Goal: Transaction & Acquisition: Purchase product/service

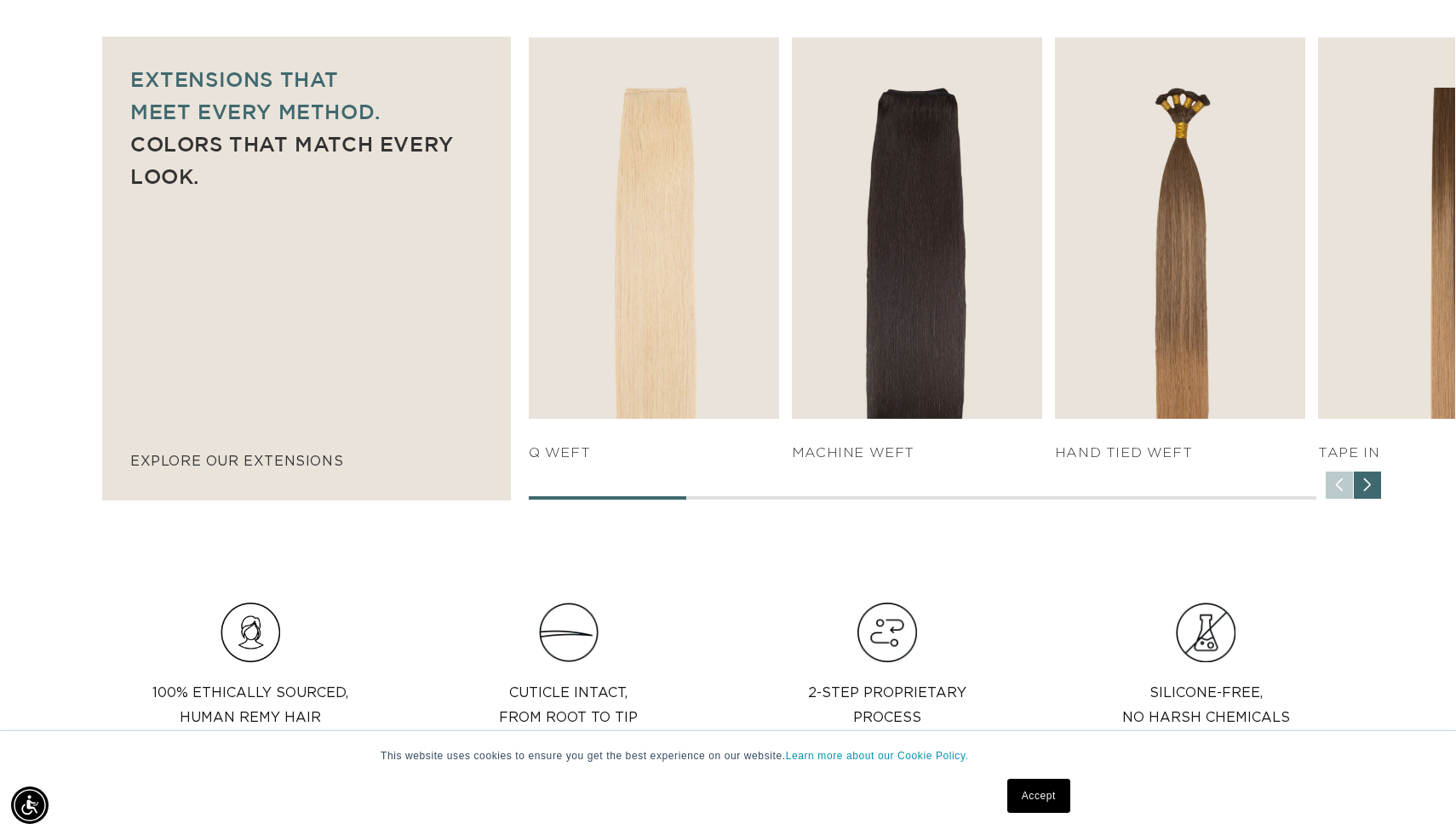
scroll to position [1158, 0]
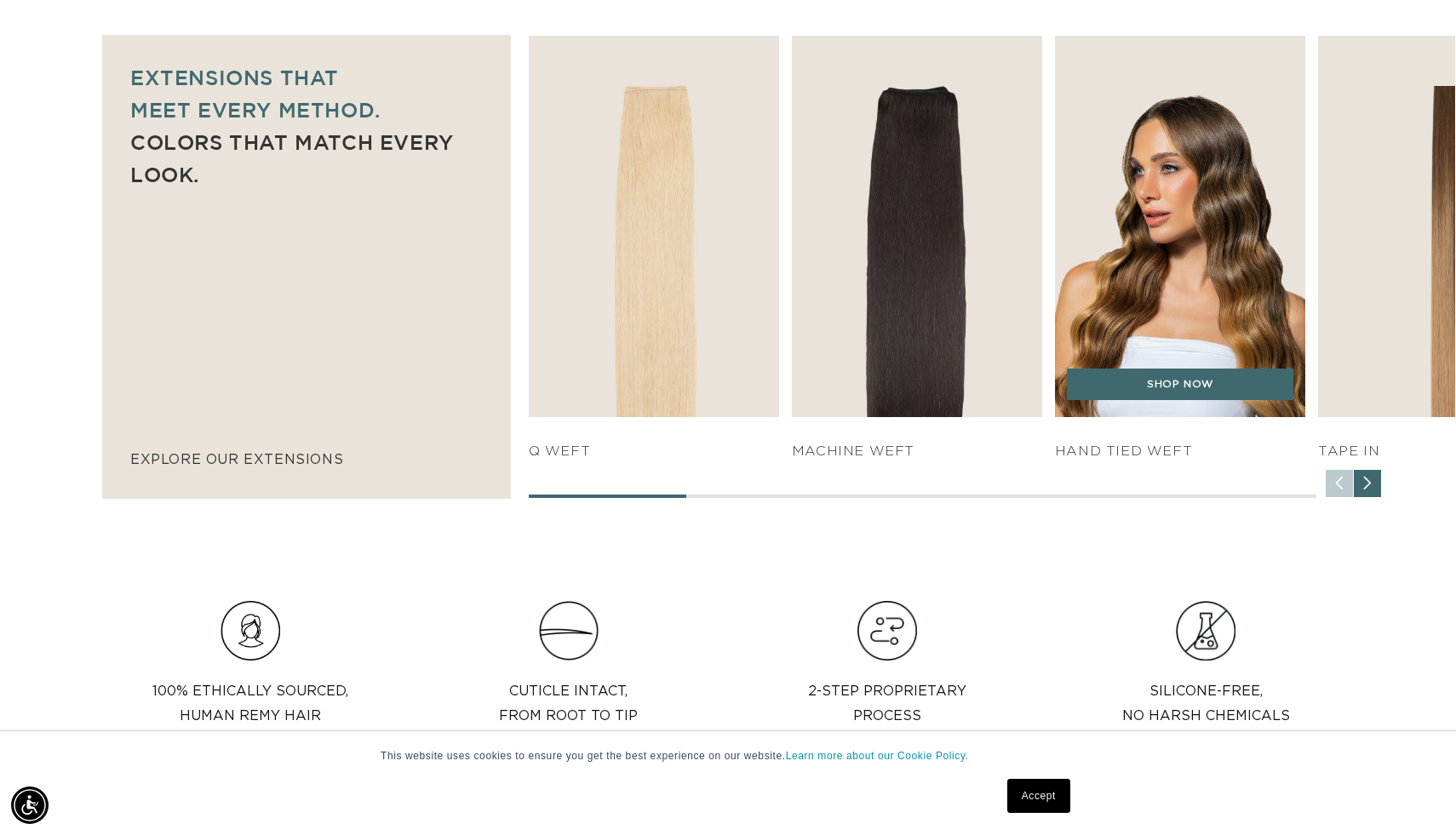
click at [1137, 399] on img "3 / 7" at bounding box center [1181, 226] width 263 height 400
click at [1153, 400] on img "3 / 7" at bounding box center [1181, 226] width 263 height 400
click at [1152, 401] on link "SHOP NOW" at bounding box center [1179, 385] width 226 height 32
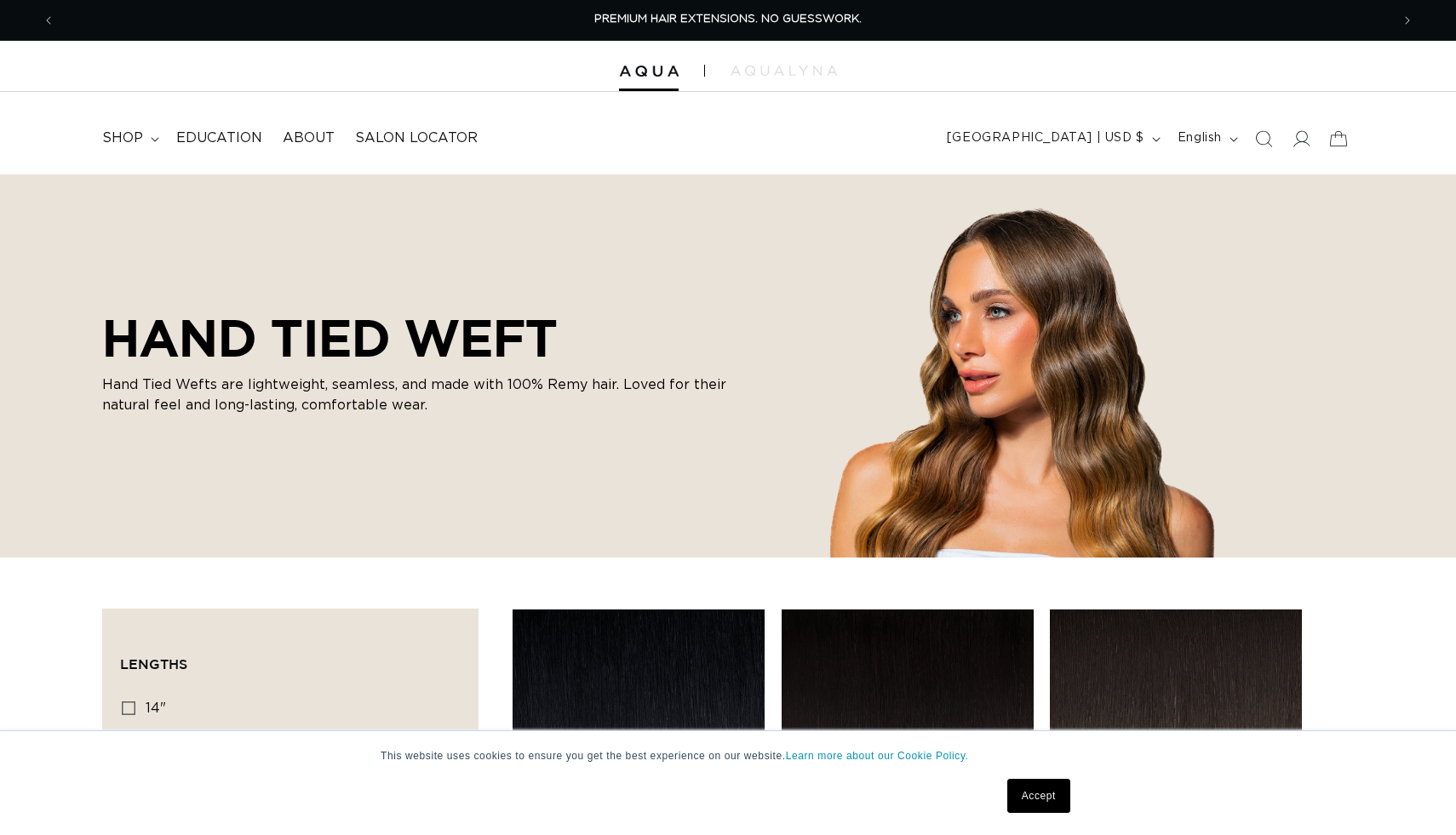
click at [1028, 806] on link "Accept" at bounding box center [1038, 795] width 63 height 34
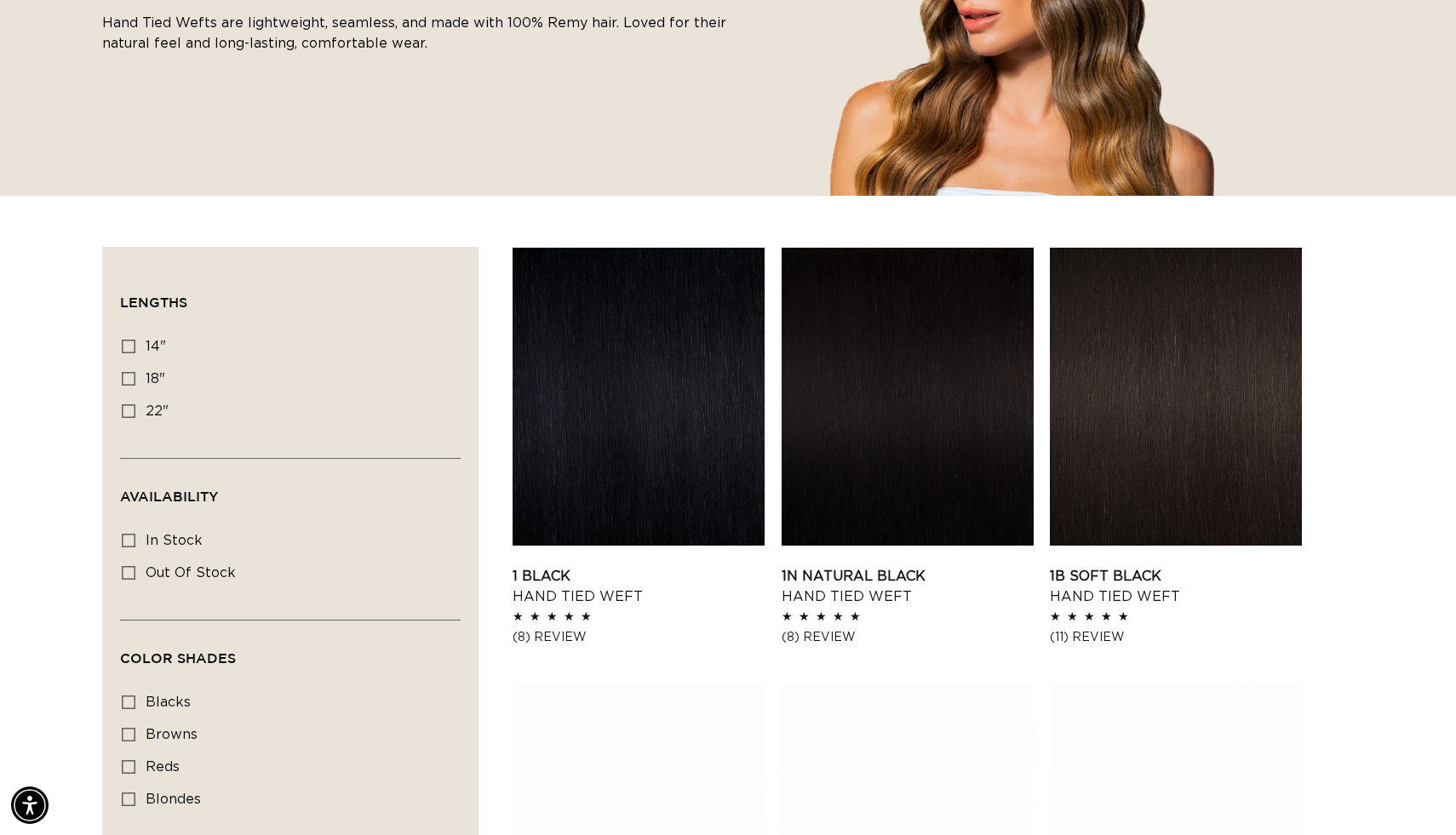
scroll to position [375, 0]
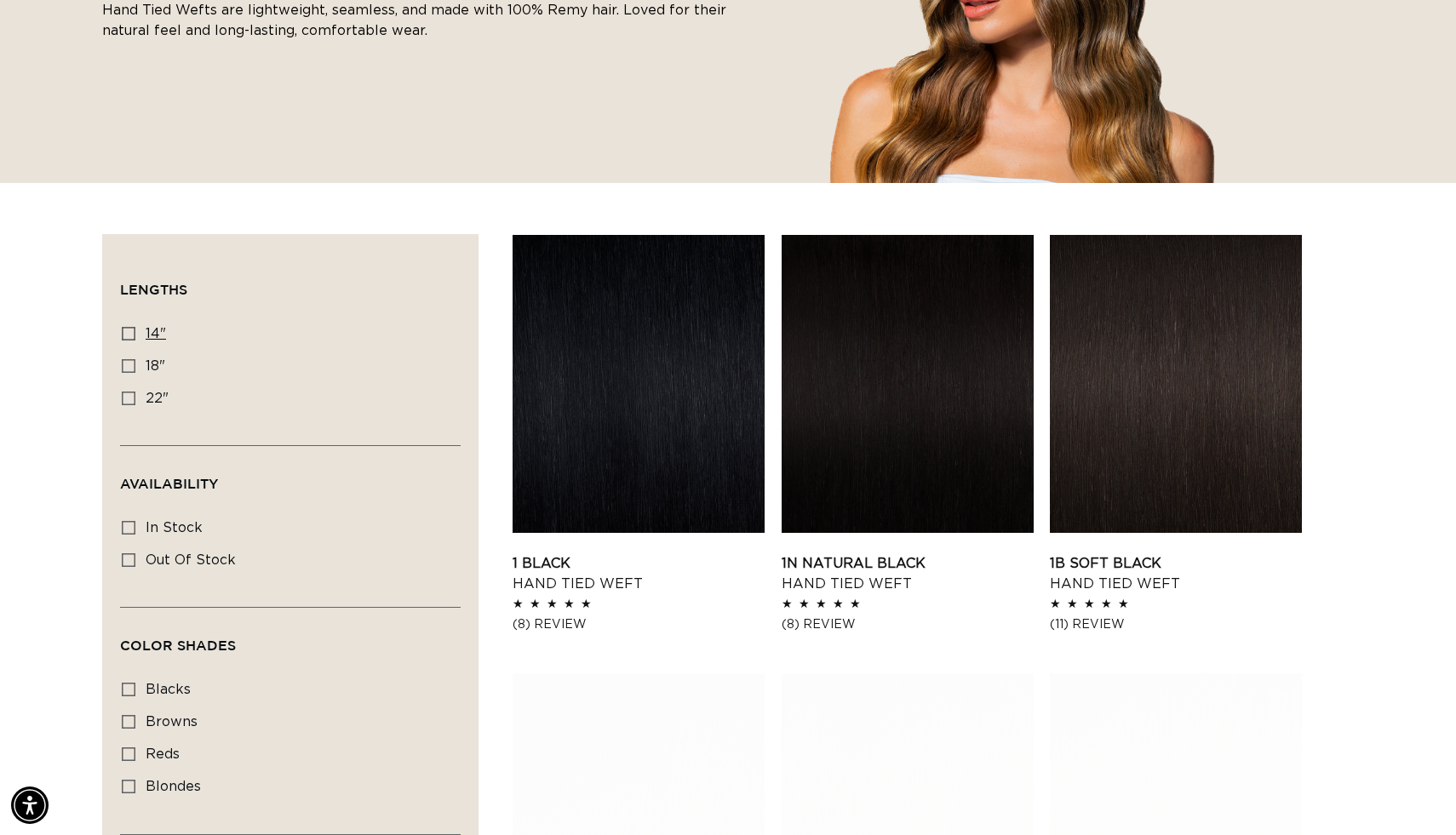
click at [136, 341] on icon at bounding box center [129, 333] width 14 height 14
click at [136, 341] on input "14" 14" (11 products)" at bounding box center [129, 333] width 14 height 14
click at [136, 341] on icon at bounding box center [129, 333] width 14 height 14
click at [136, 341] on input "14" 14" (11 products)" at bounding box center [129, 333] width 14 height 14
checkbox input "false"
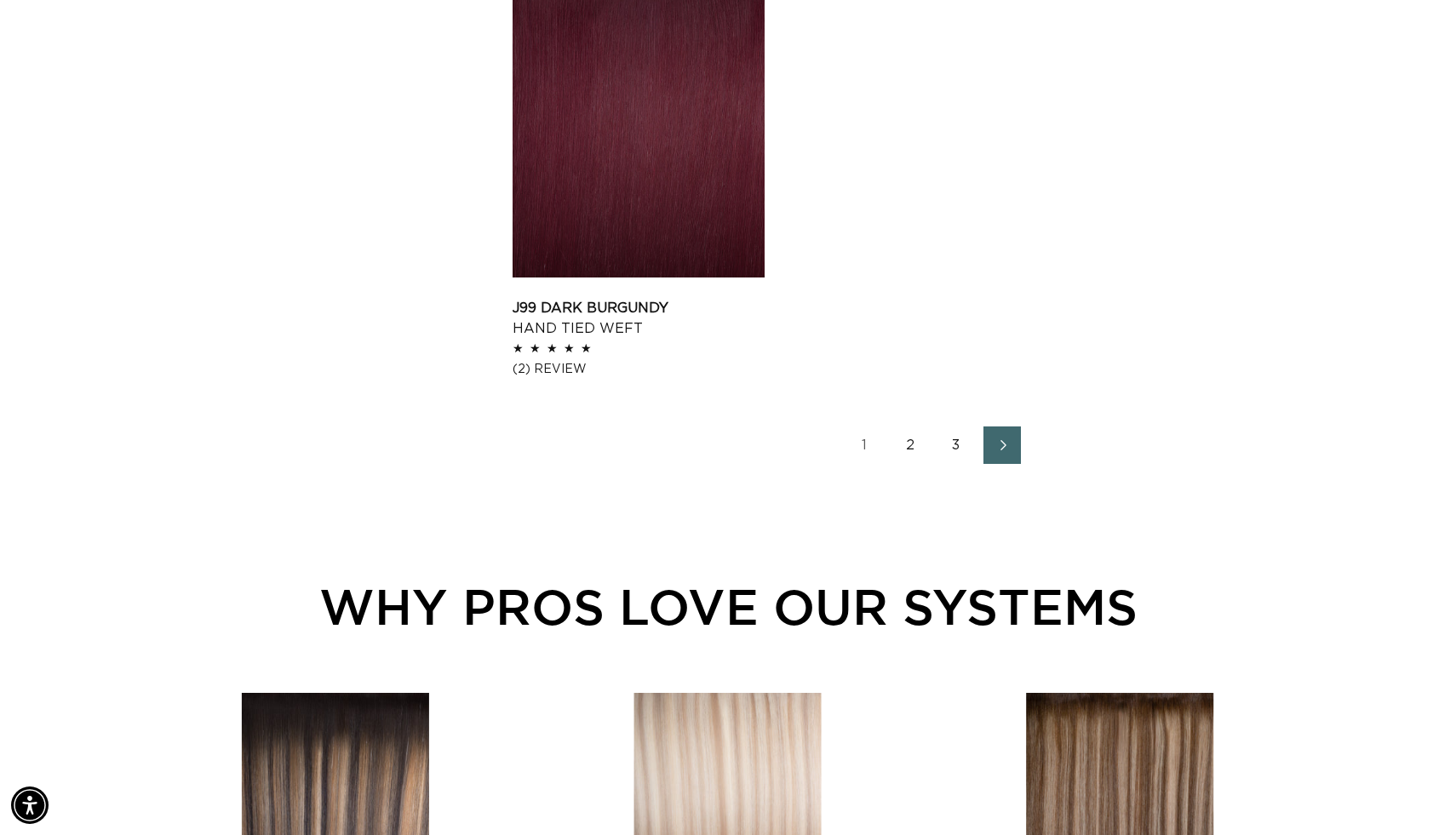
scroll to position [2793, 0]
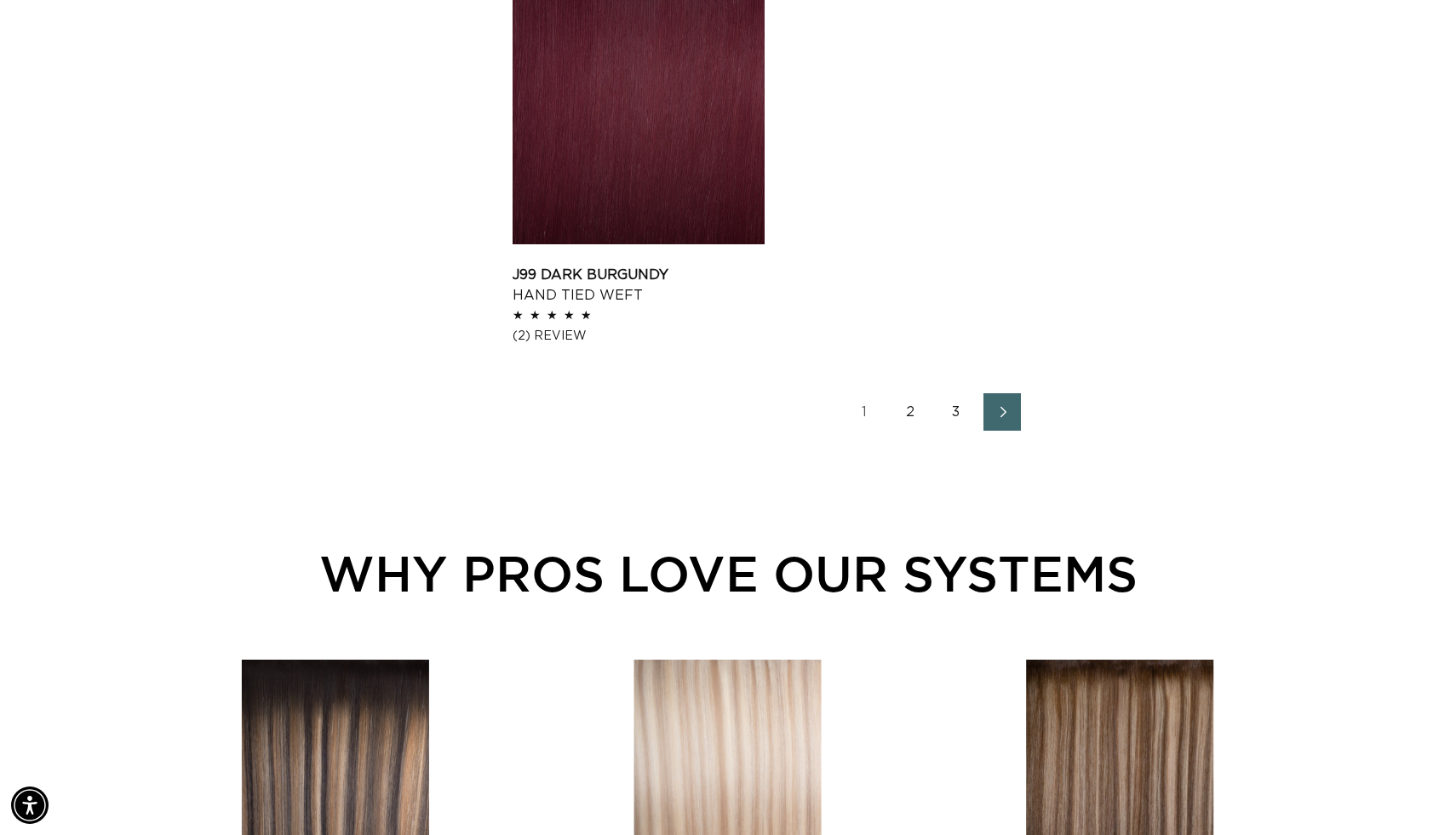
click at [1014, 418] on icon "Next page" at bounding box center [1003, 412] width 22 height 12
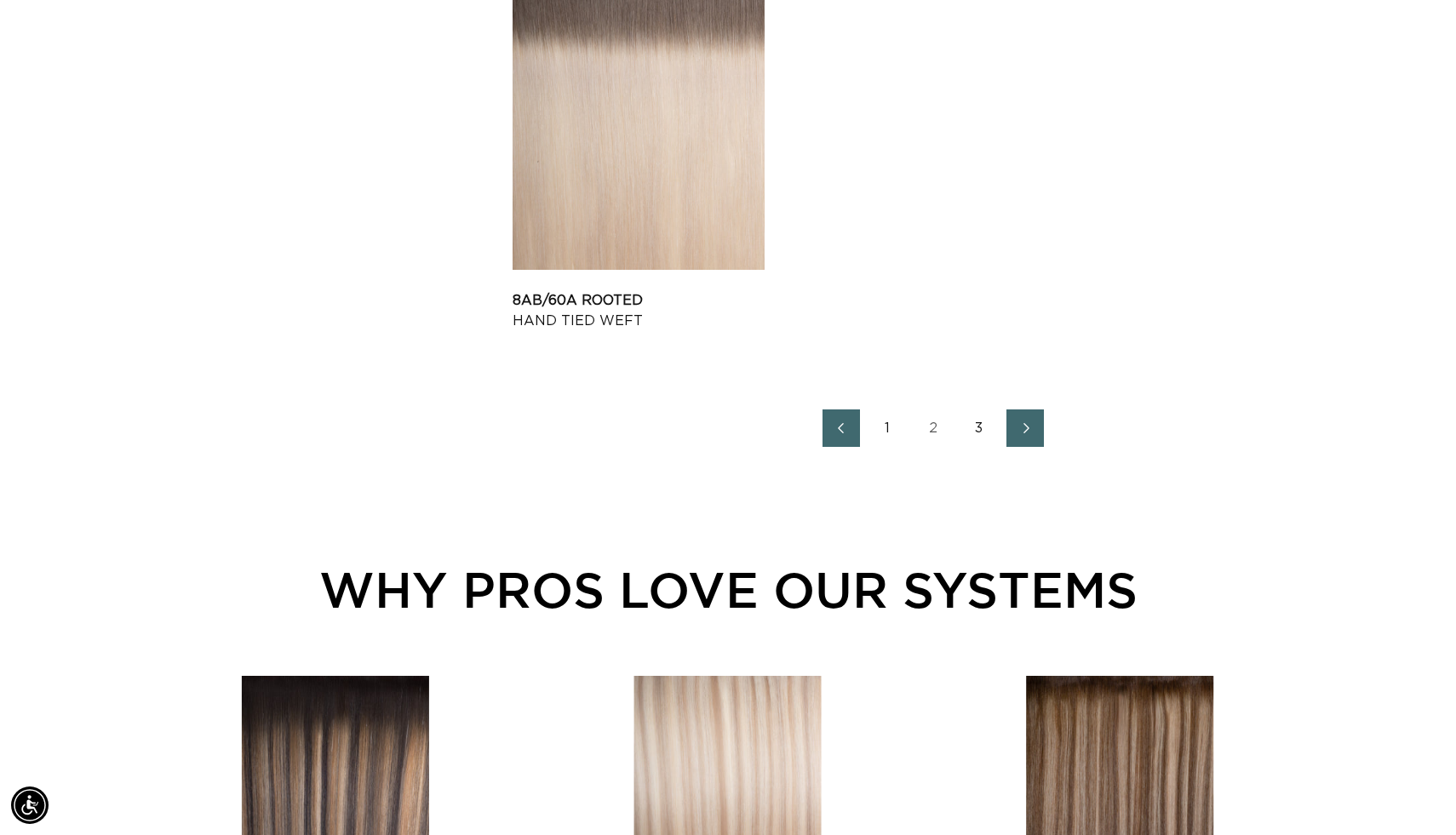
scroll to position [2758, 0]
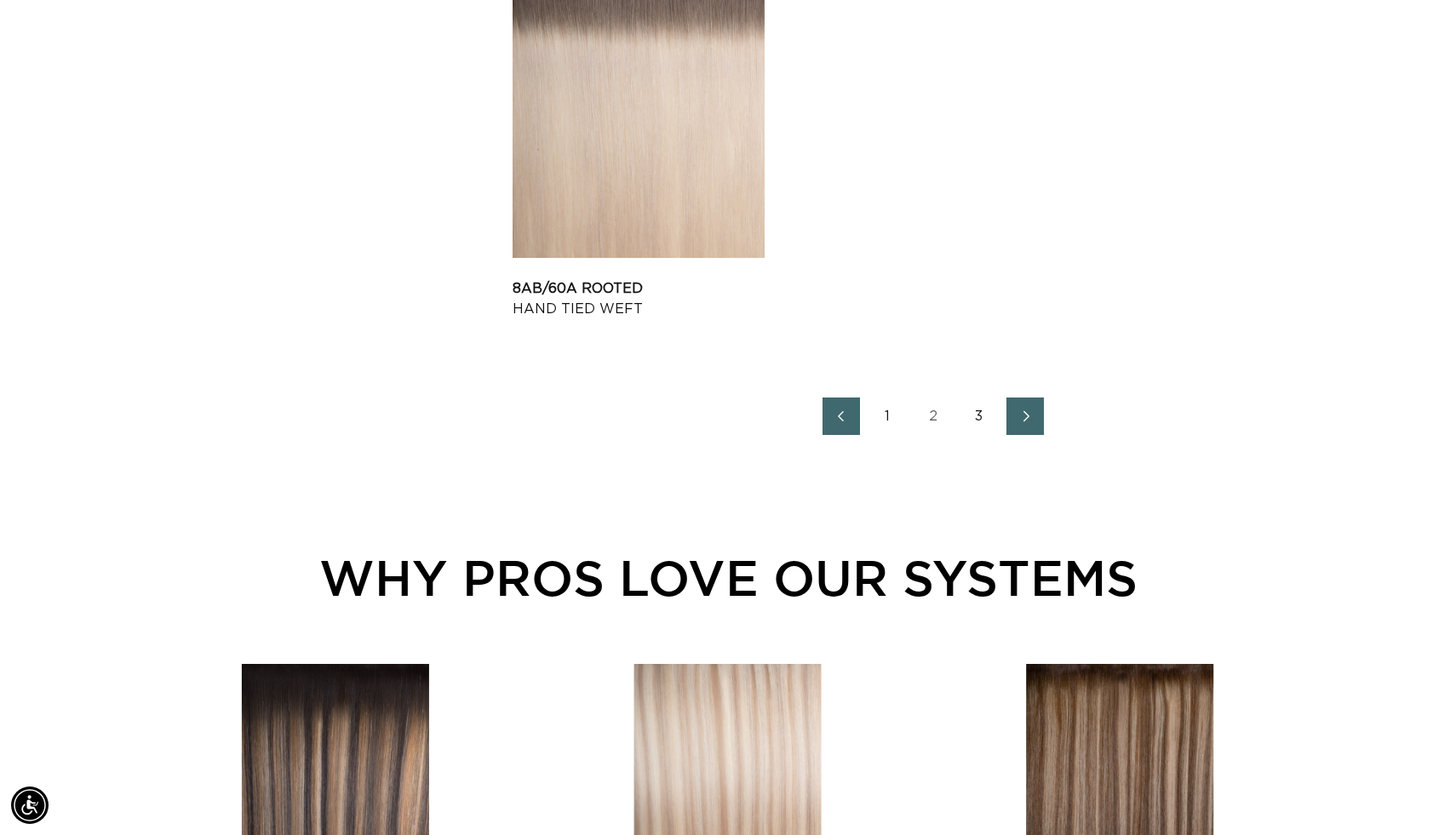
click at [1037, 422] on icon "Next page" at bounding box center [1026, 417] width 22 height 12
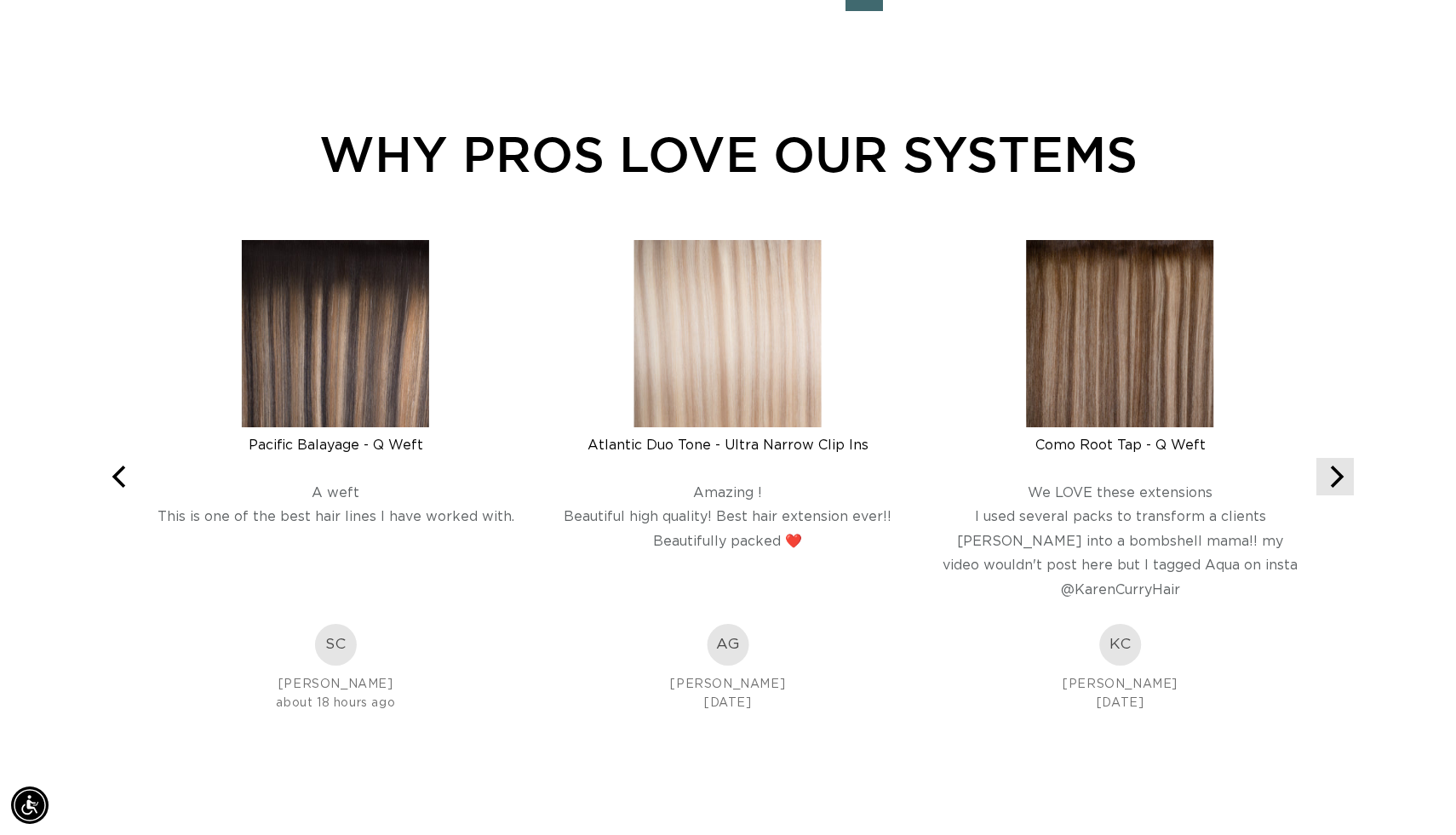
scroll to position [0, 1319]
click at [1331, 488] on icon "Next" at bounding box center [1338, 477] width 14 height 22
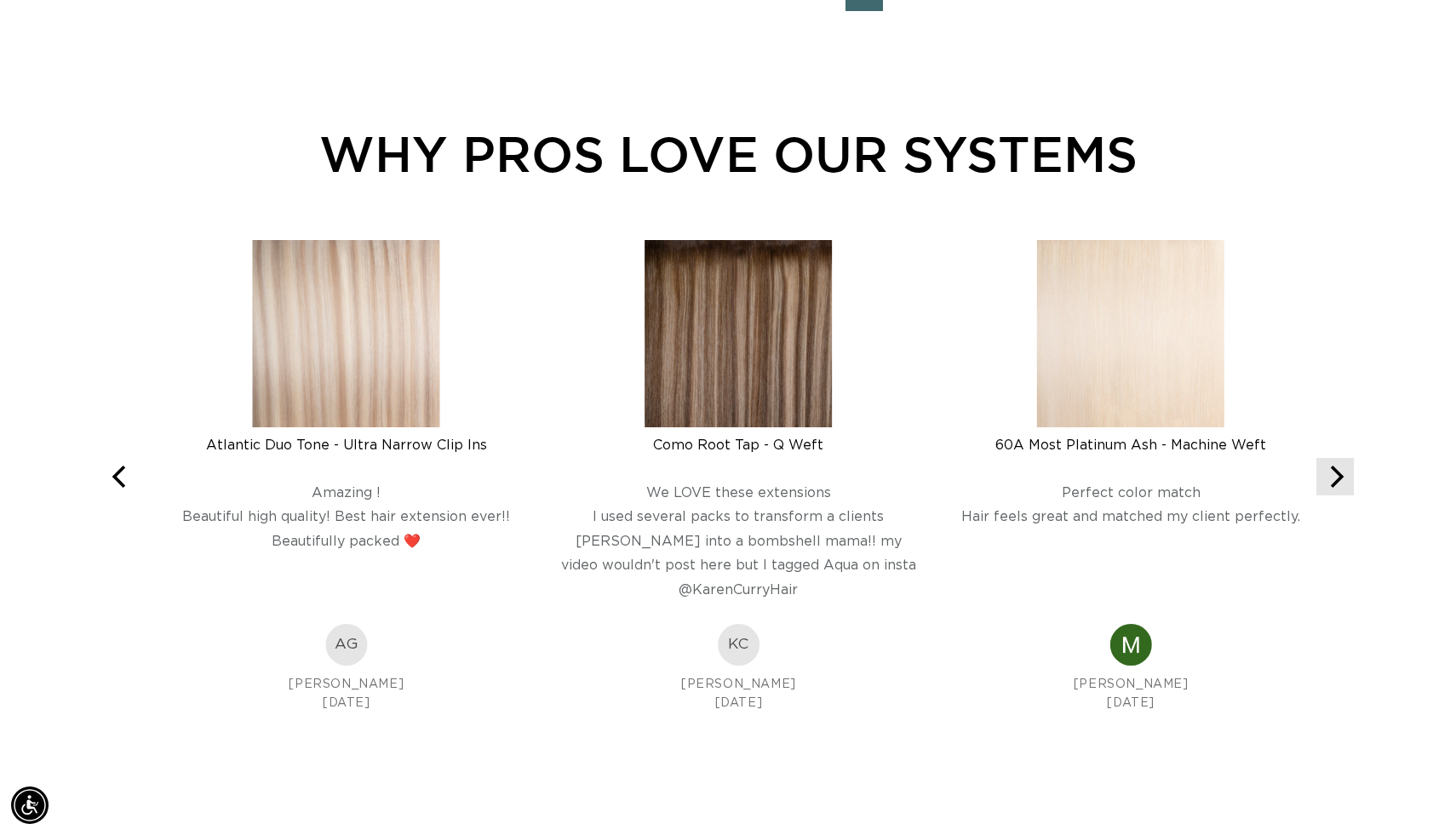
scroll to position [0, 2640]
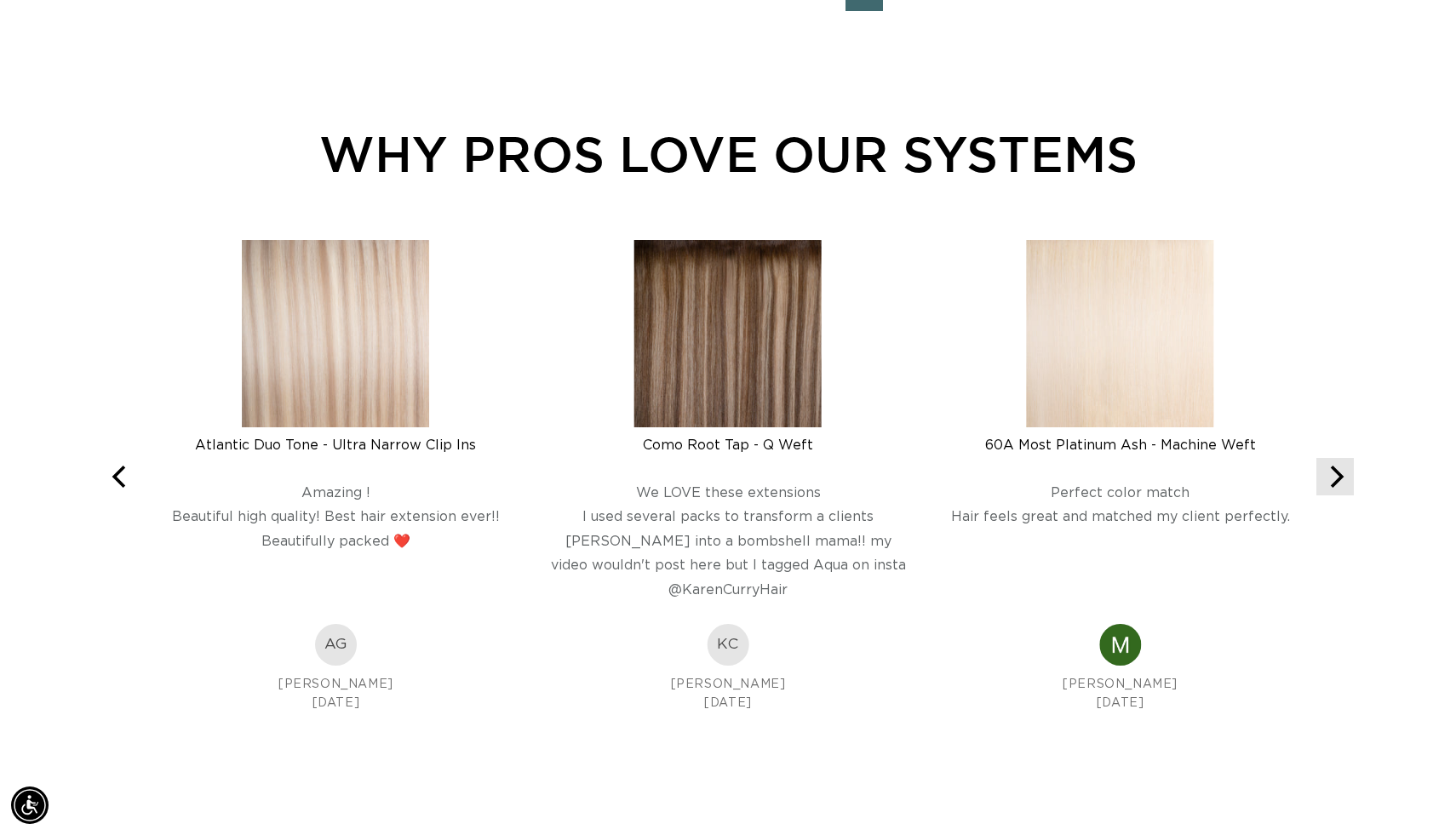
click at [1331, 488] on icon "Next" at bounding box center [1338, 477] width 14 height 22
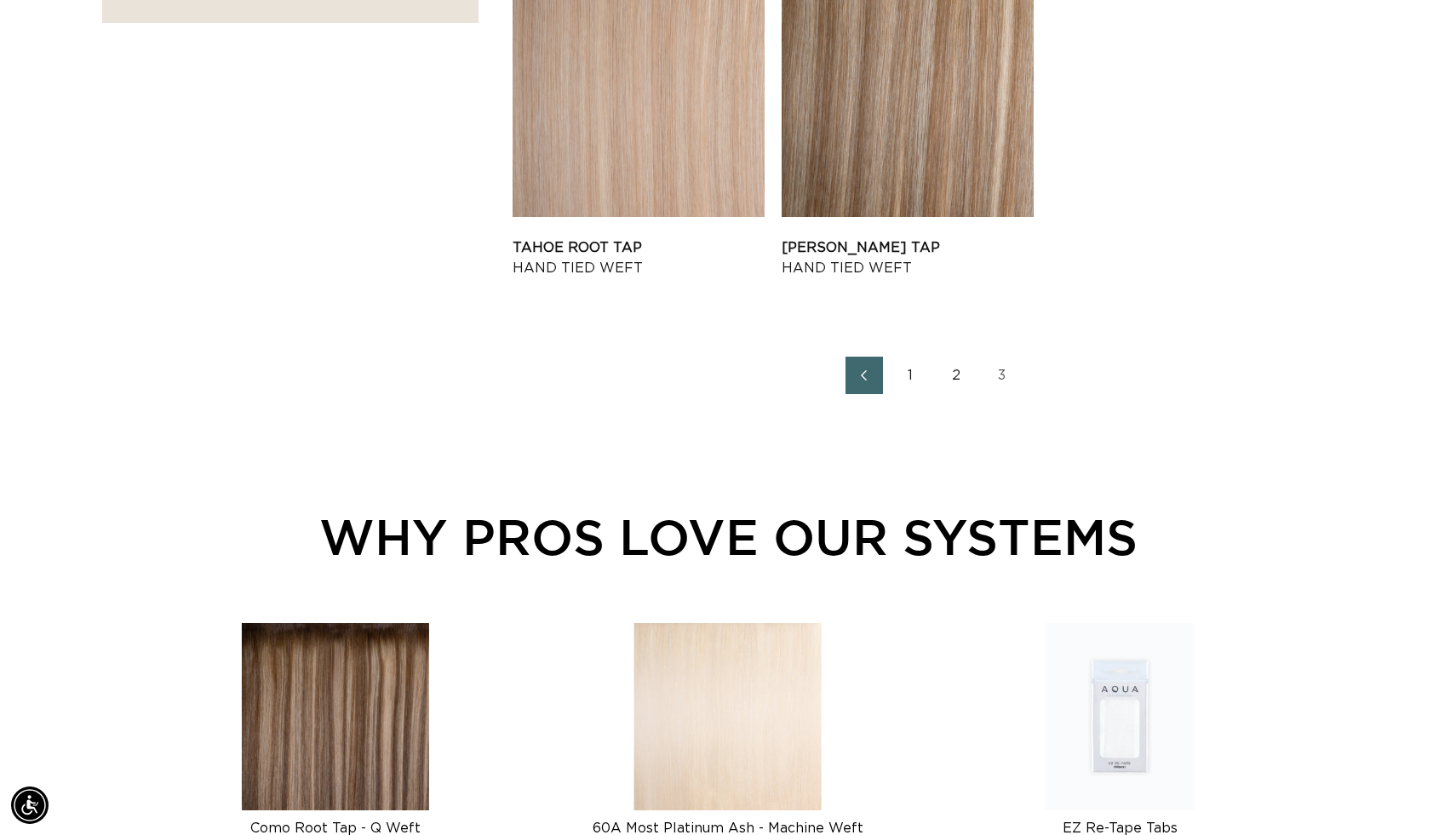
scroll to position [0, 0]
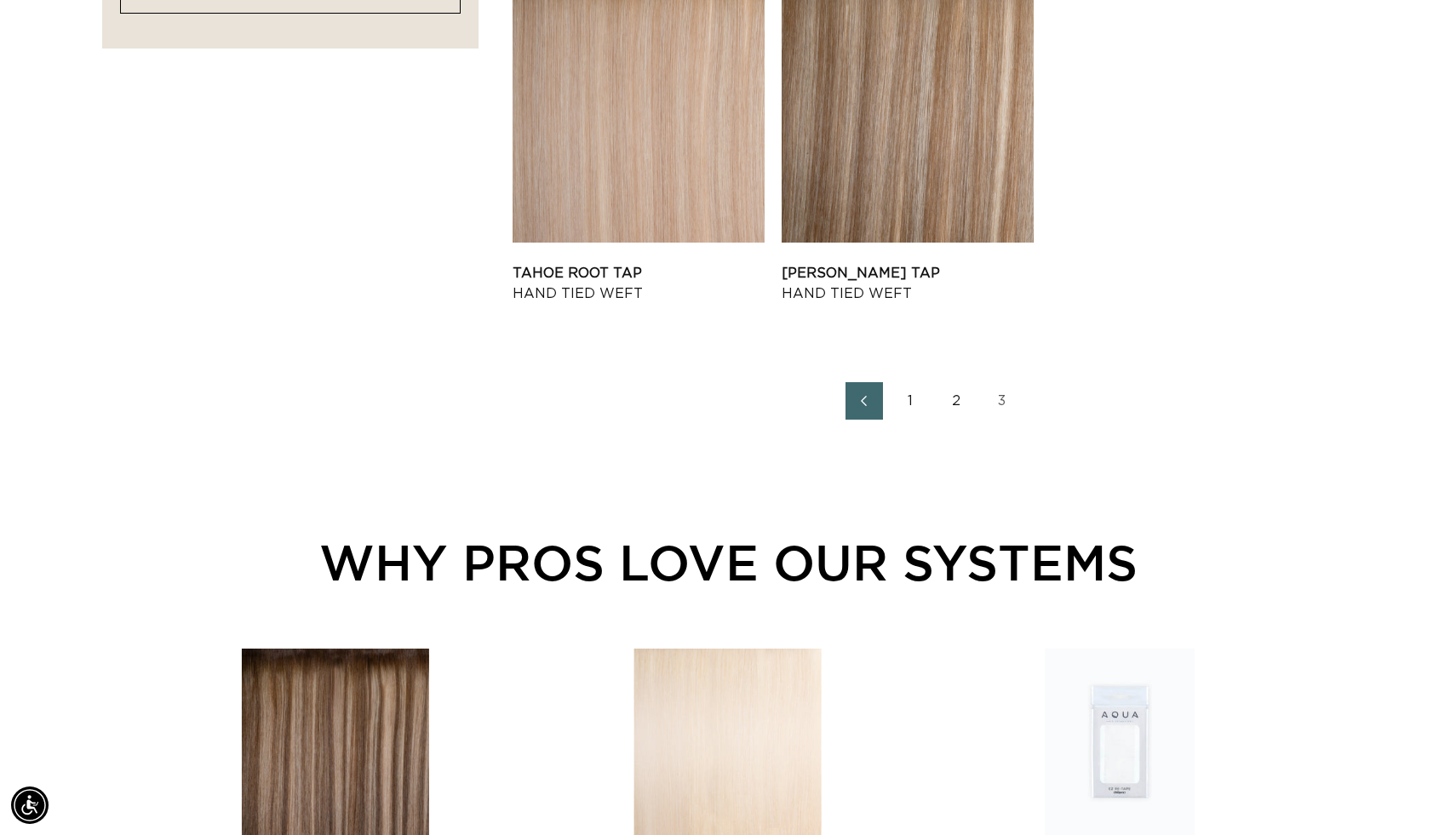
click at [975, 419] on link "2" at bounding box center [956, 401] width 38 height 38
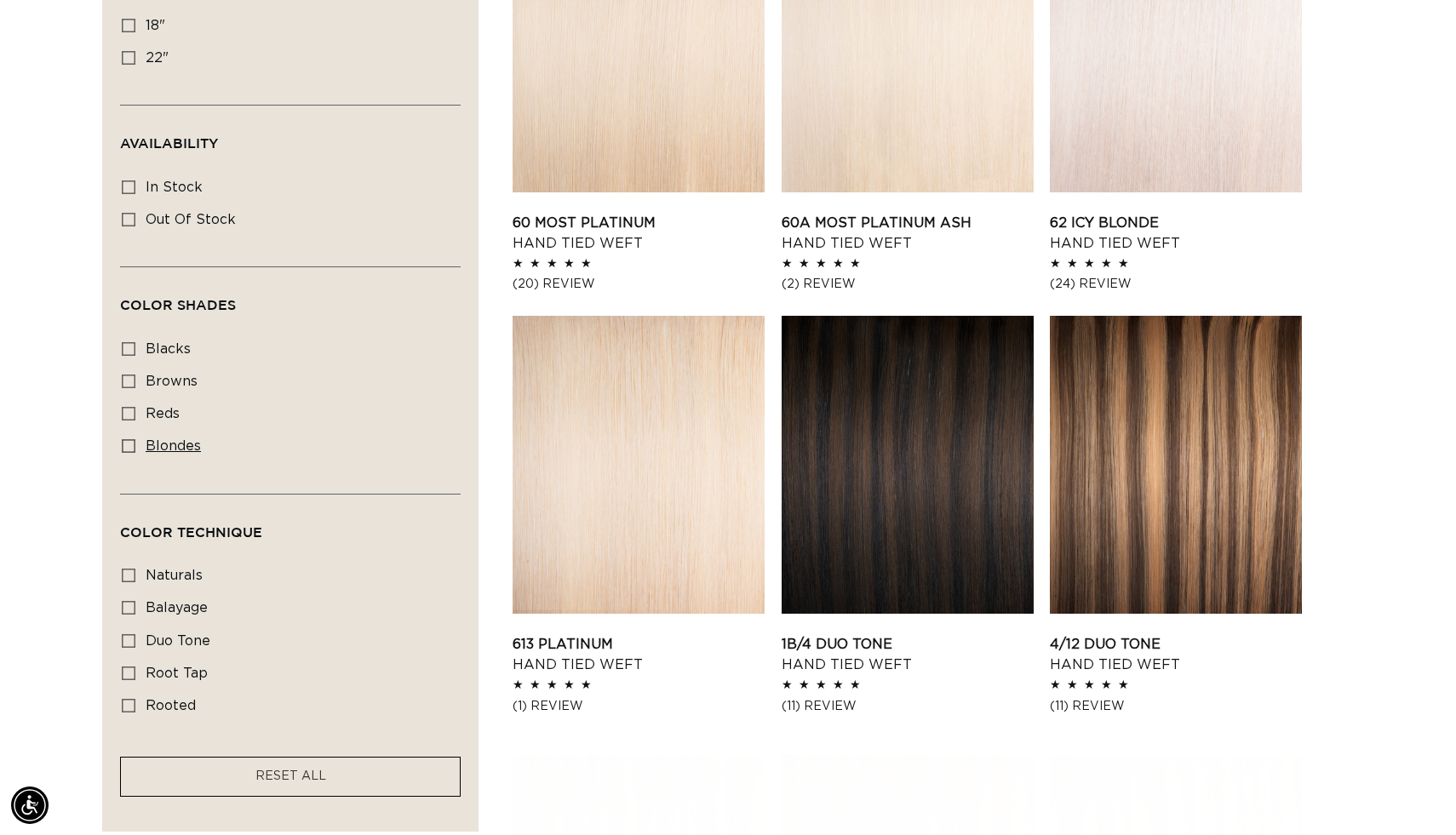
scroll to position [0, 2640]
click at [201, 453] on span "blondes" at bounding box center [172, 446] width 55 height 14
click at [136, 453] on input "blondes blondes (28 products)" at bounding box center [129, 446] width 14 height 14
checkbox input "true"
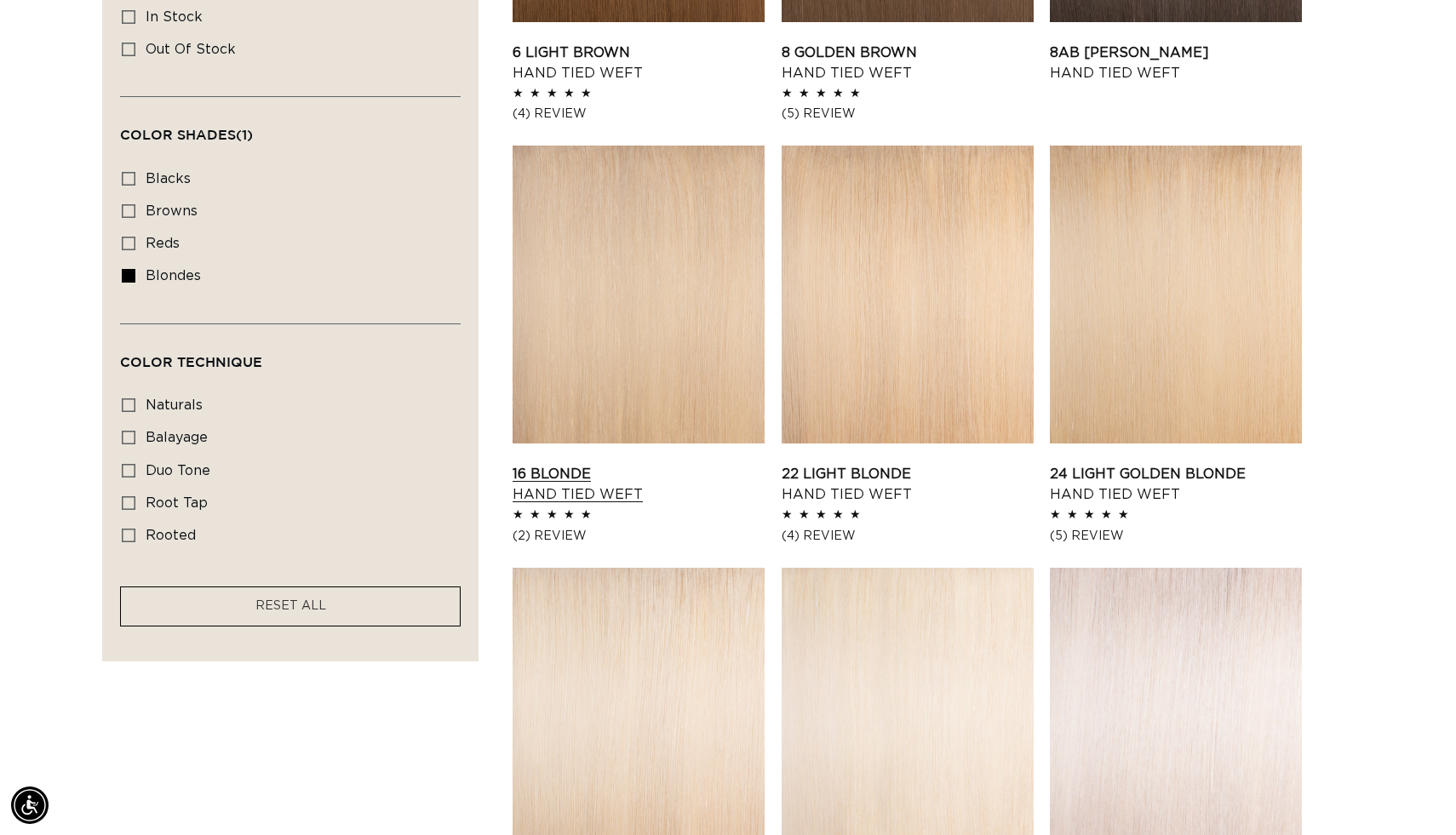
click at [764, 505] on link "16 Blonde Hand Tied Weft" at bounding box center [638, 484] width 252 height 41
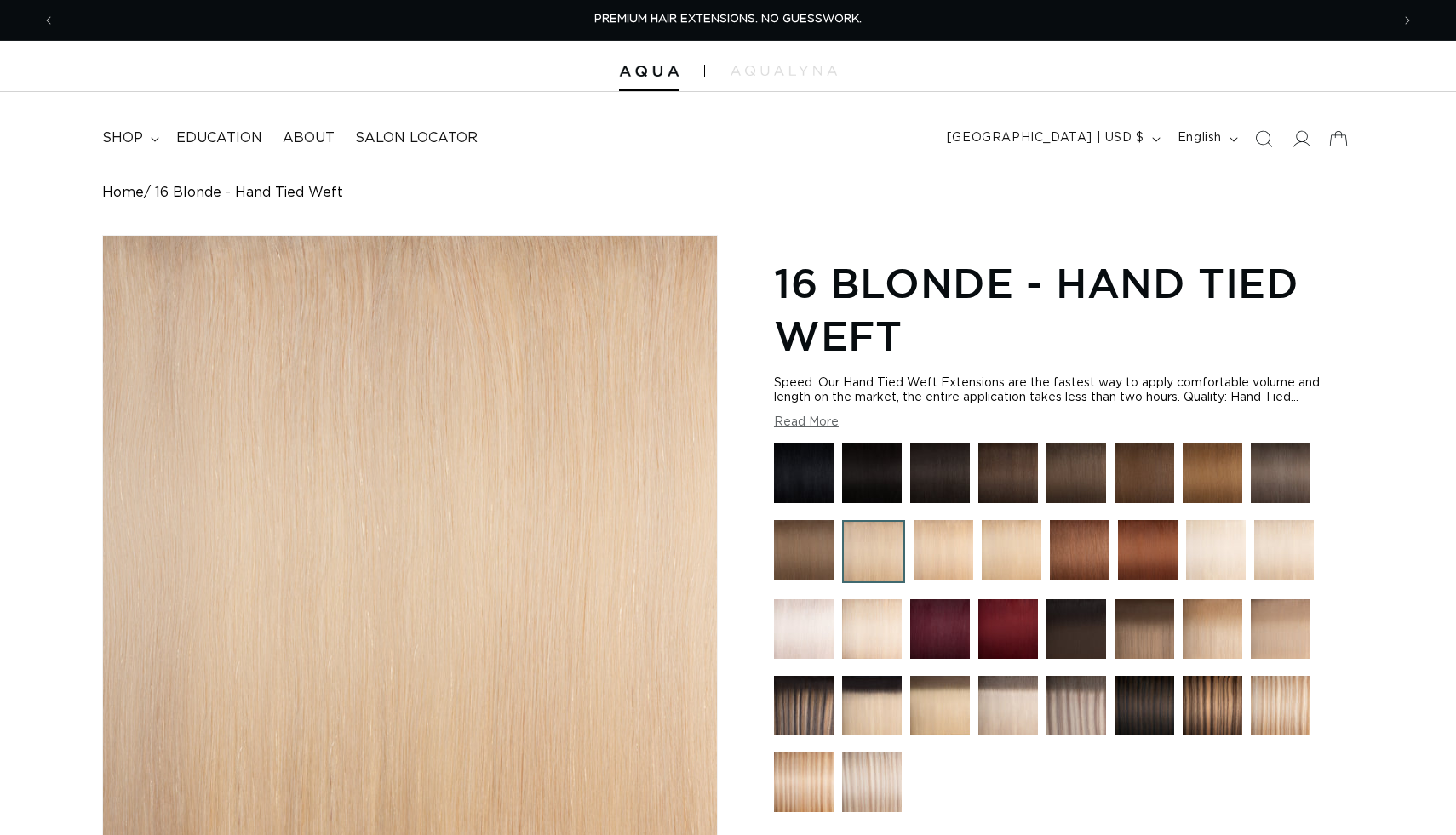
click at [767, 509] on div "Skip to product information Open media 1 in modal Open media 2 in modal Open me…" at bounding box center [728, 719] width 1252 height 968
click at [945, 579] on img at bounding box center [944, 550] width 60 height 60
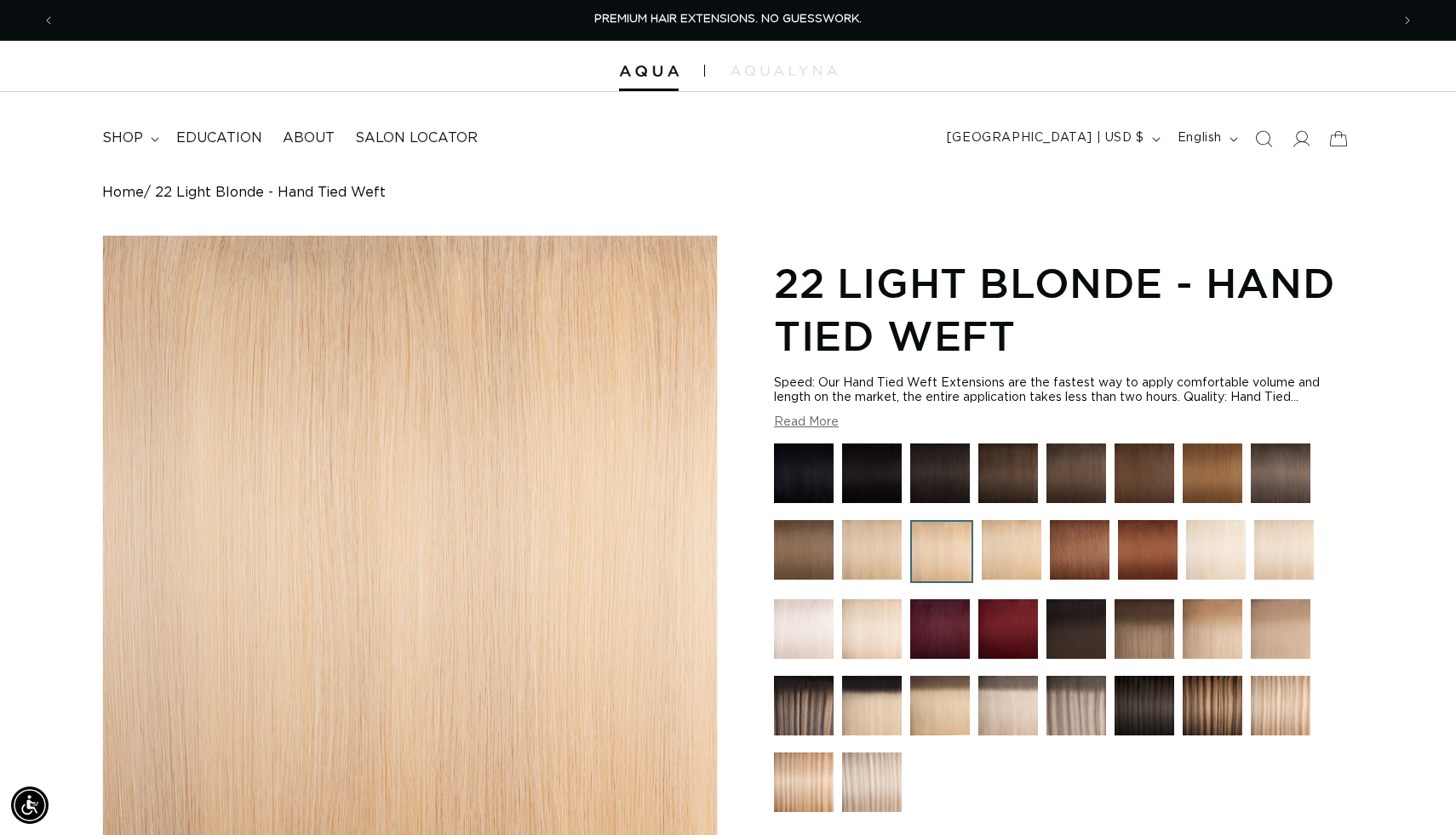
click at [1010, 579] on img at bounding box center [1011, 550] width 60 height 60
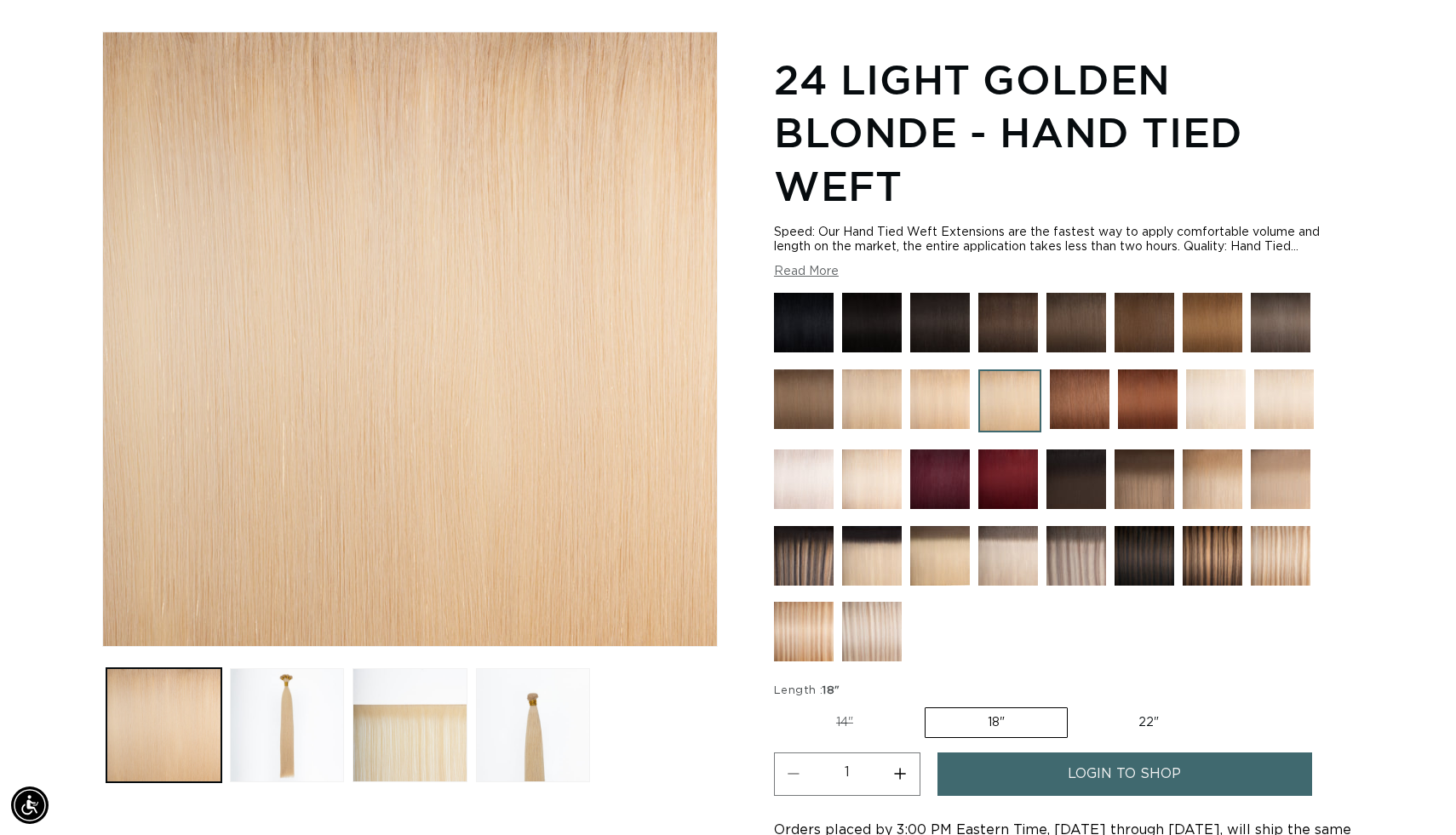
scroll to position [204, 0]
click at [1197, 428] on img at bounding box center [1216, 399] width 60 height 60
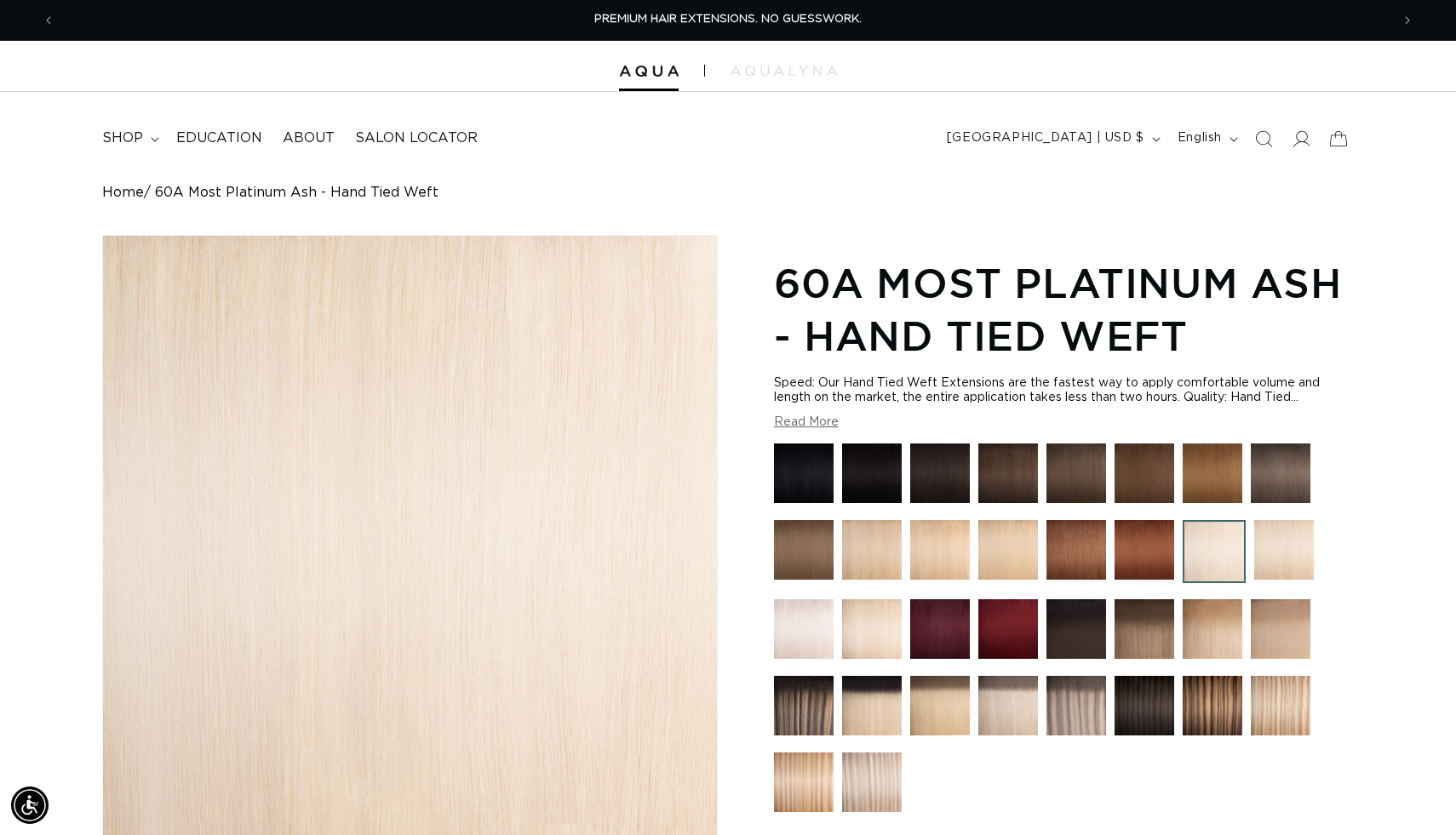
click at [1271, 579] on img at bounding box center [1285, 550] width 60 height 60
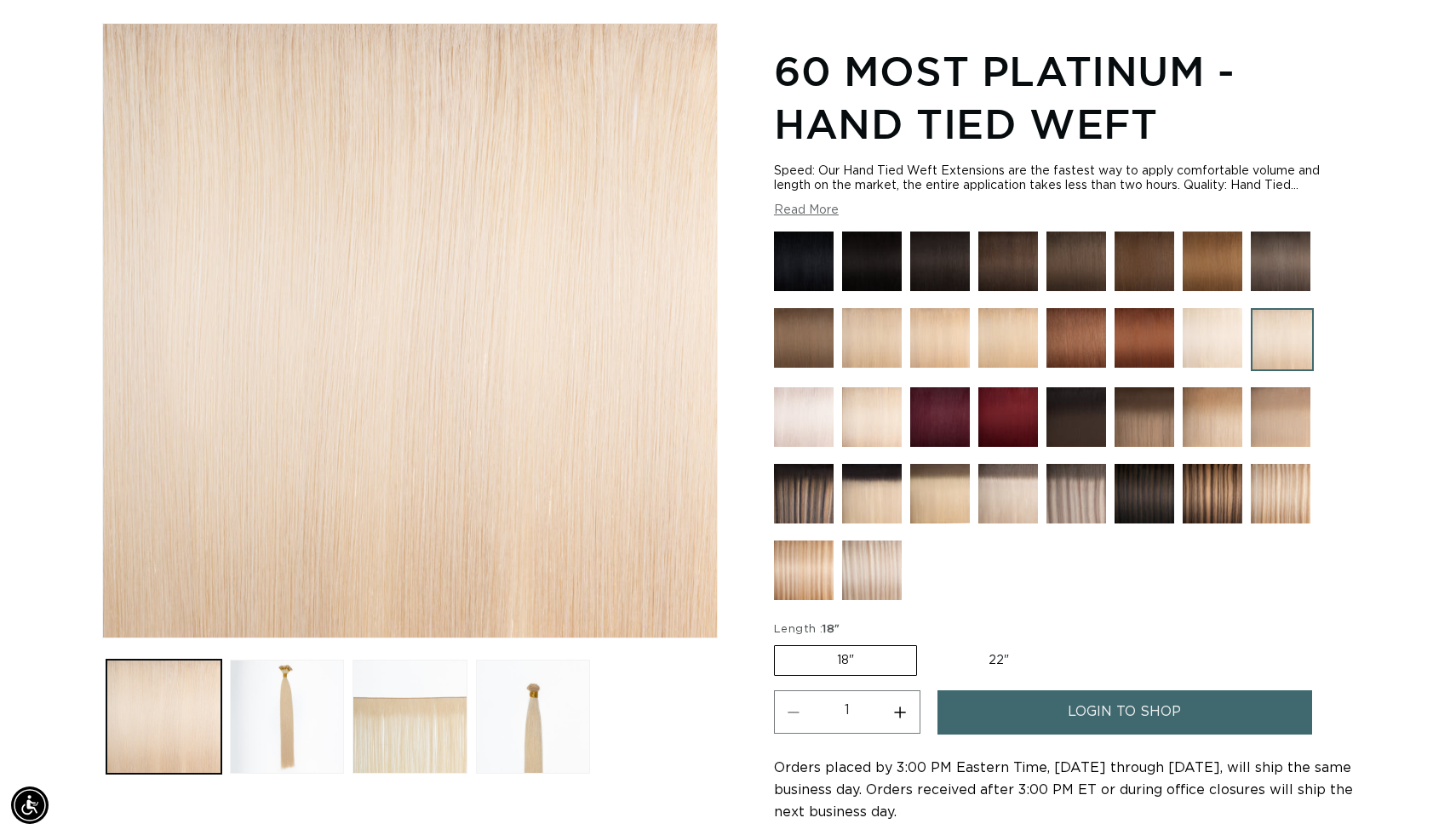
scroll to position [0, 1319]
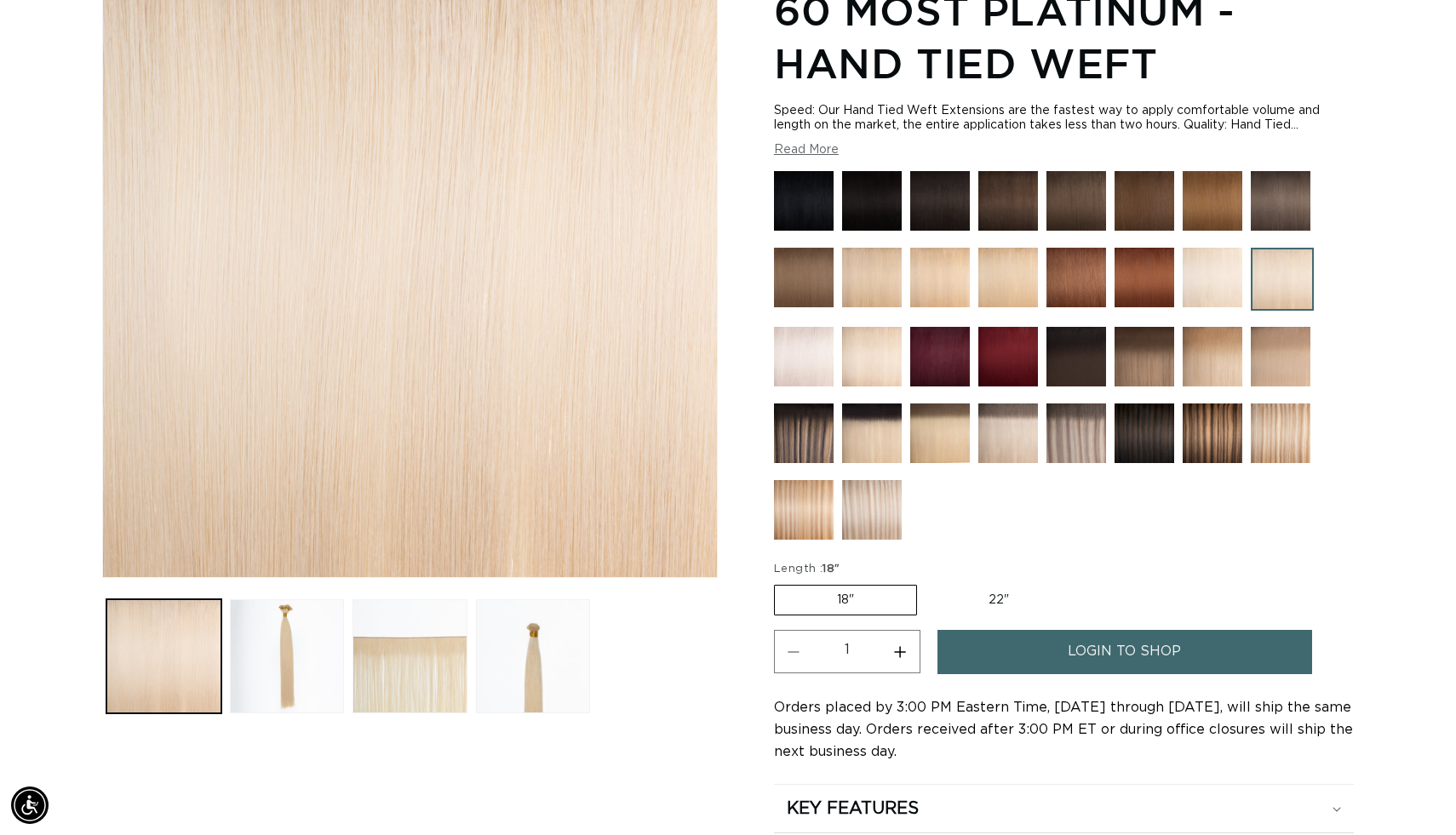
click at [807, 387] on img at bounding box center [804, 356] width 60 height 60
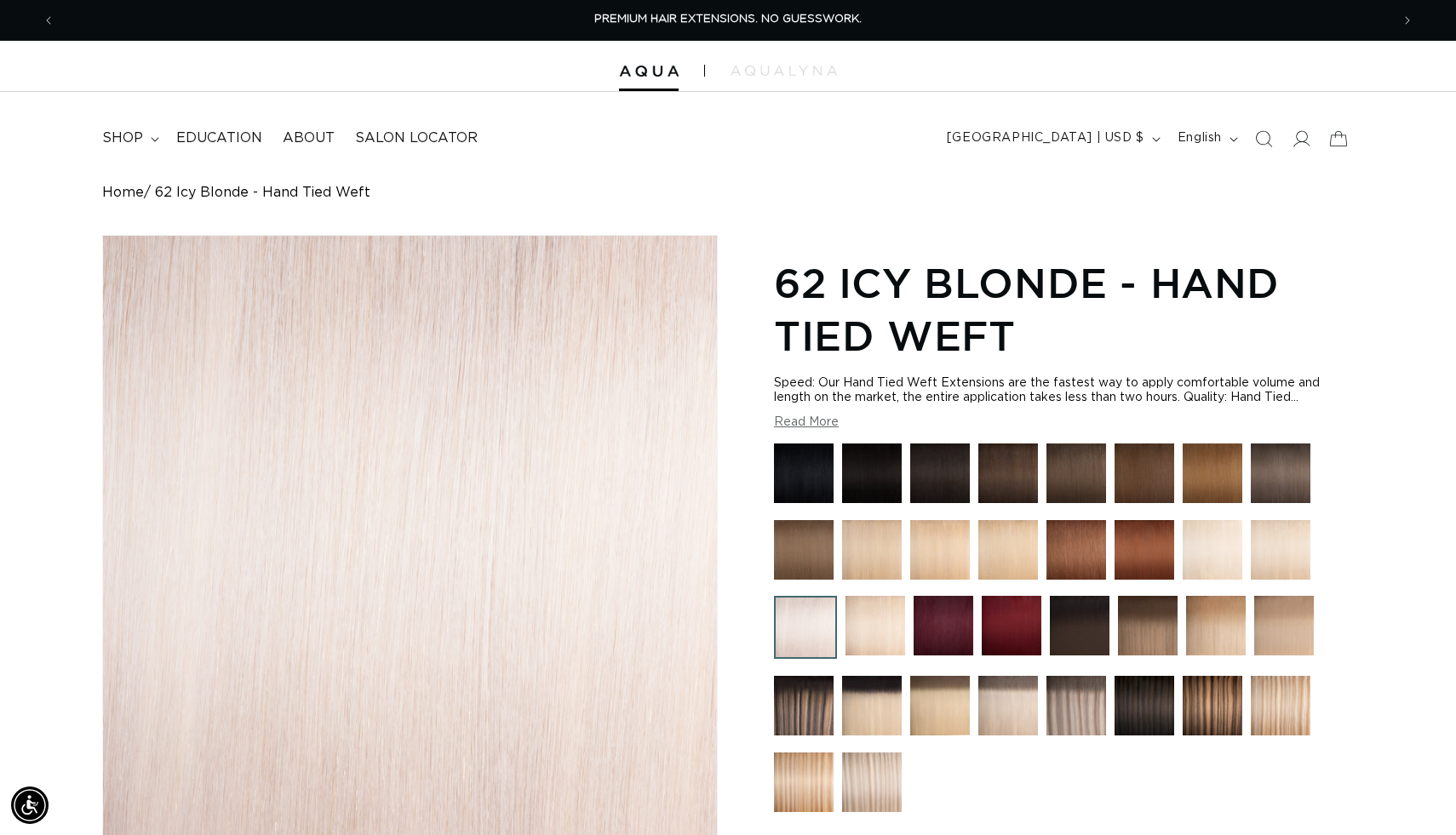
click at [875, 656] on img at bounding box center [876, 626] width 60 height 60
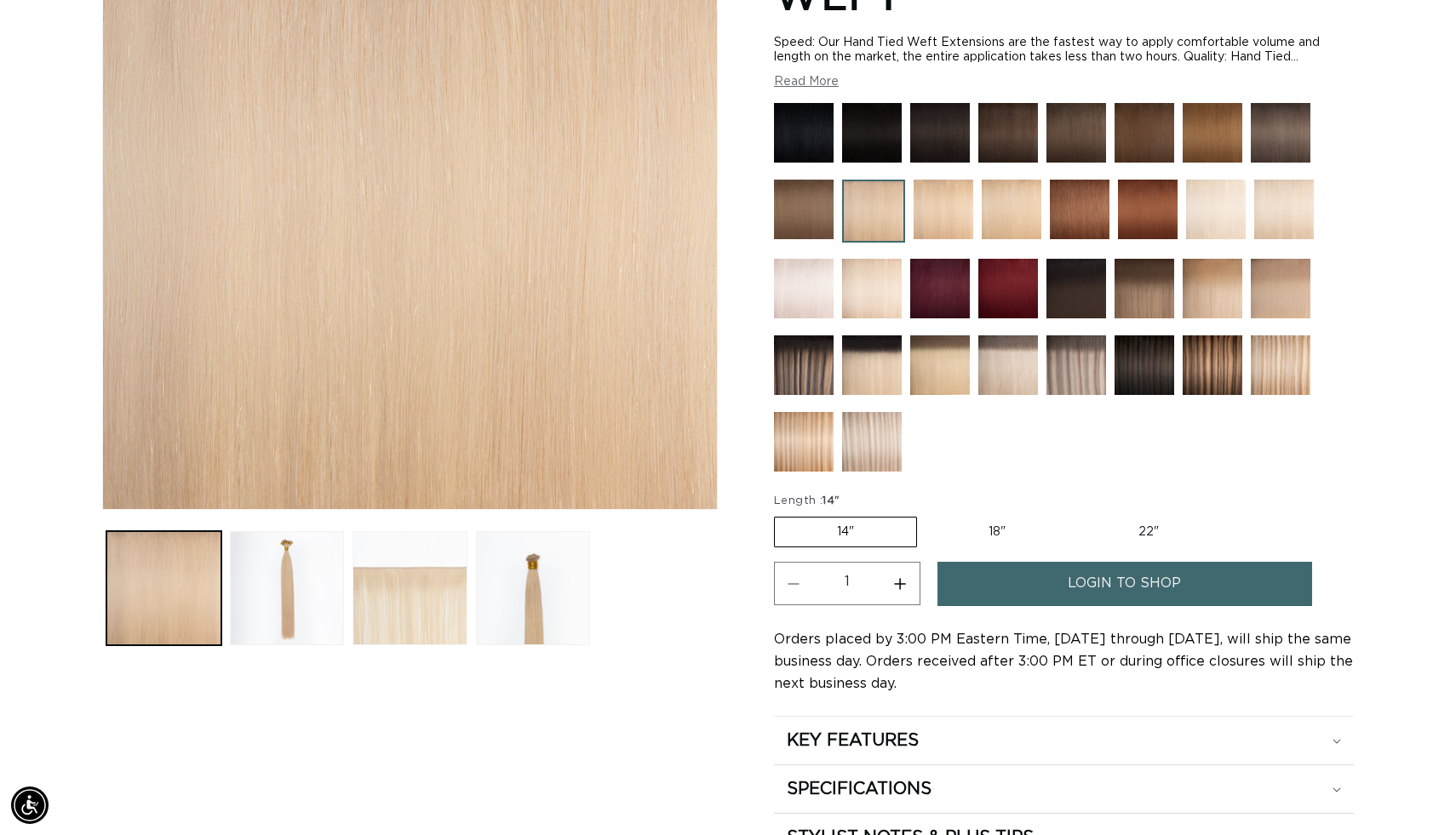
click at [437, 594] on button "Load image 3 in gallery view" at bounding box center [410, 588] width 115 height 115
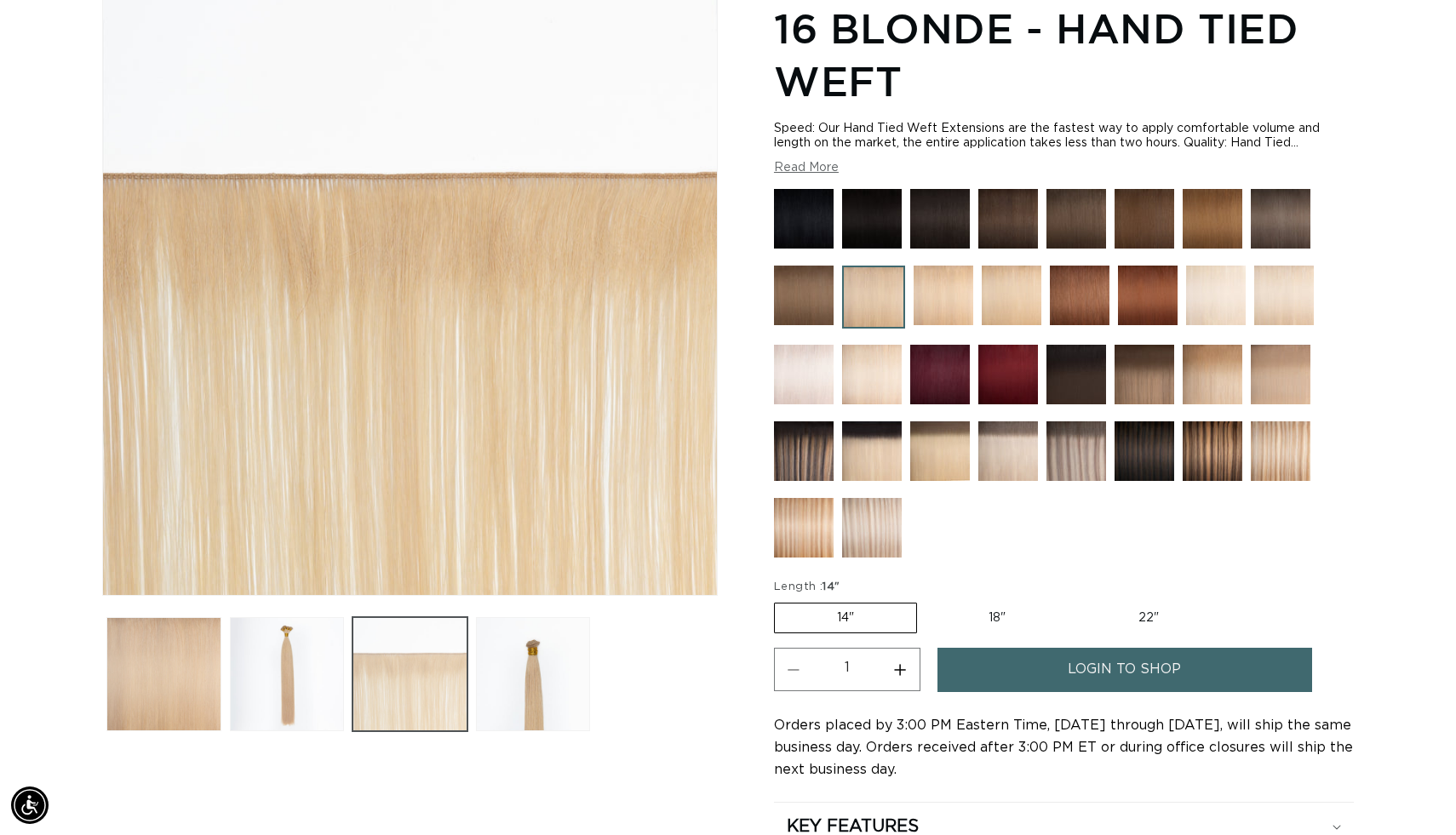
scroll to position [0, 1319]
click at [437, 594] on media-gallery "Skip to product information Open media 1 in modal Open media 2 in modal Open me…" at bounding box center [409, 358] width 615 height 756
click at [1284, 325] on img at bounding box center [1285, 295] width 60 height 60
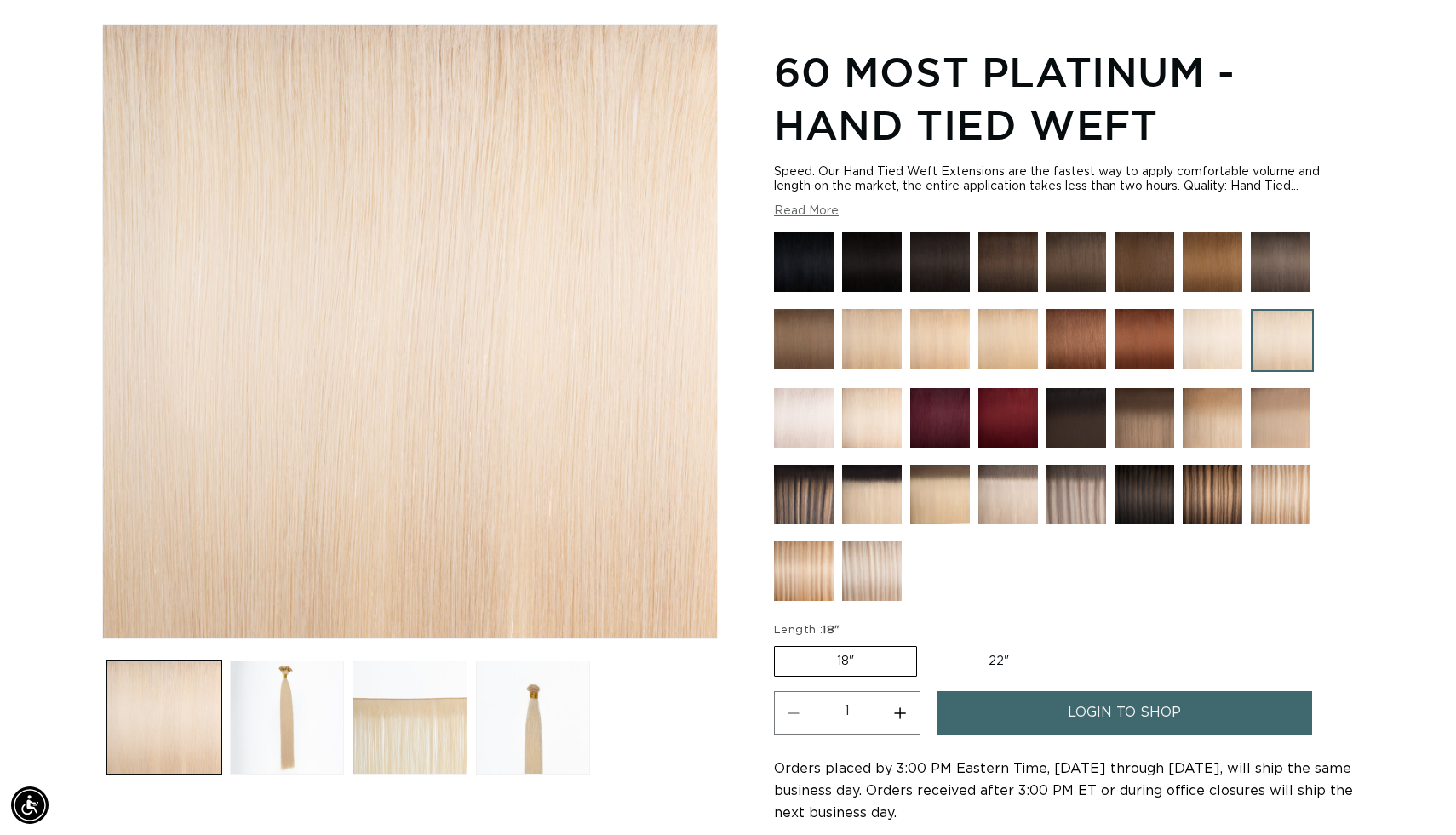
scroll to position [272, 0]
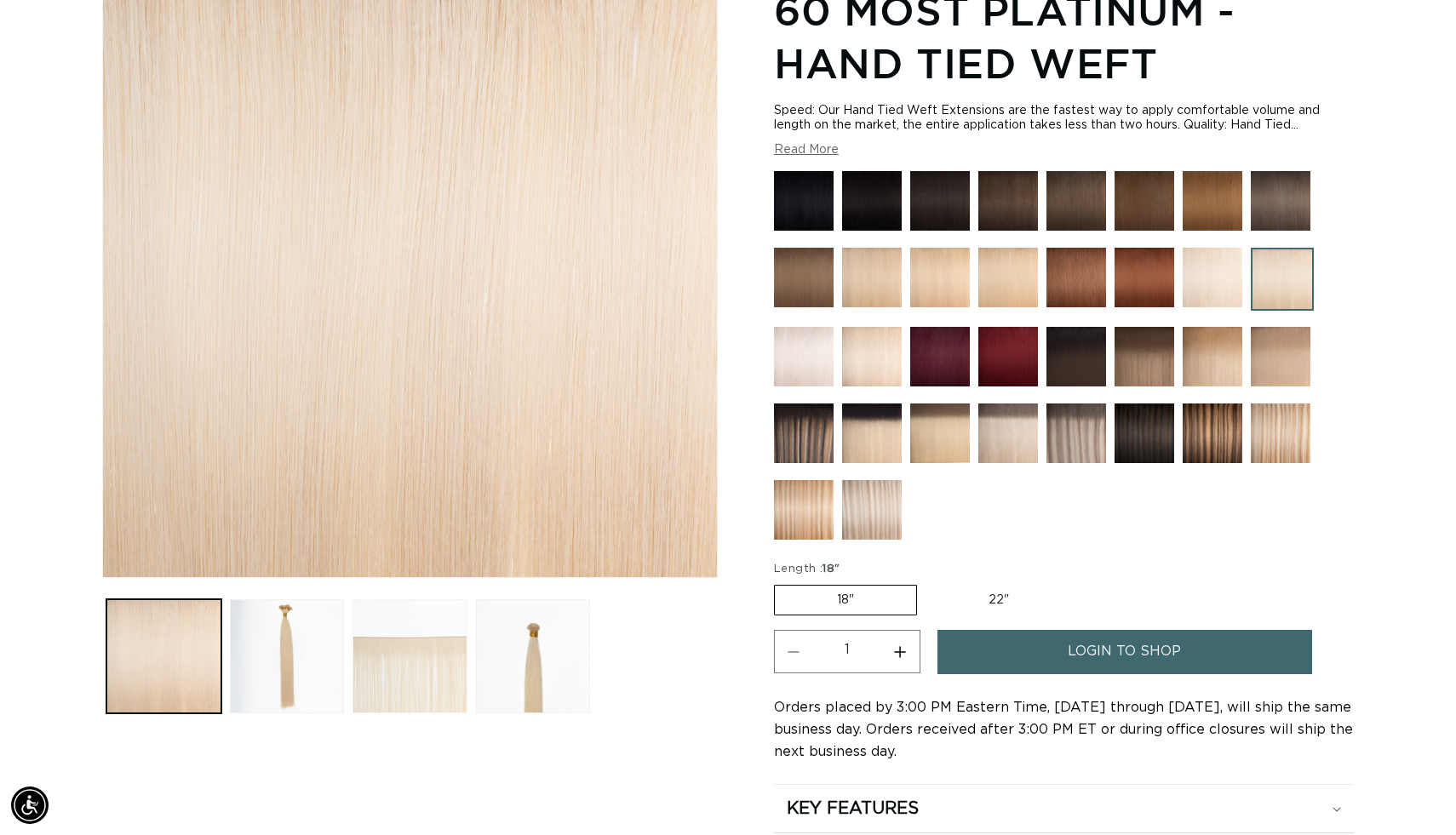
click at [466, 657] on button "Load image 3 in gallery view" at bounding box center [410, 657] width 115 height 115
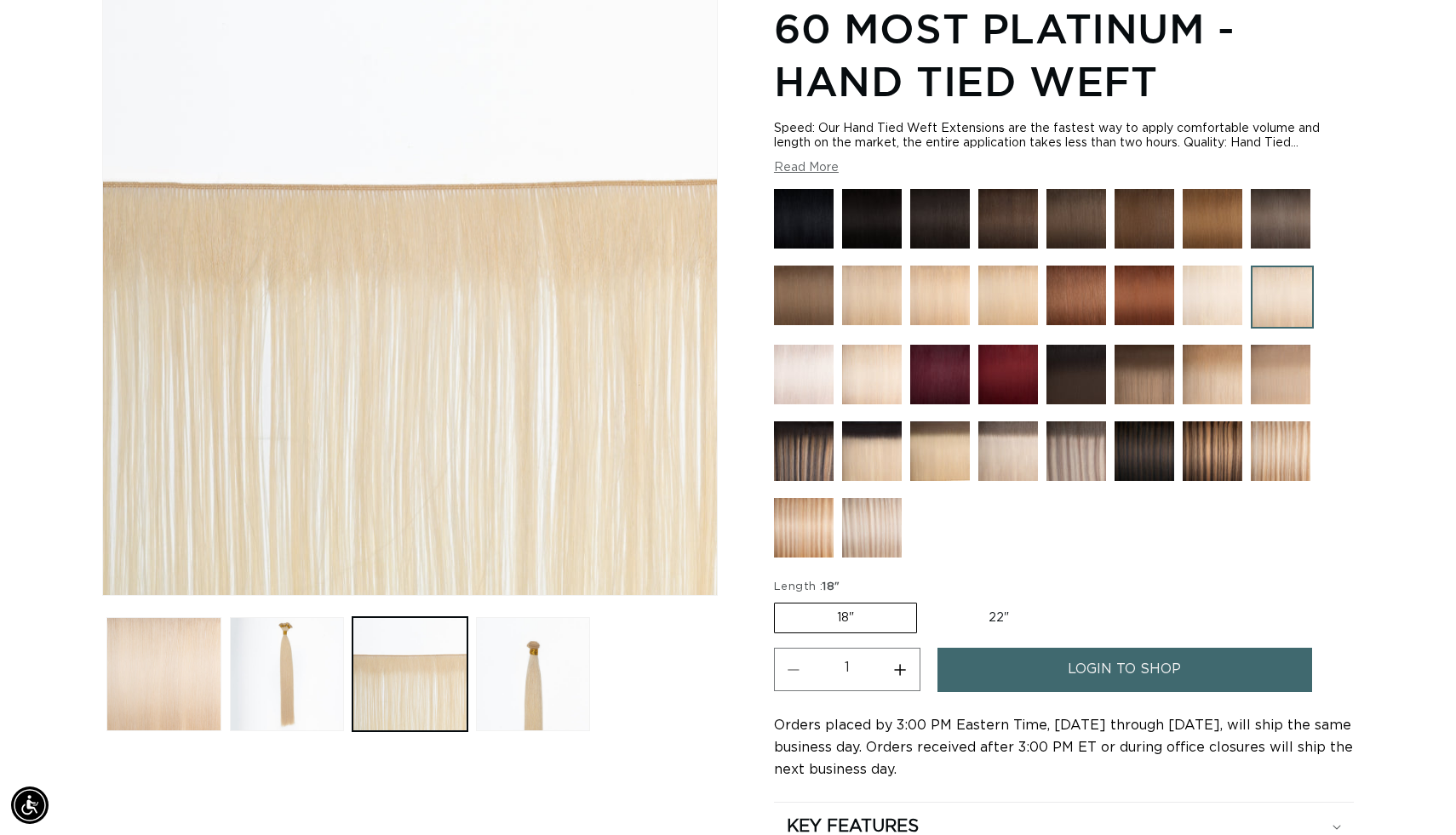
scroll to position [0, 2640]
click at [1301, 481] on img at bounding box center [1281, 451] width 60 height 60
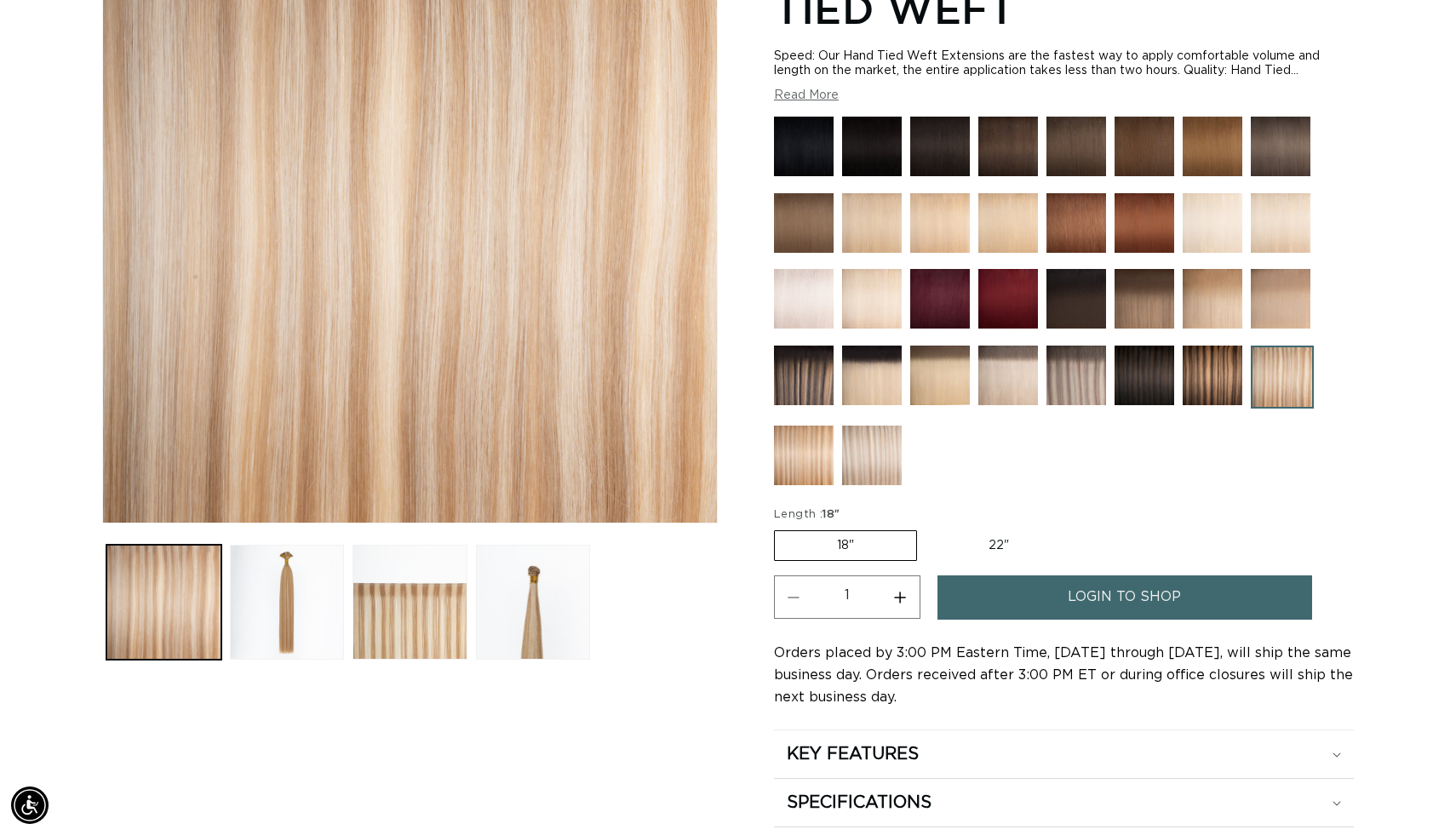
scroll to position [341, 0]
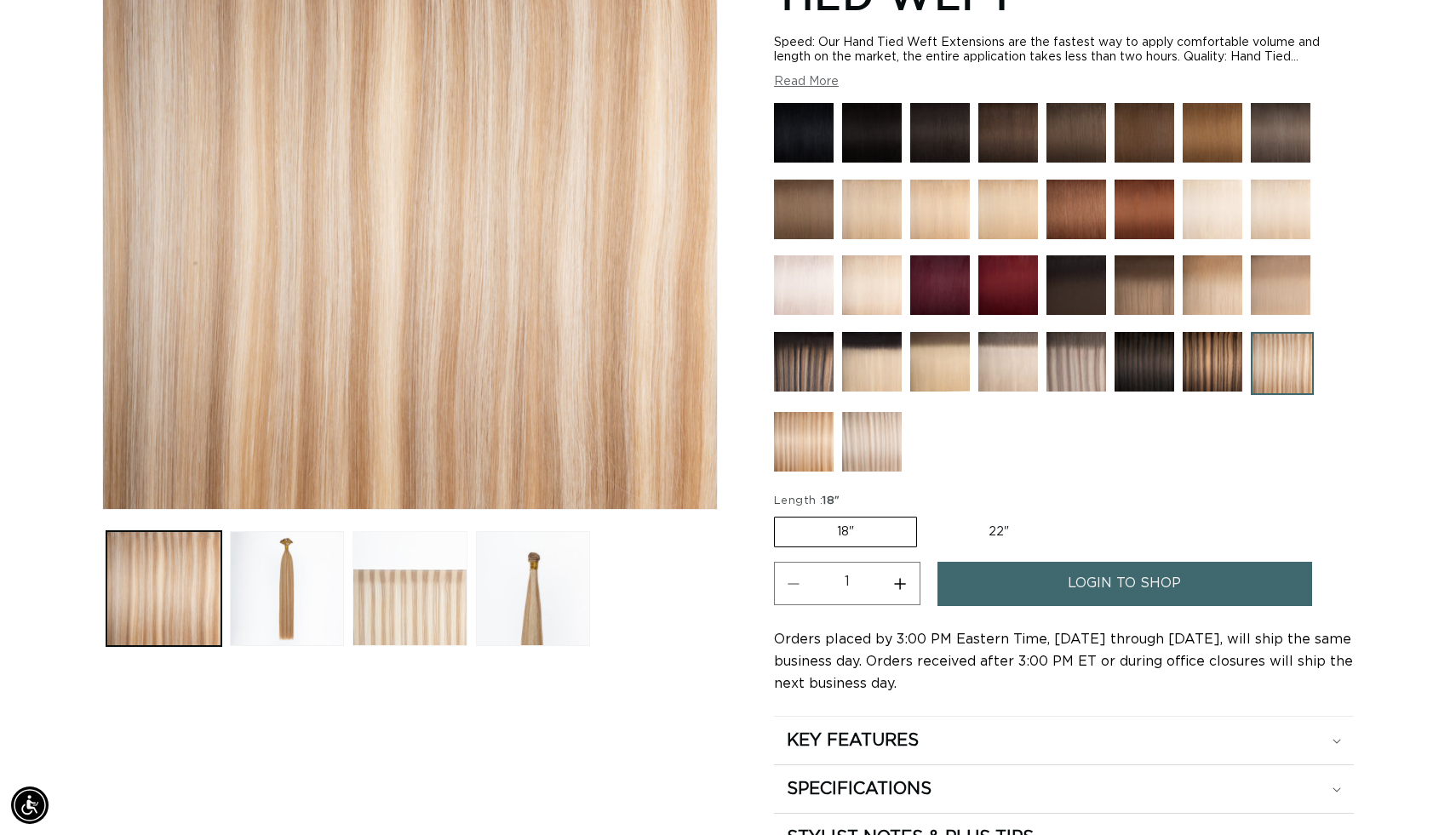
click at [429, 613] on button "Load image 3 in gallery view" at bounding box center [410, 588] width 115 height 115
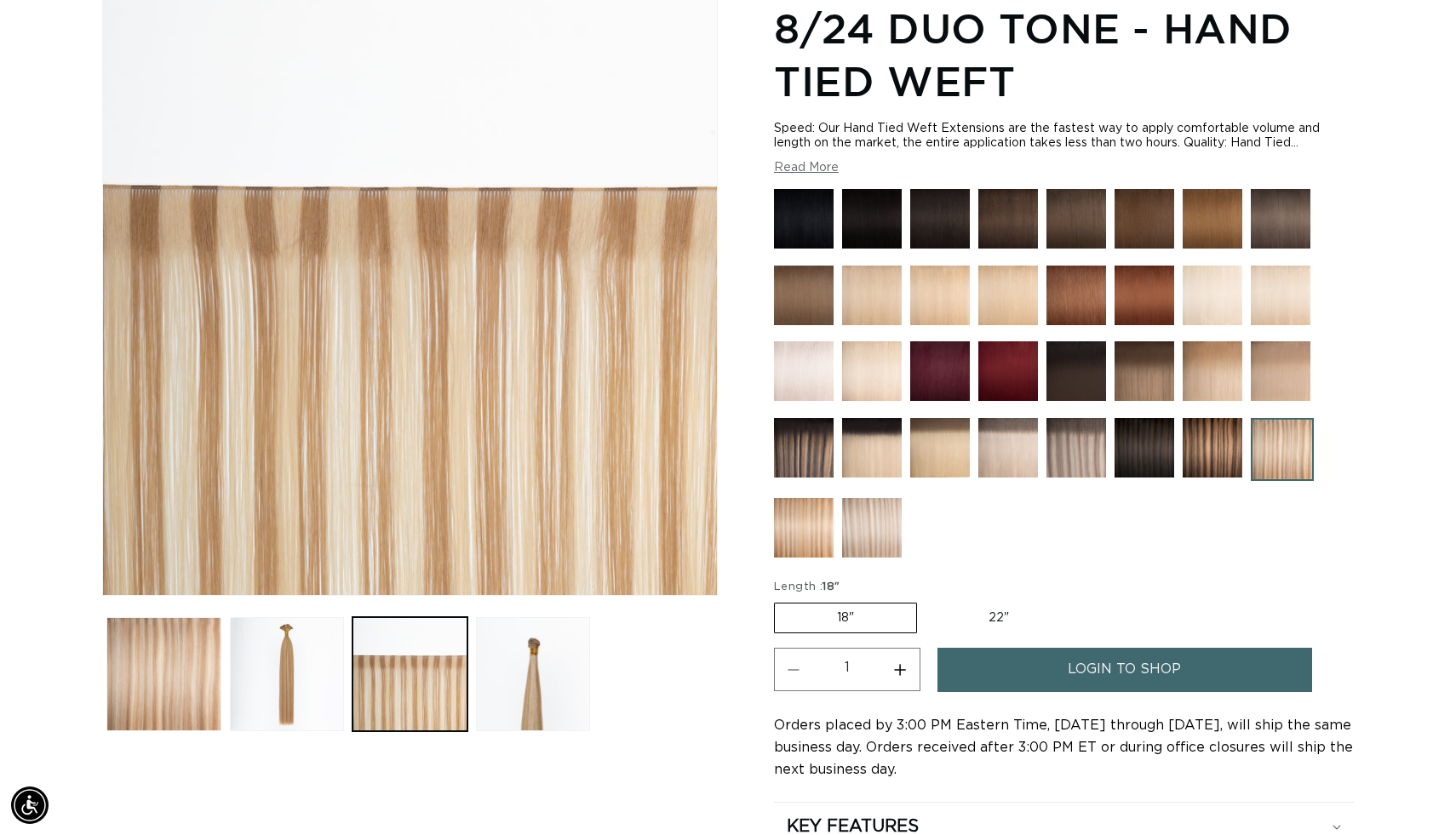
scroll to position [0, 1319]
click at [790, 558] on img at bounding box center [804, 528] width 60 height 60
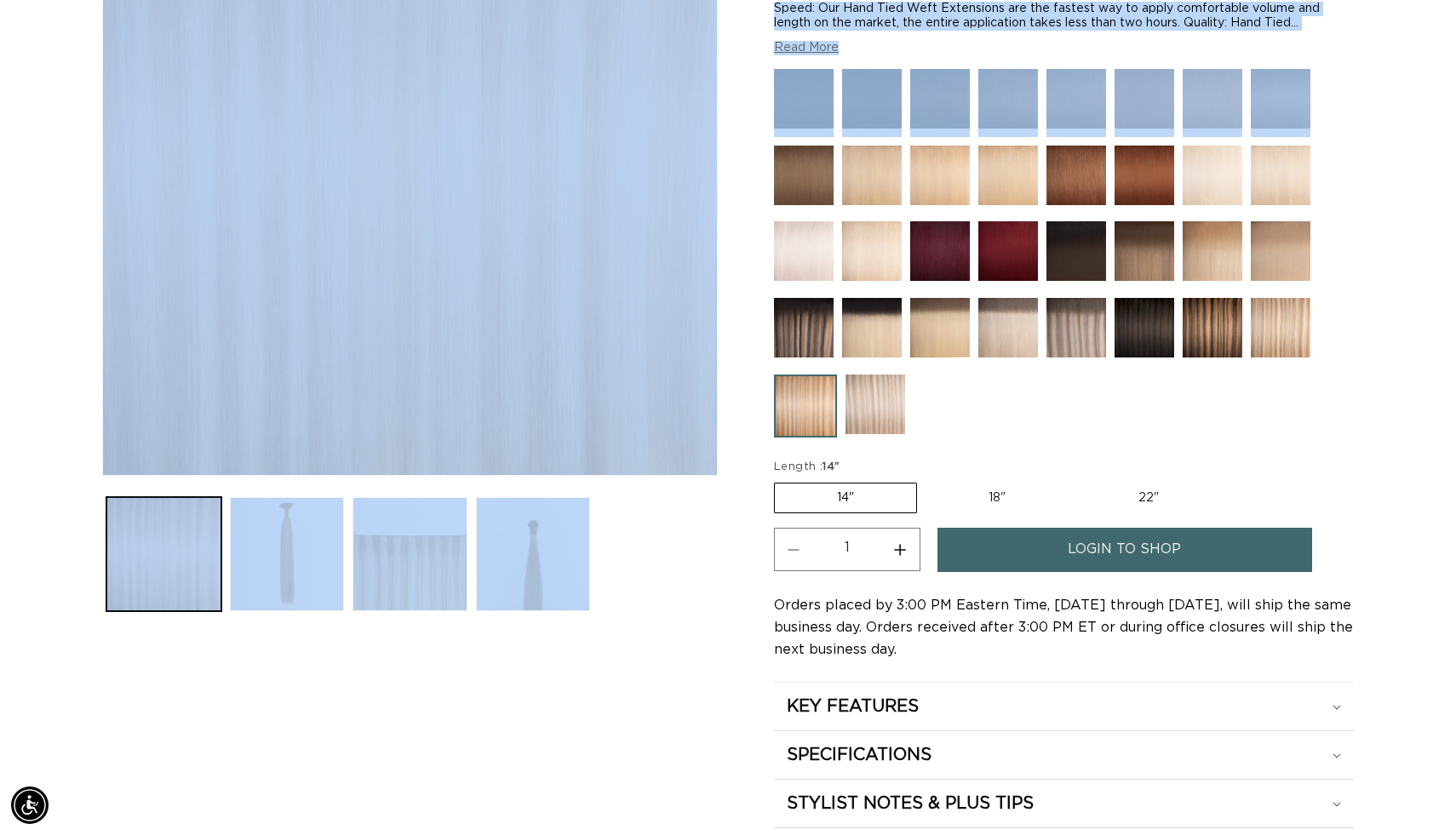
scroll to position [0, 2640]
click at [447, 556] on button "Load image 3 in gallery view" at bounding box center [410, 554] width 115 height 115
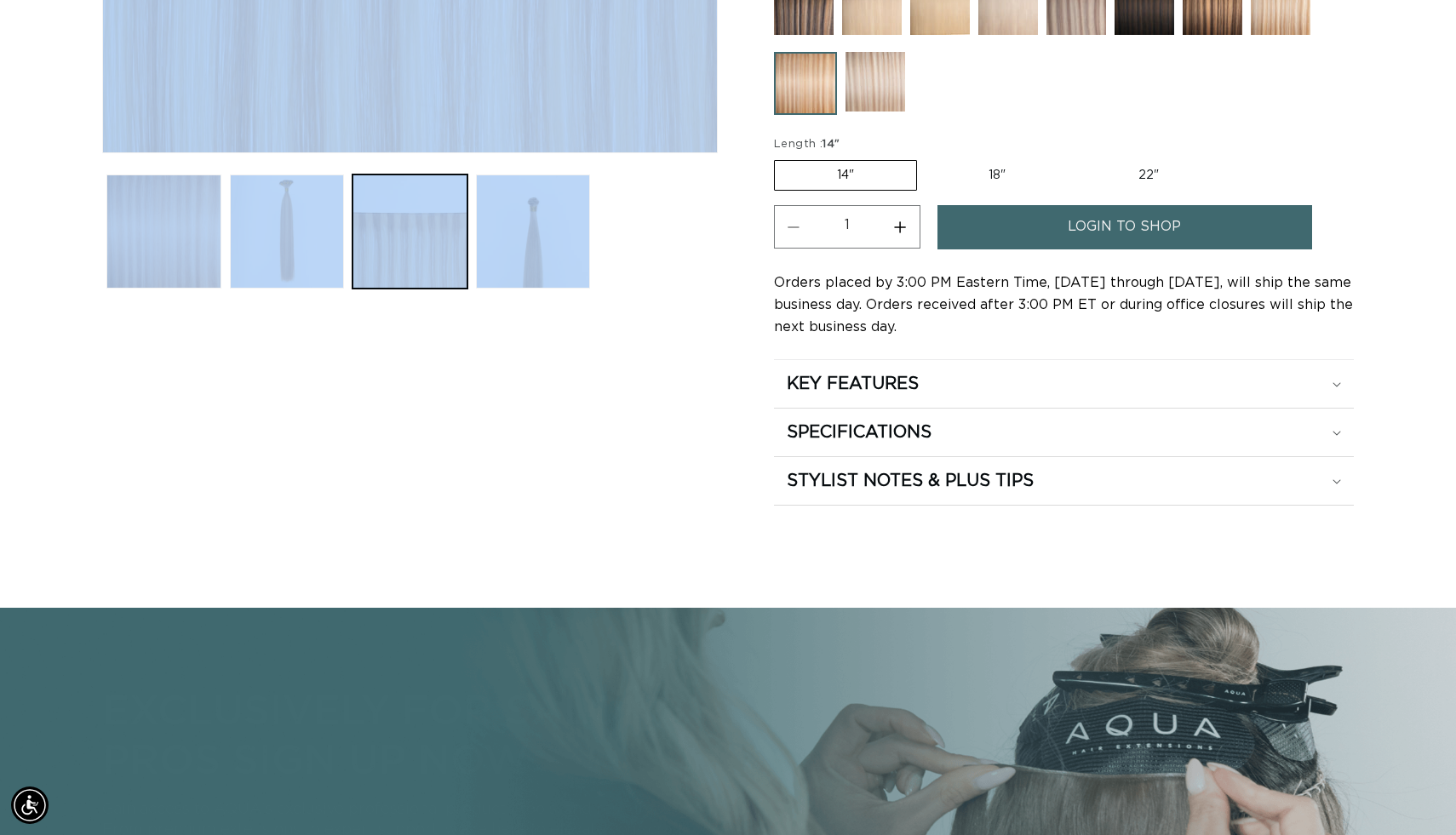
scroll to position [664, 0]
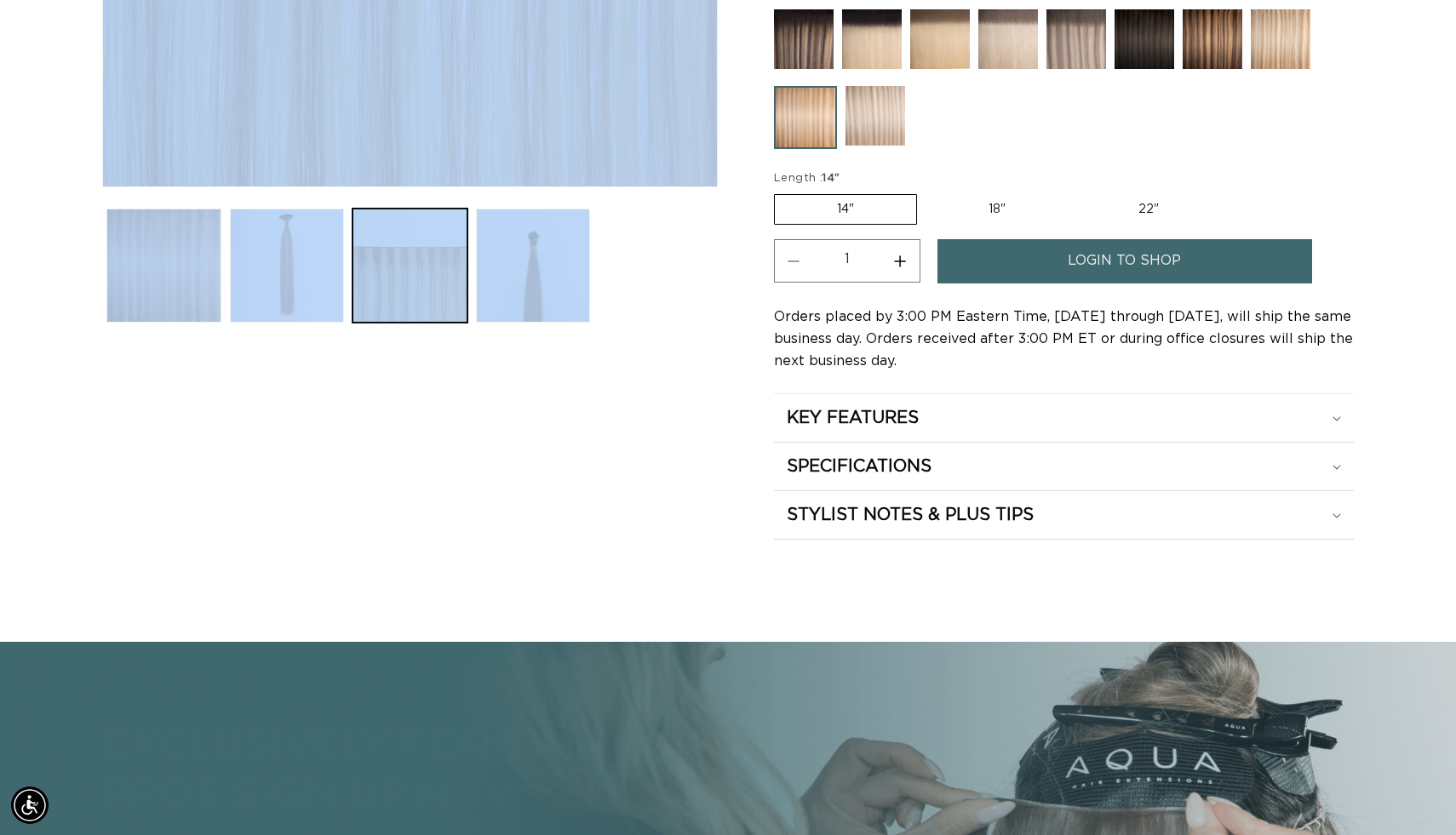
click at [1152, 283] on span "login to shop" at bounding box center [1124, 261] width 113 height 44
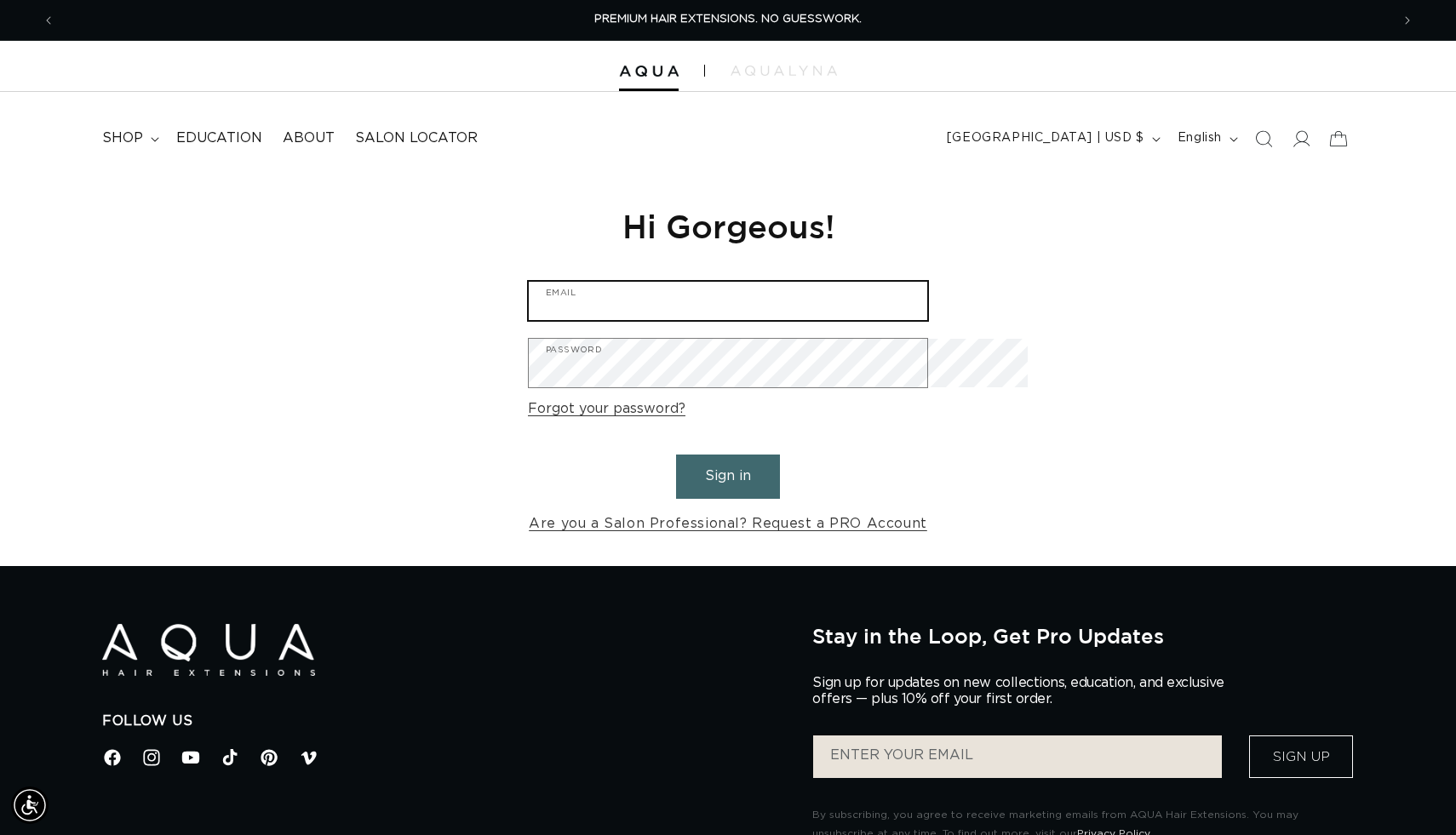
click at [601, 320] on input "Email" at bounding box center [728, 301] width 398 height 39
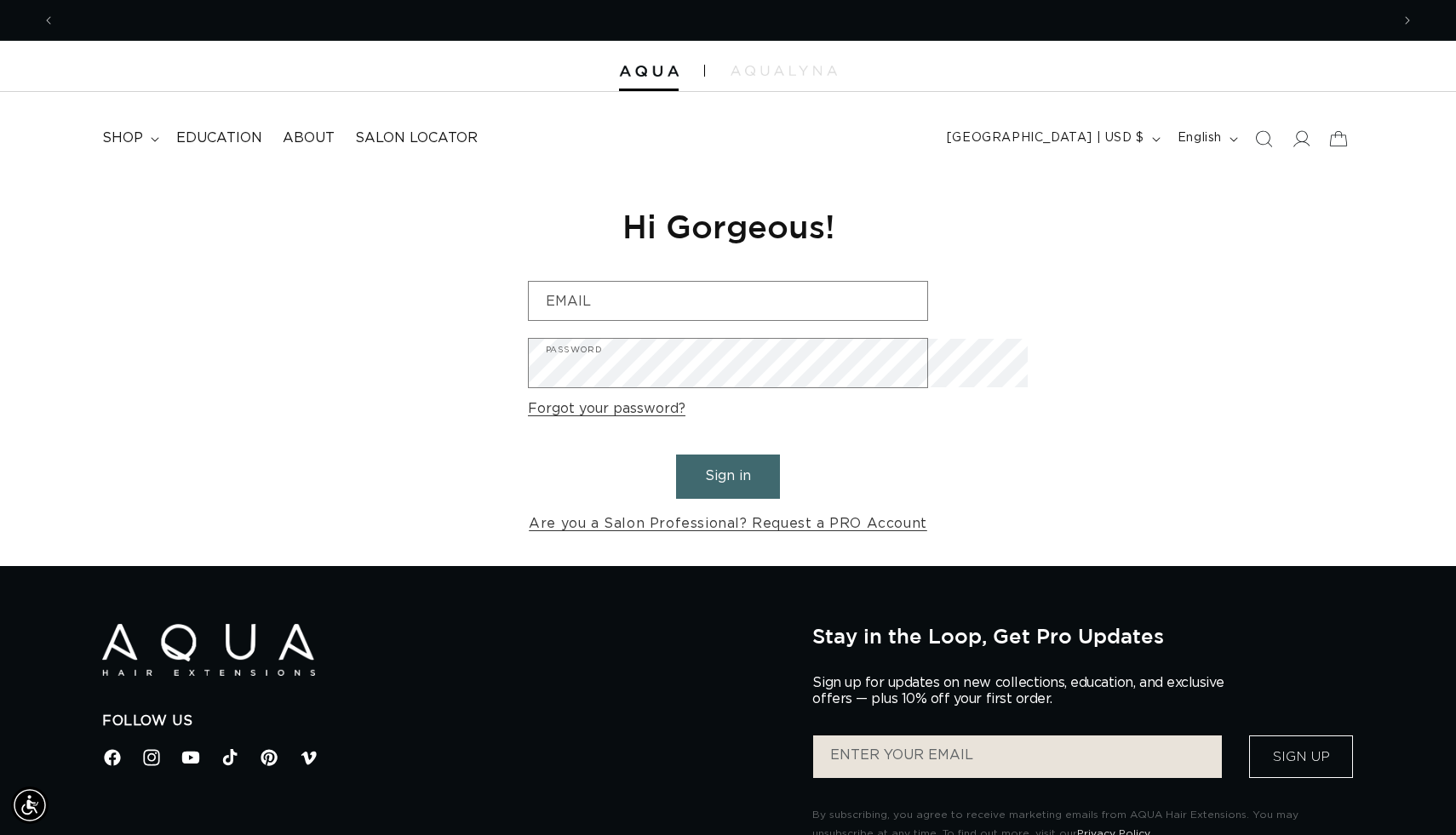
scroll to position [0, 1319]
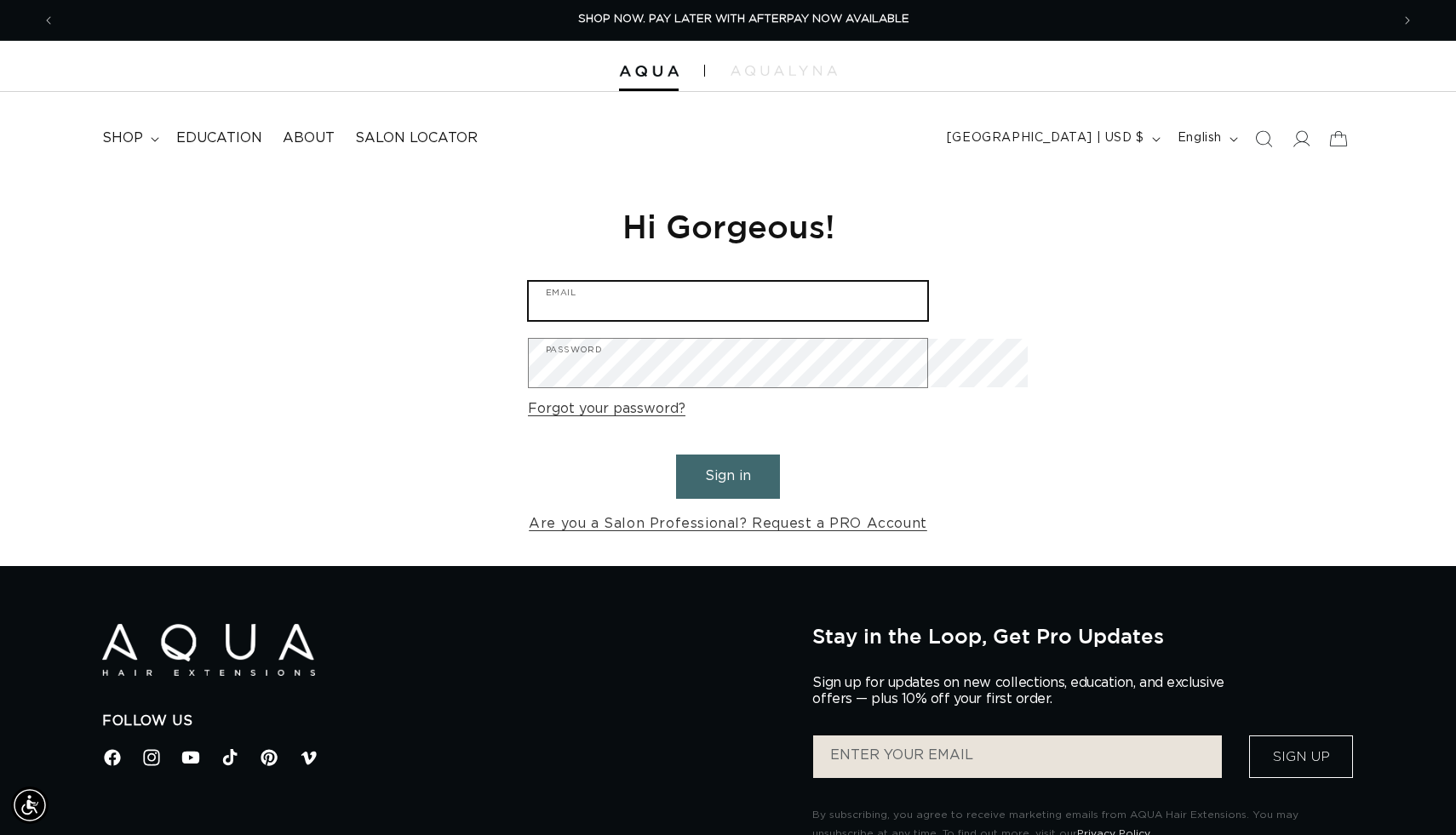
click at [724, 320] on input "Email" at bounding box center [728, 301] width 398 height 39
type input "d"
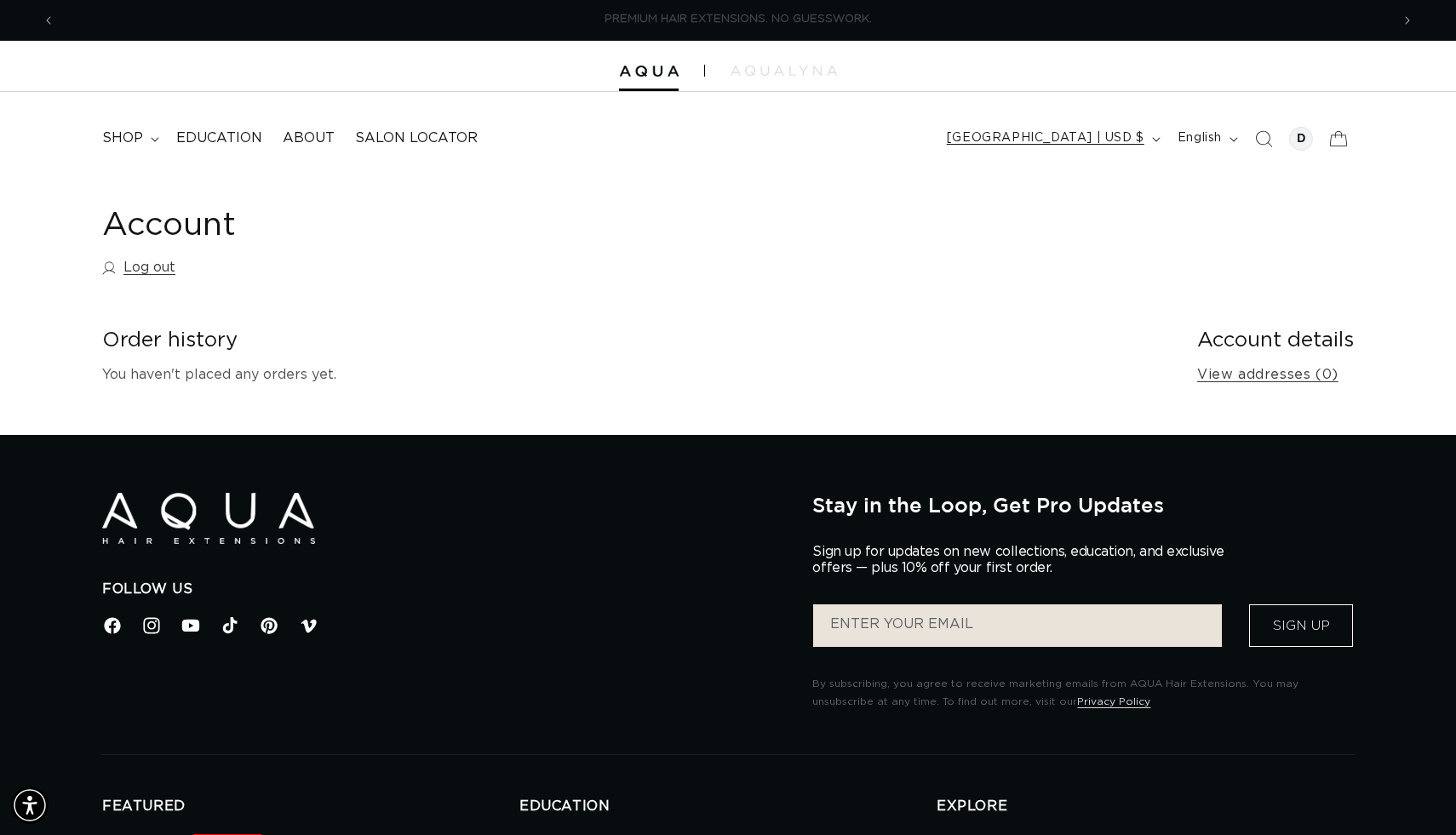
scroll to position [0, 1319]
click at [1289, 151] on div at bounding box center [1301, 139] width 24 height 24
click at [52, 27] on span "Previous announcement" at bounding box center [48, 20] width 17 height 17
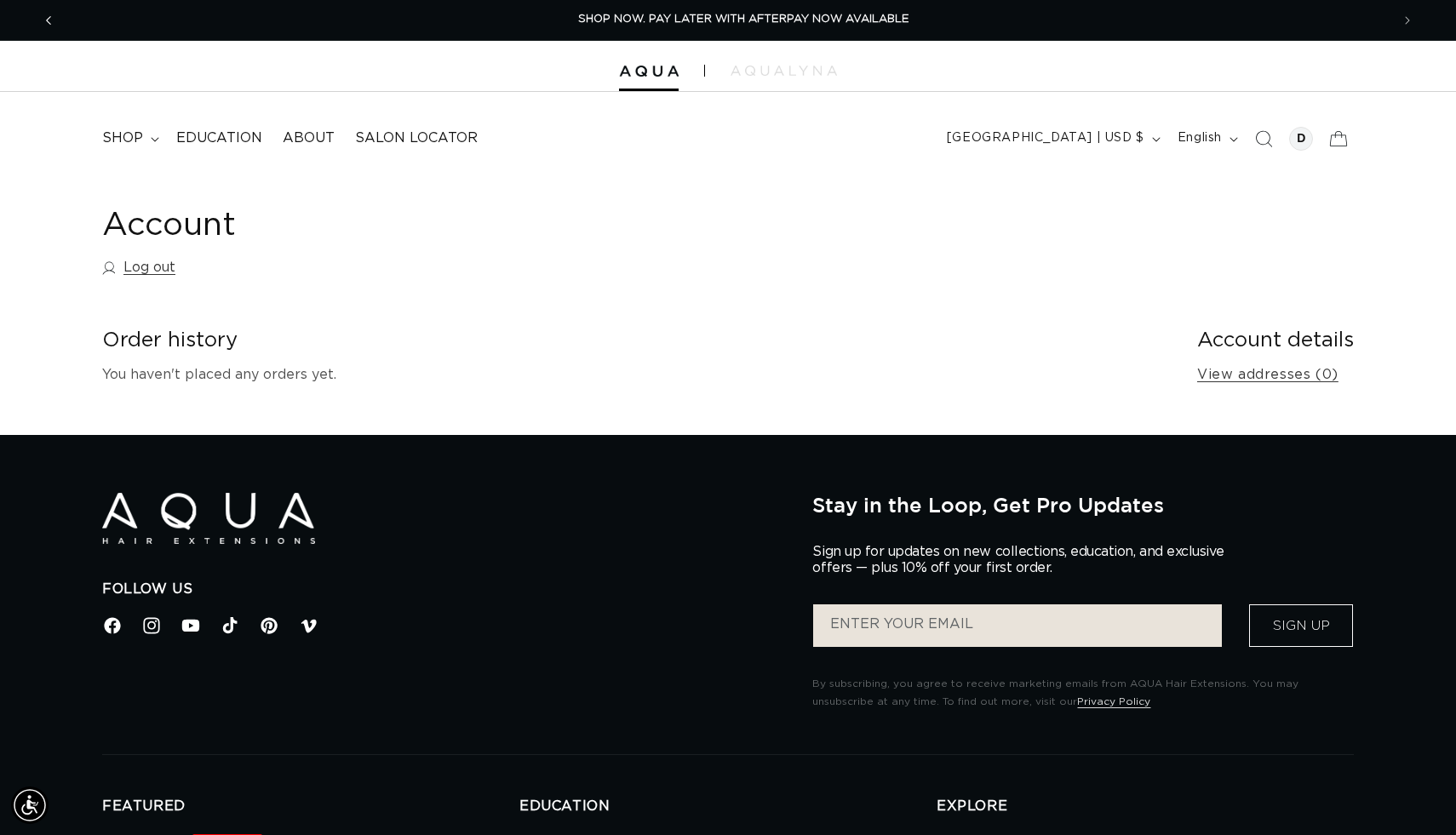
click at [52, 27] on span "Previous announcement" at bounding box center [48, 20] width 17 height 17
click at [143, 147] on span "shop" at bounding box center [122, 139] width 41 height 17
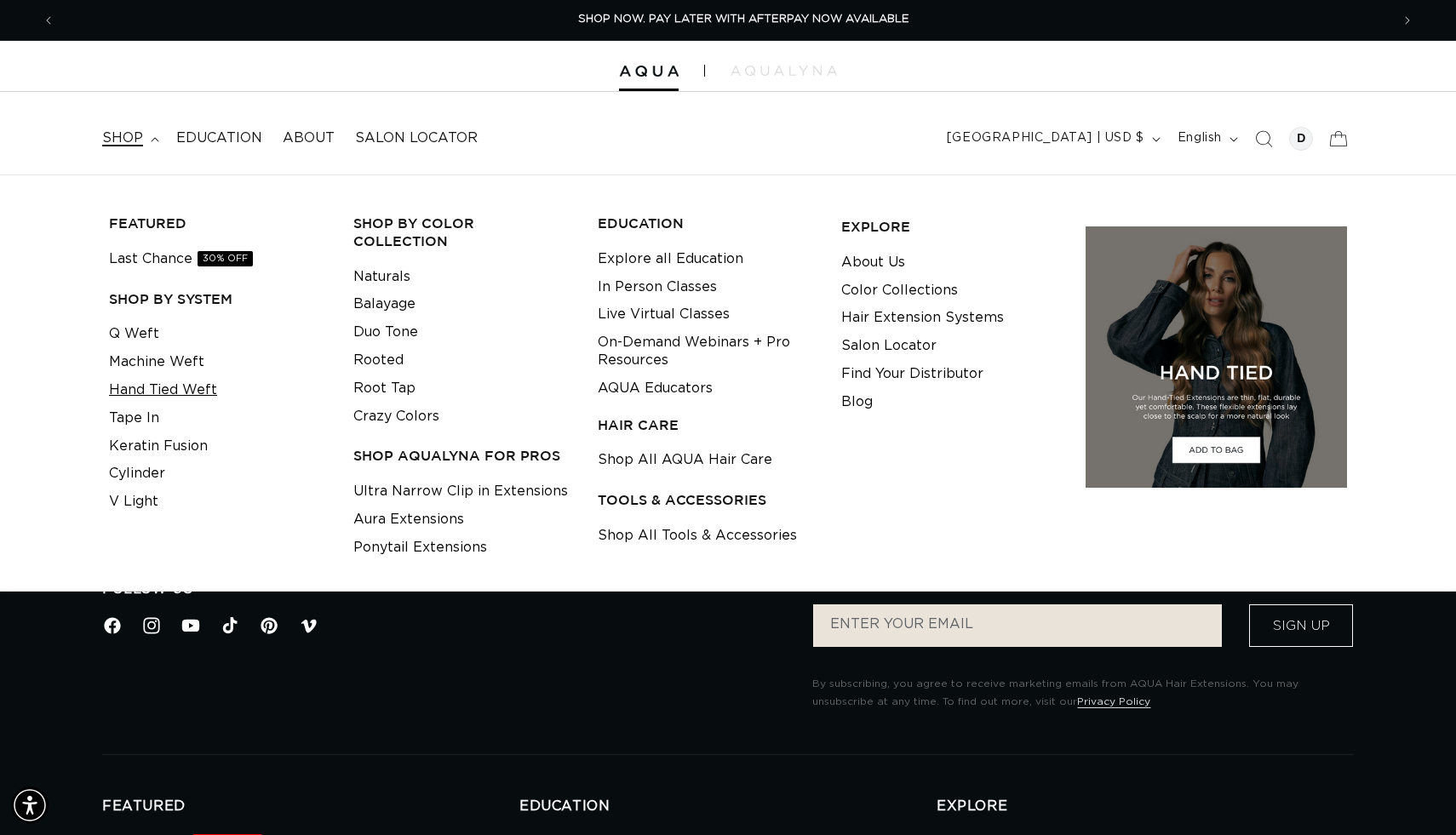
click at [174, 404] on link "Hand Tied Weft" at bounding box center [163, 389] width 108 height 28
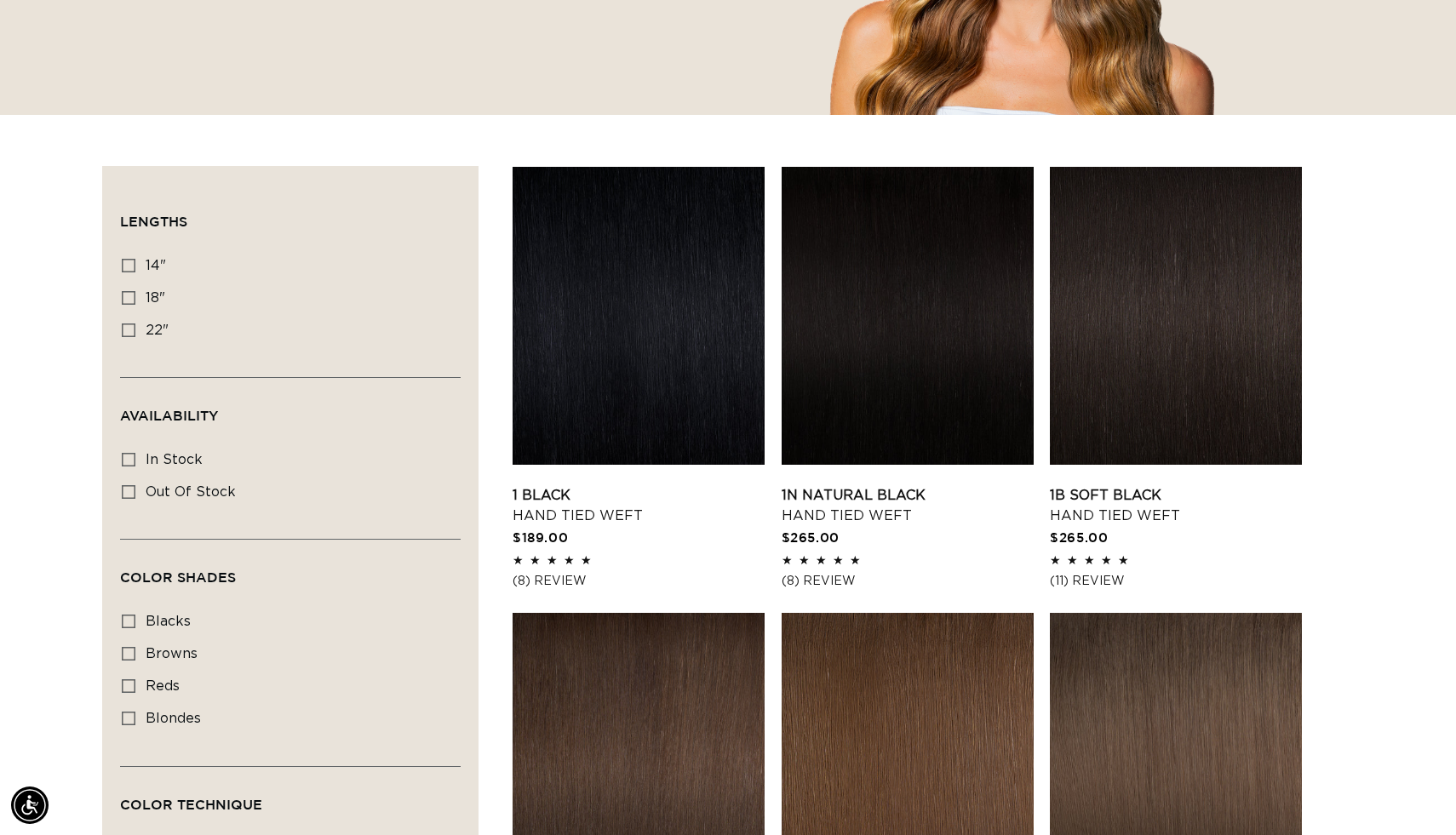
scroll to position [0, 1319]
click at [136, 272] on icon at bounding box center [129, 265] width 14 height 14
click at [136, 272] on input "14" 14" (11 products)" at bounding box center [129, 265] width 14 height 14
checkbox input "true"
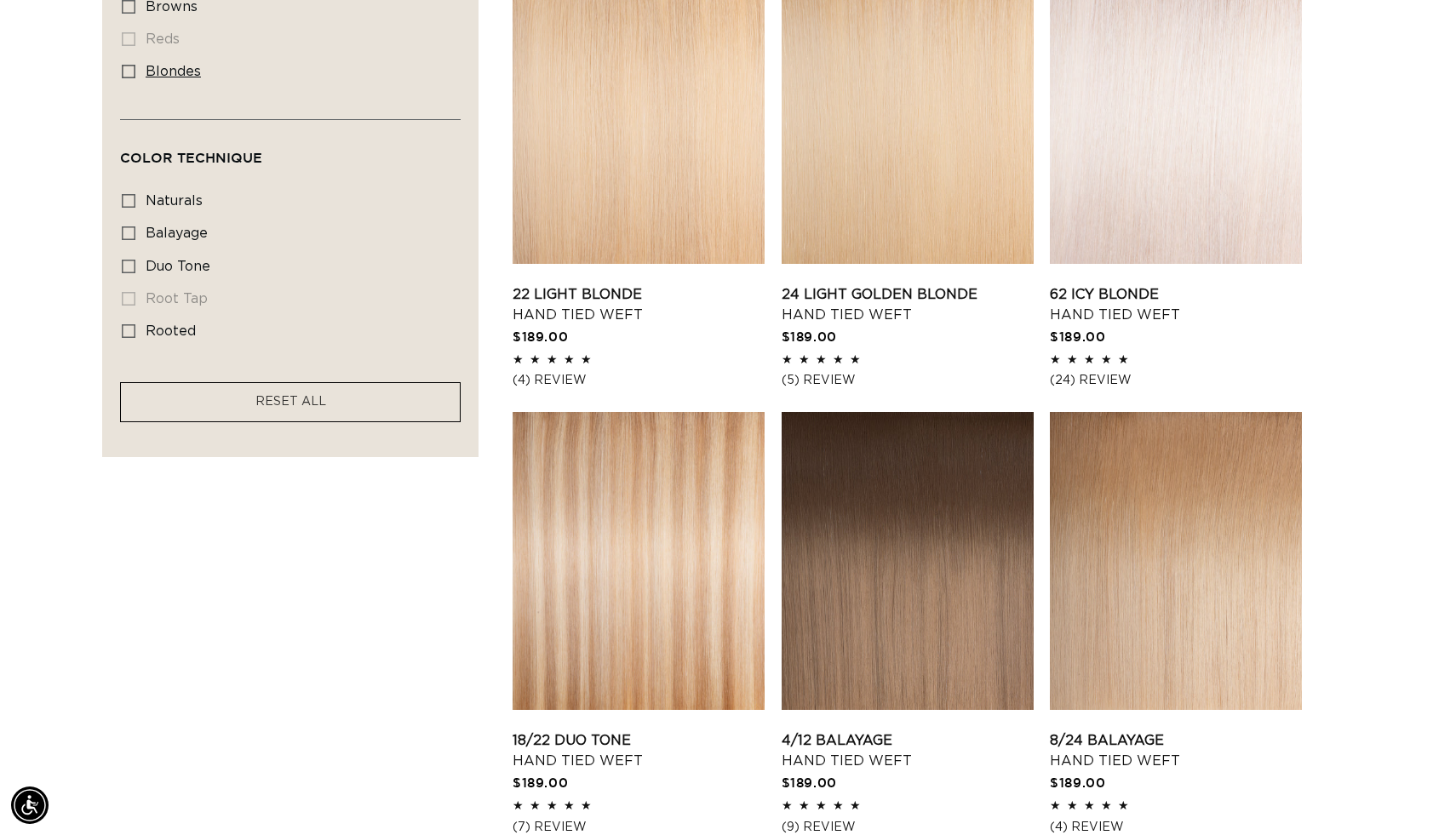
click at [165, 88] on label "blondes blondes (10 products)" at bounding box center [285, 72] width 326 height 32
click at [136, 78] on input "blondes blondes (10 products)" at bounding box center [129, 72] width 14 height 14
checkbox input "true"
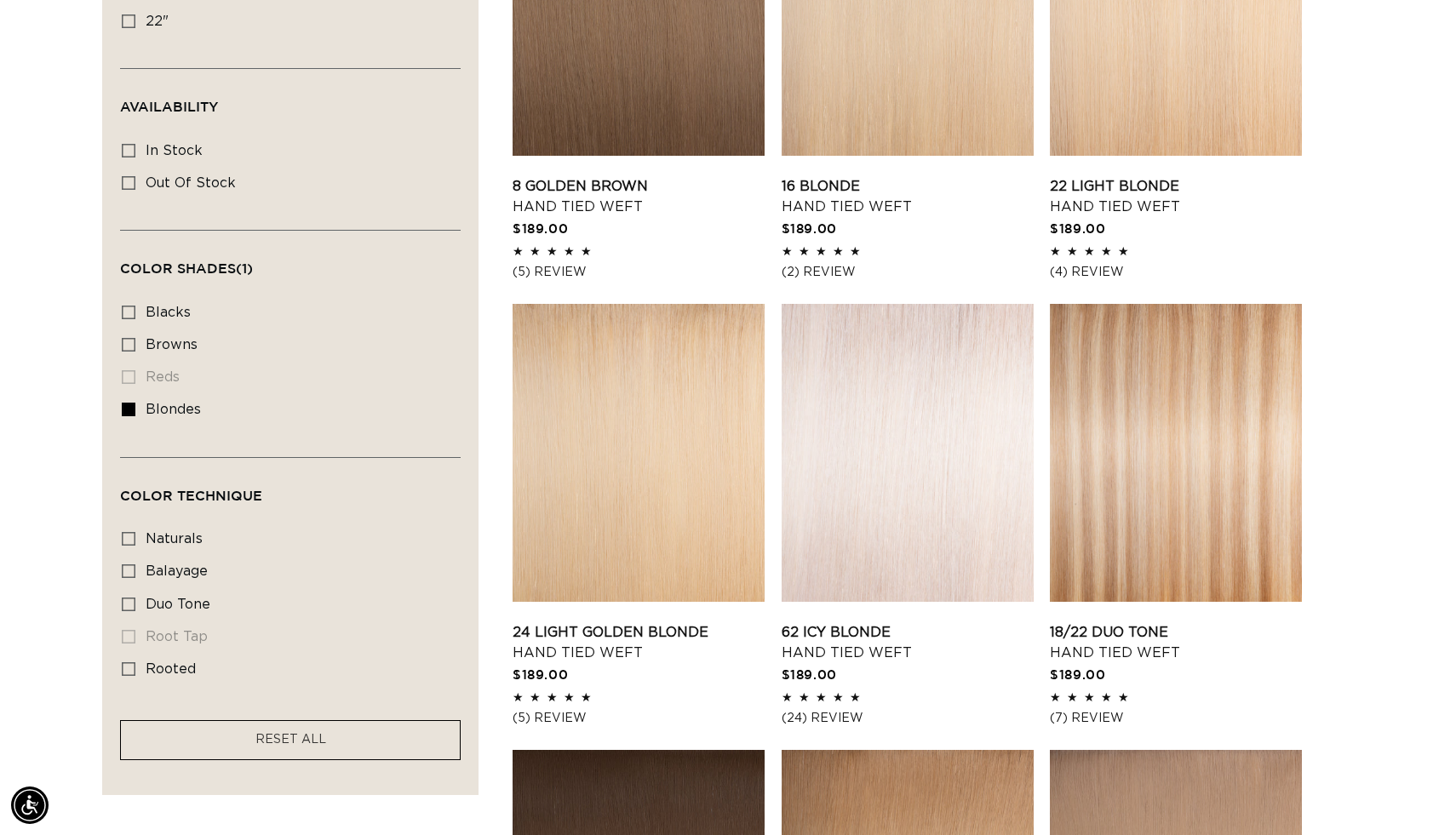
scroll to position [749, 0]
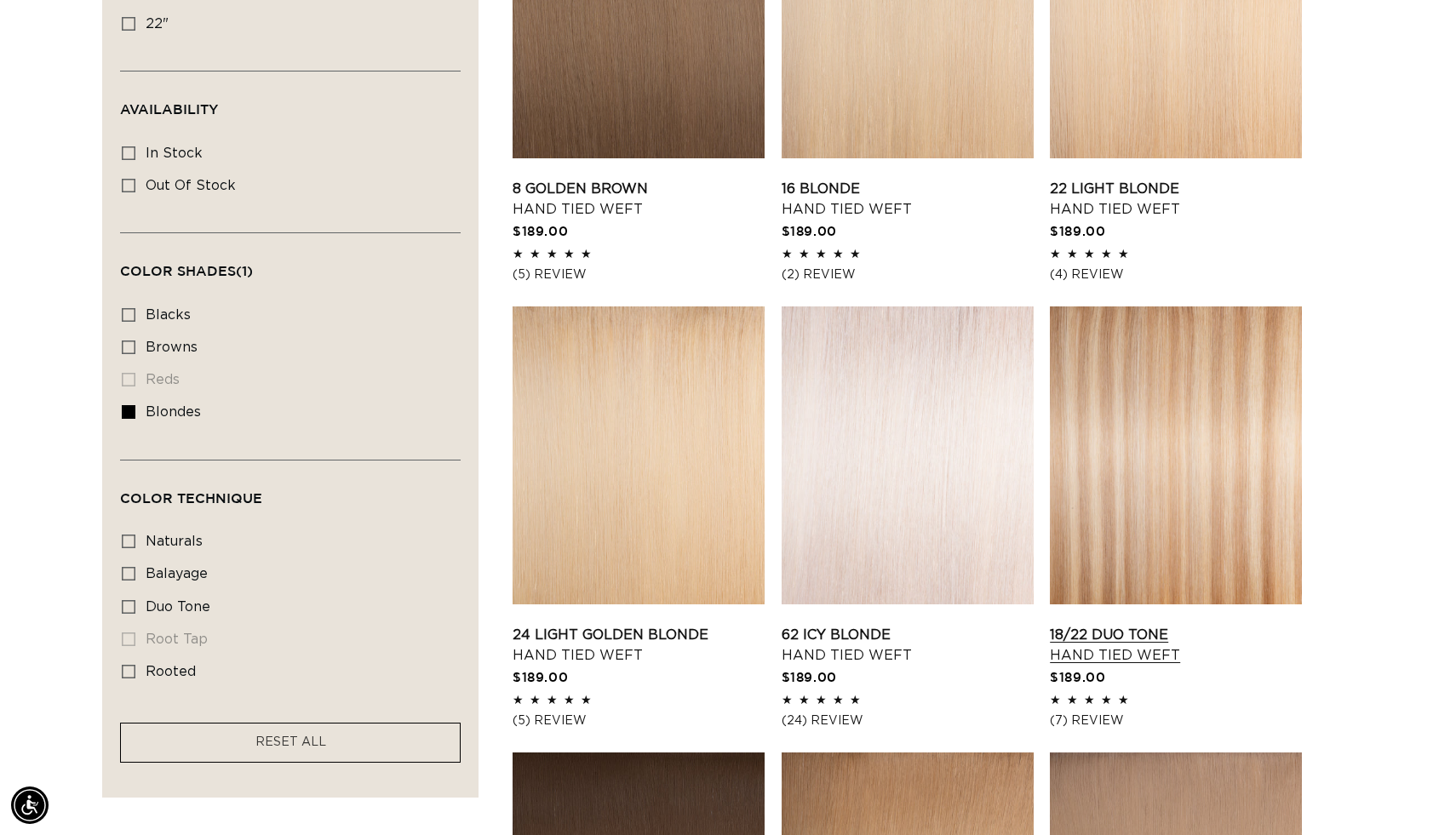
click at [1205, 625] on link "18/22 Duo Tone Hand Tied Weft" at bounding box center [1176, 645] width 252 height 41
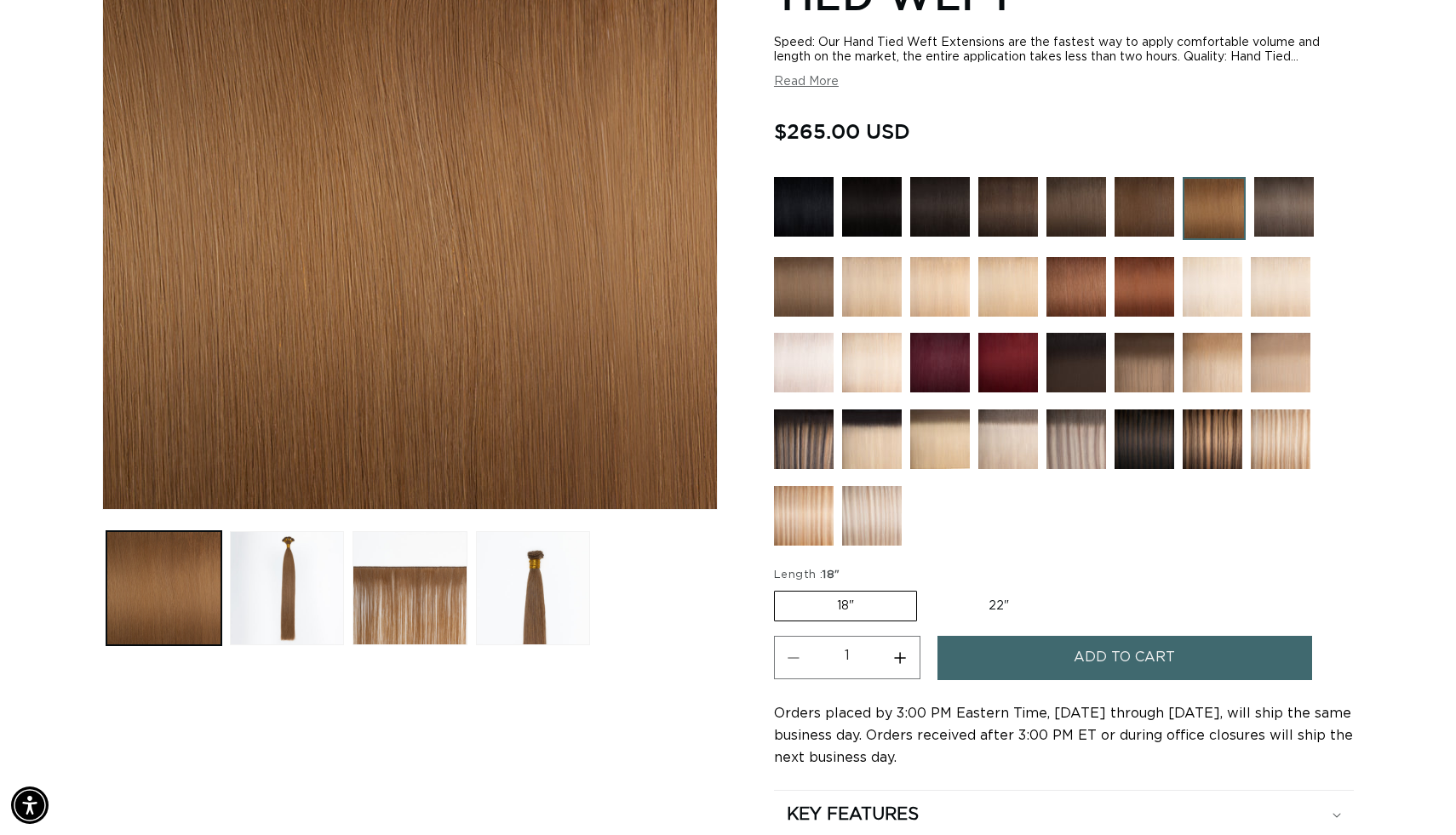
scroll to position [0, 2640]
click at [1261, 469] on img at bounding box center [1281, 440] width 60 height 60
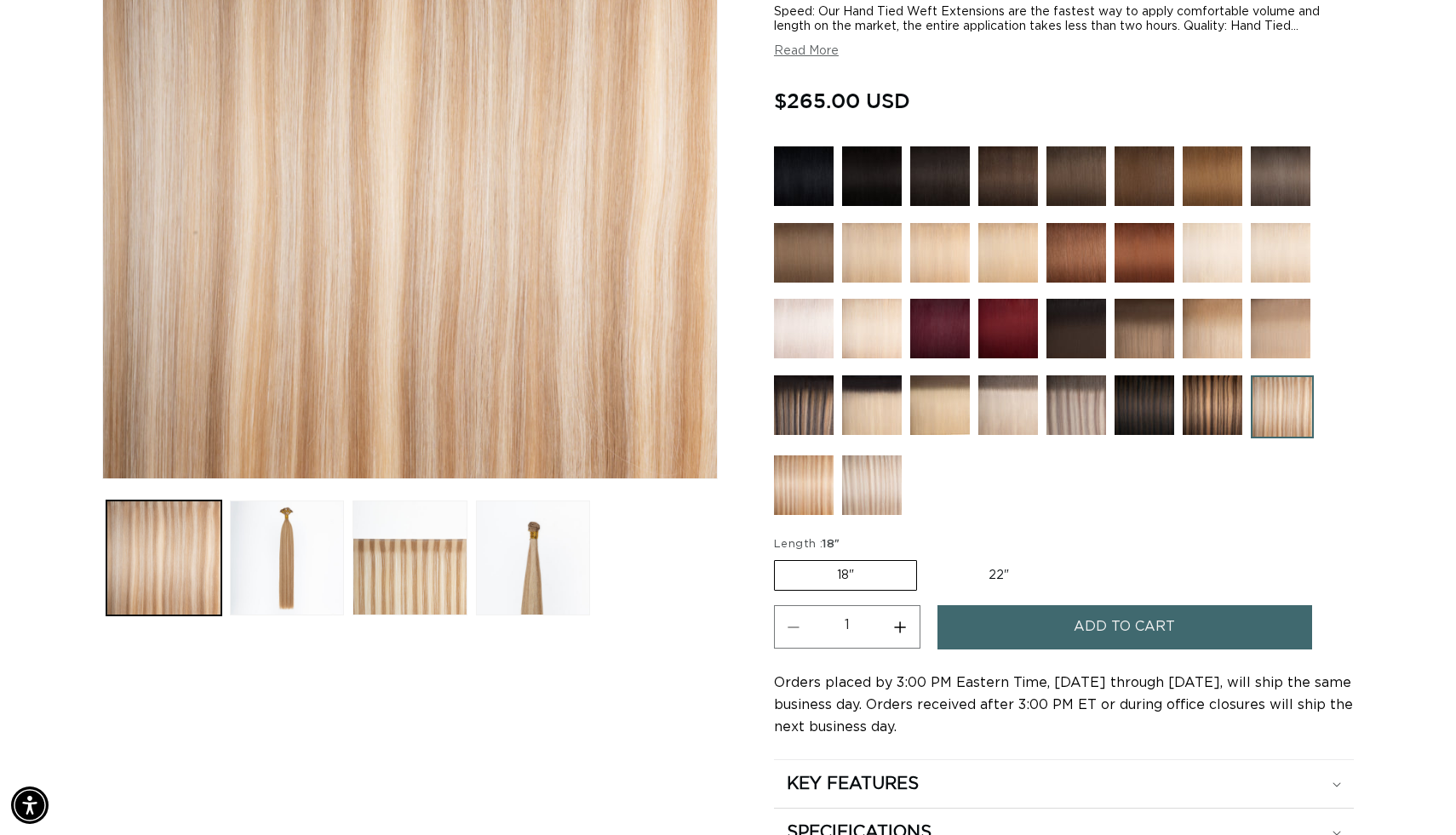
scroll to position [375, 0]
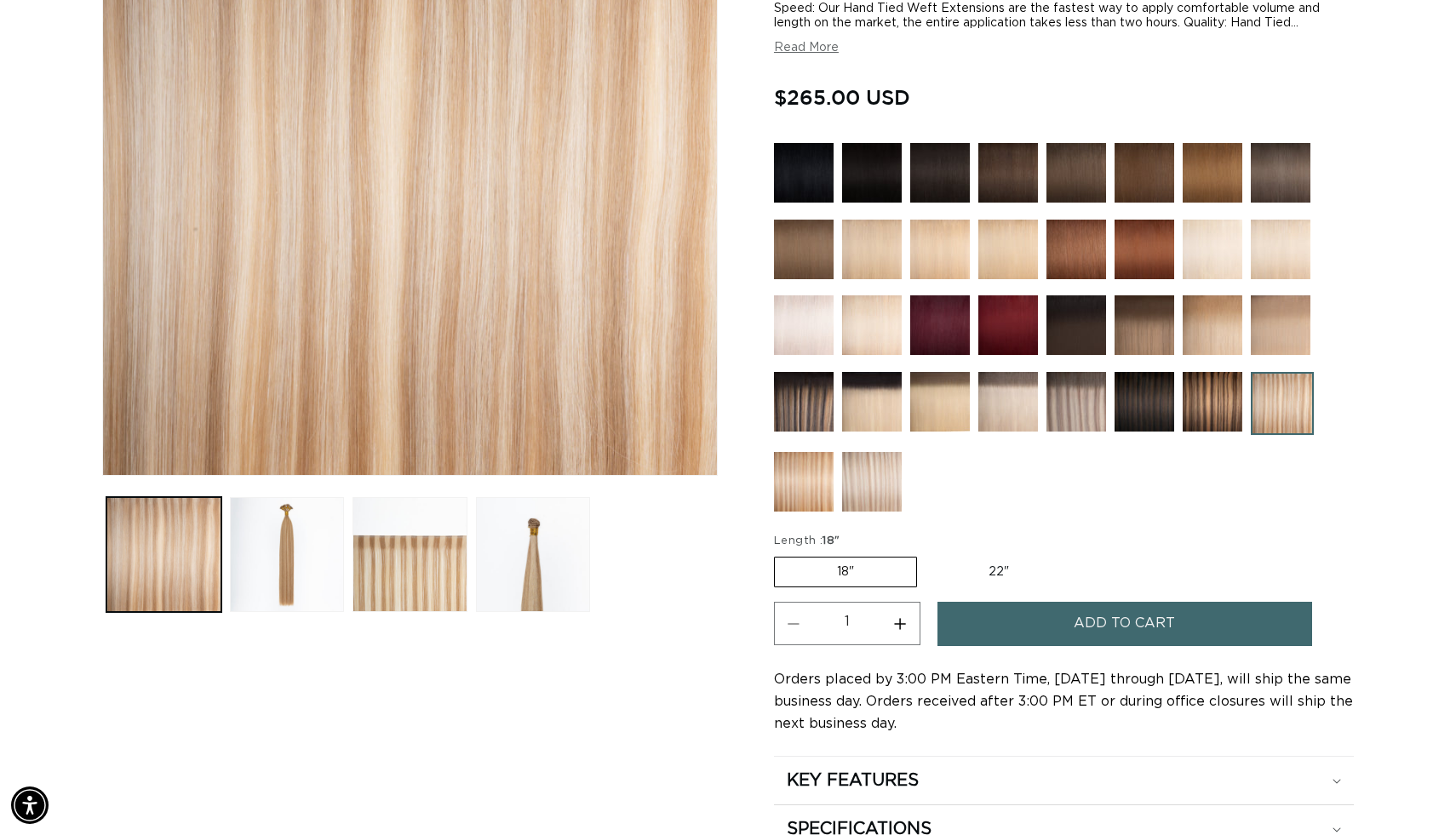
click at [1015, 432] on img at bounding box center [1008, 402] width 60 height 60
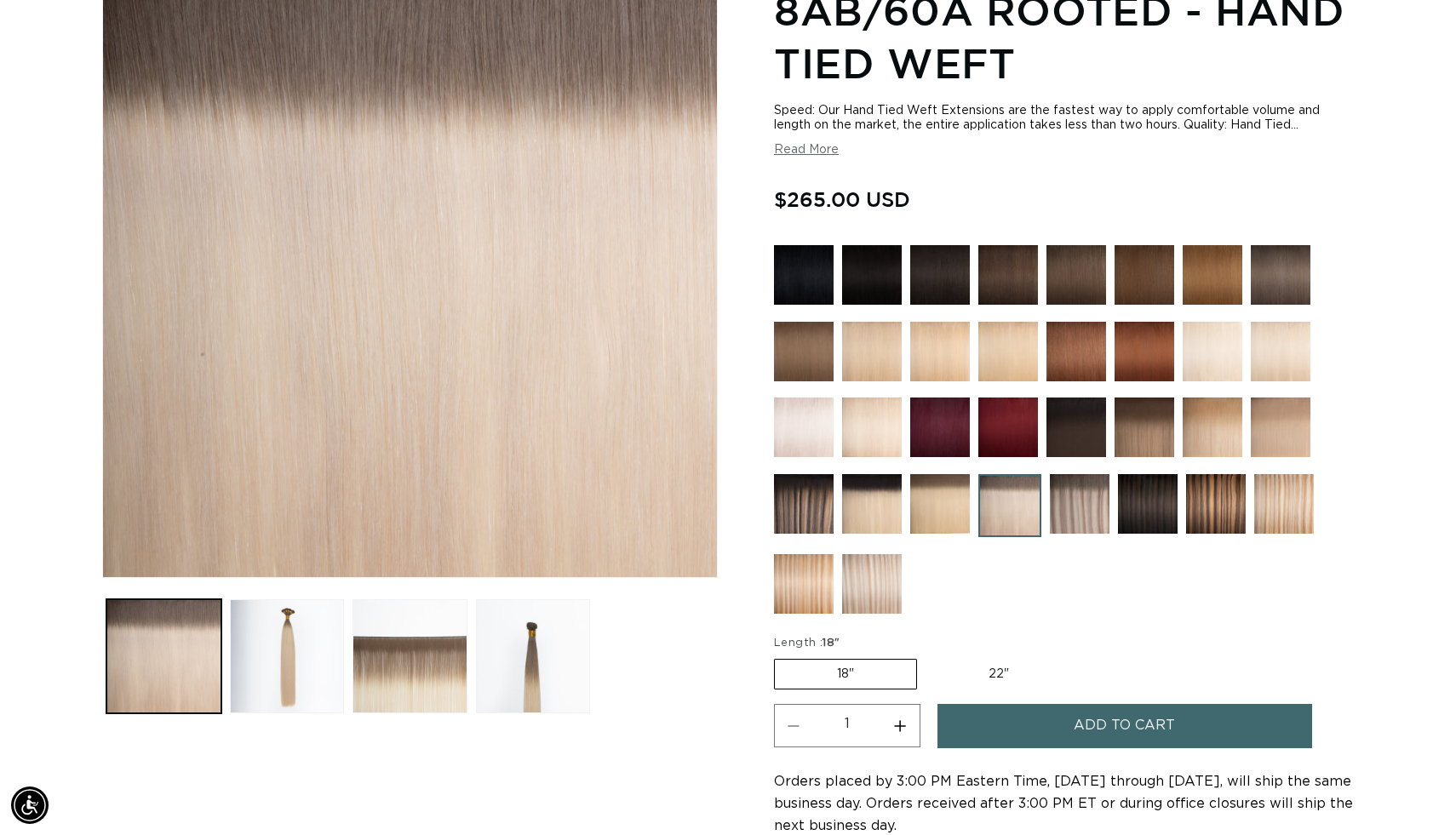
scroll to position [0, 1319]
click at [851, 614] on img at bounding box center [872, 584] width 60 height 60
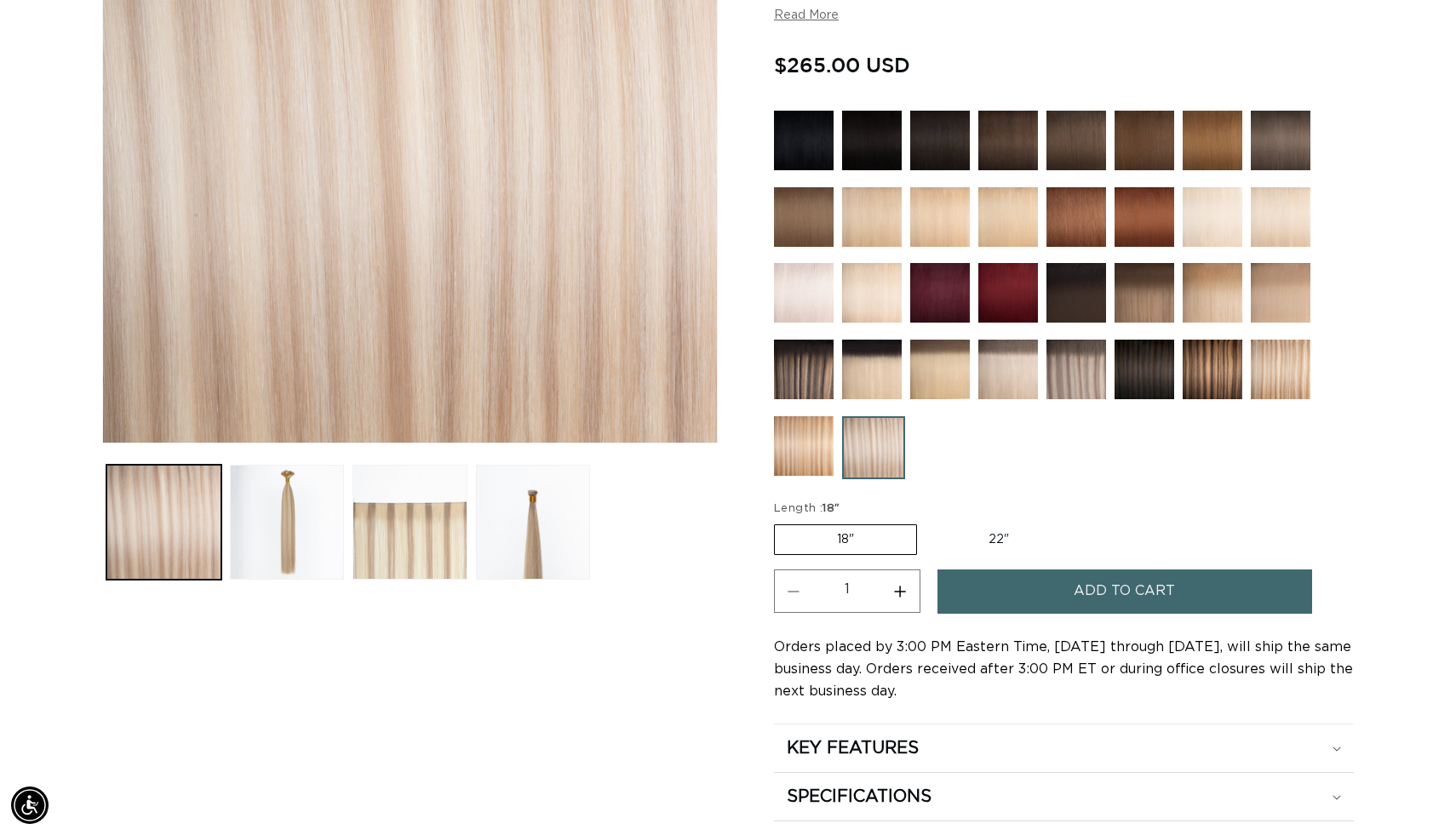
scroll to position [409, 0]
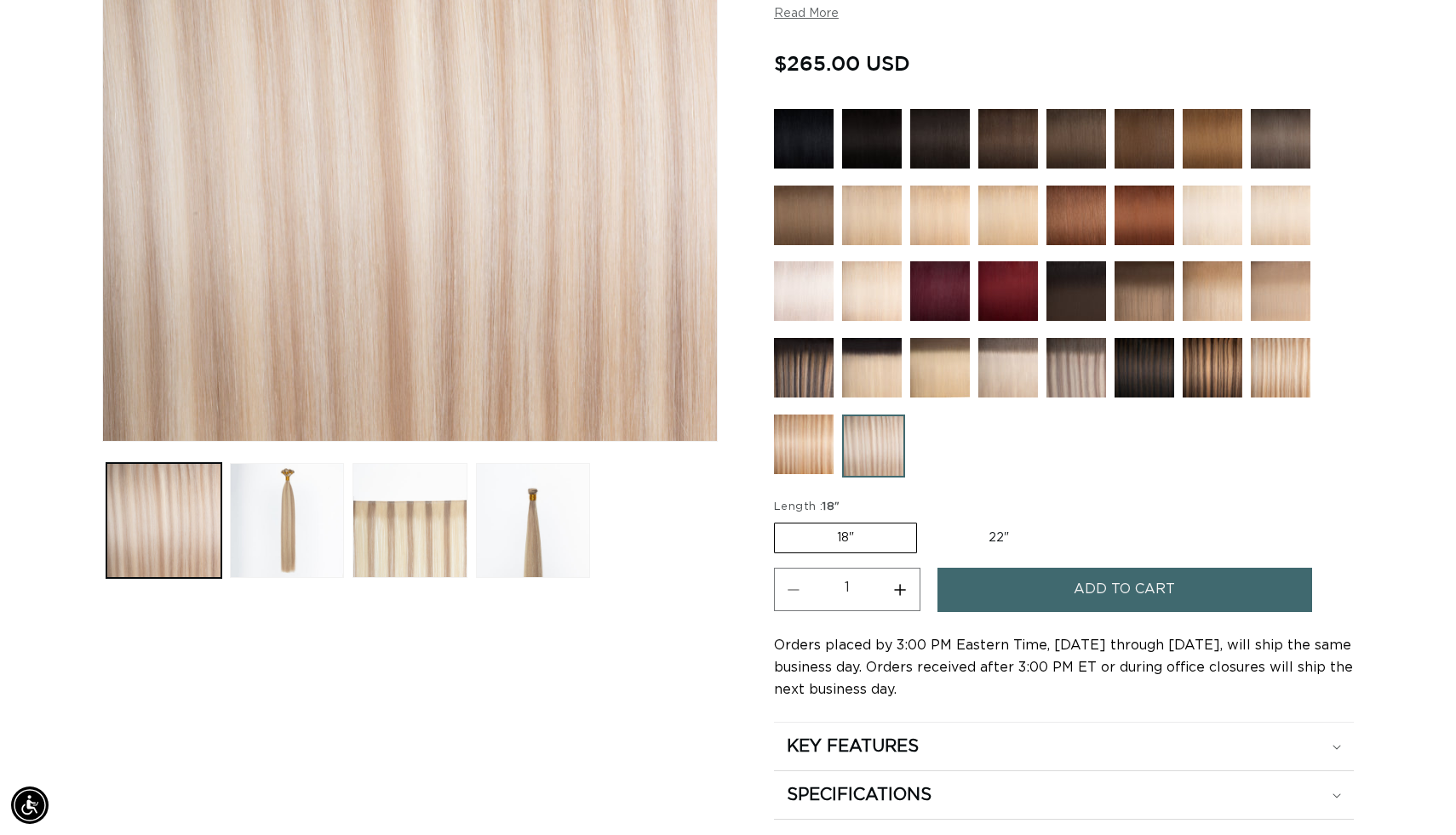
click at [817, 475] on img at bounding box center [804, 445] width 60 height 60
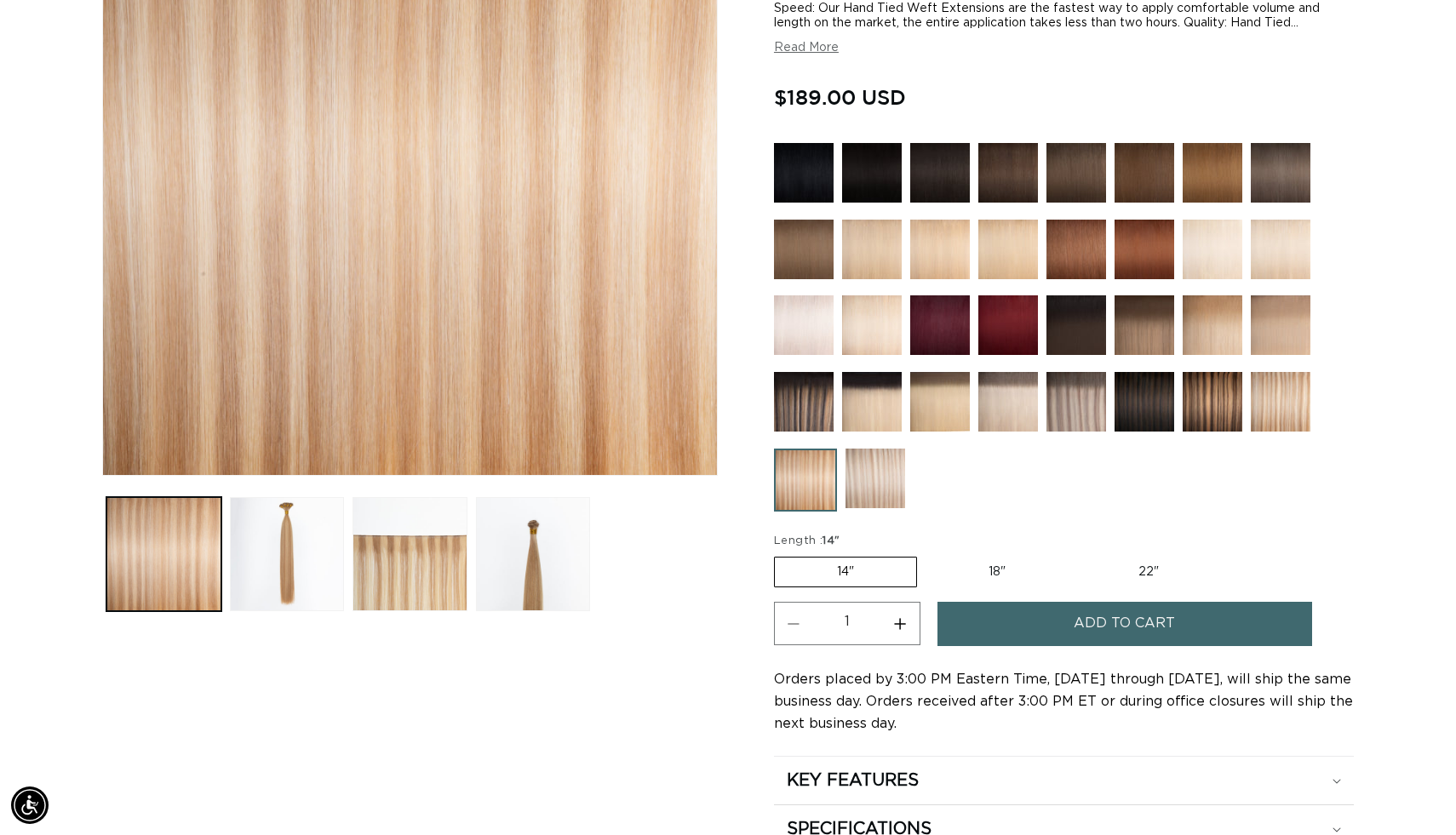
scroll to position [0, 2640]
click at [1051, 645] on button "Add to cart" at bounding box center [1125, 623] width 375 height 44
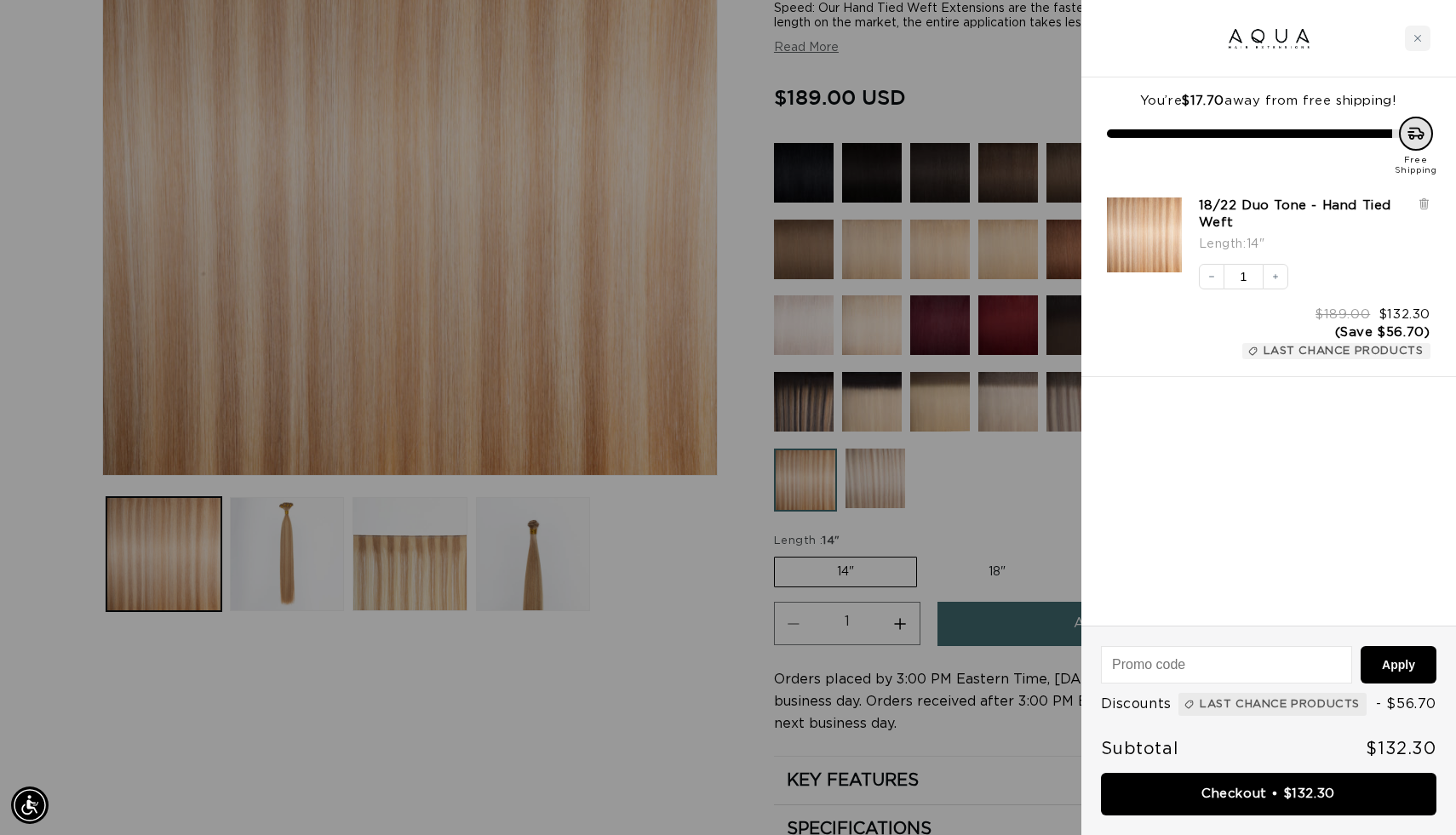
scroll to position [0, 0]
click at [1051, 756] on div at bounding box center [728, 418] width 1456 height 835
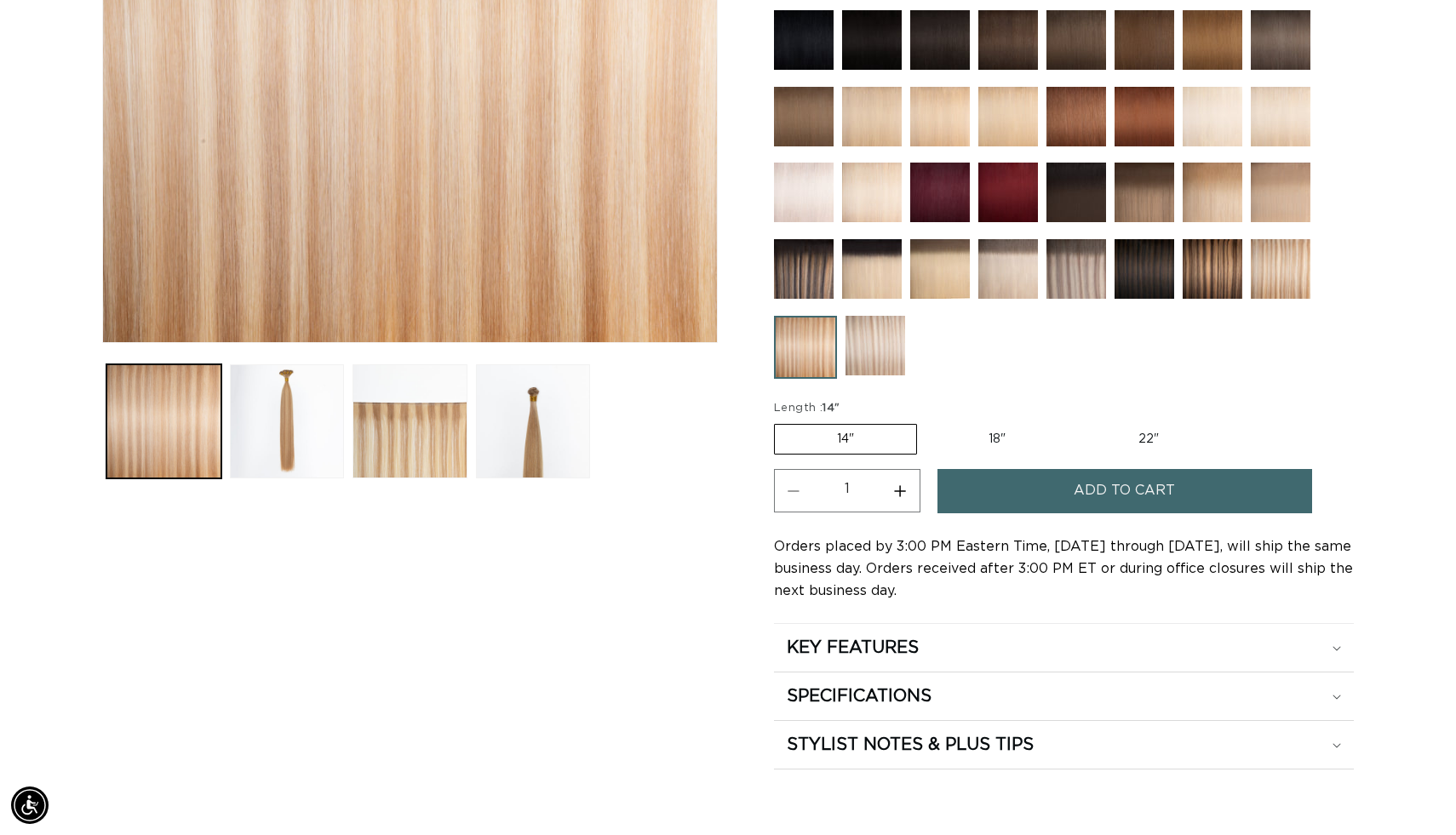
scroll to position [510, 0]
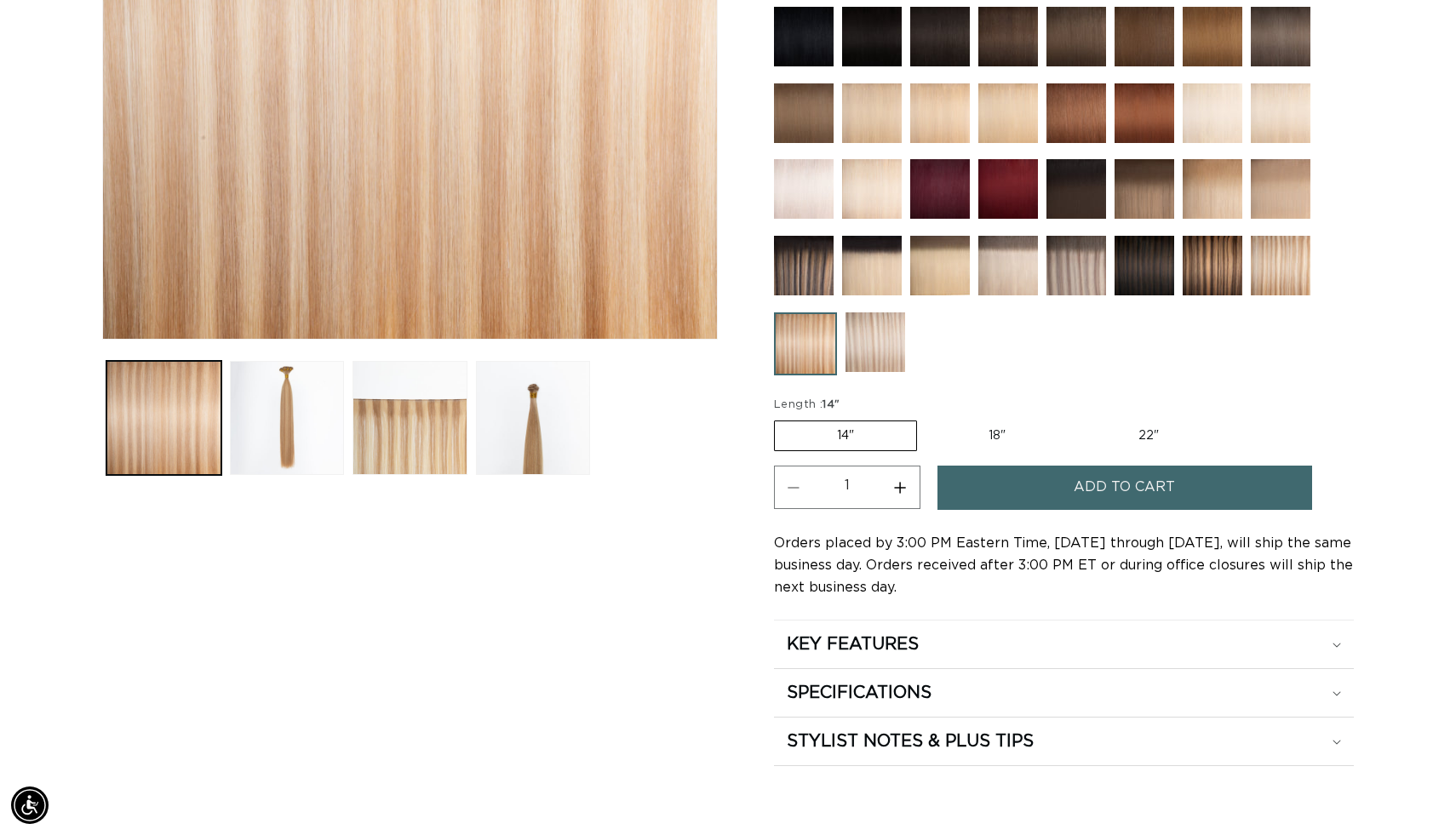
click at [1079, 510] on button "Add to cart" at bounding box center [1125, 487] width 375 height 44
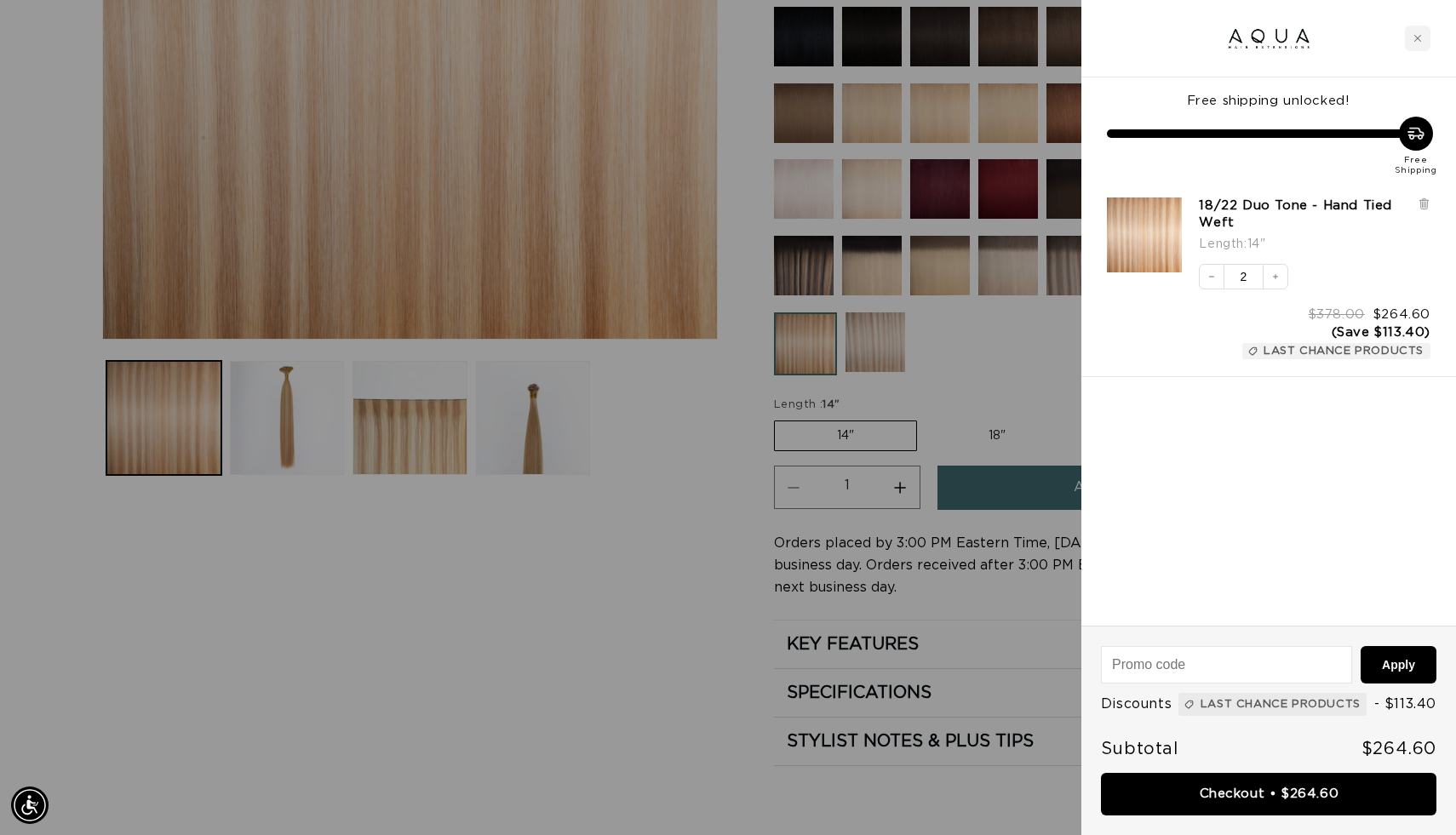
scroll to position [0, 2640]
click at [1380, 646] on button "Apply" at bounding box center [1398, 665] width 76 height 38
click at [1314, 695] on span "Last Chance Products" at bounding box center [1279, 704] width 160 height 19
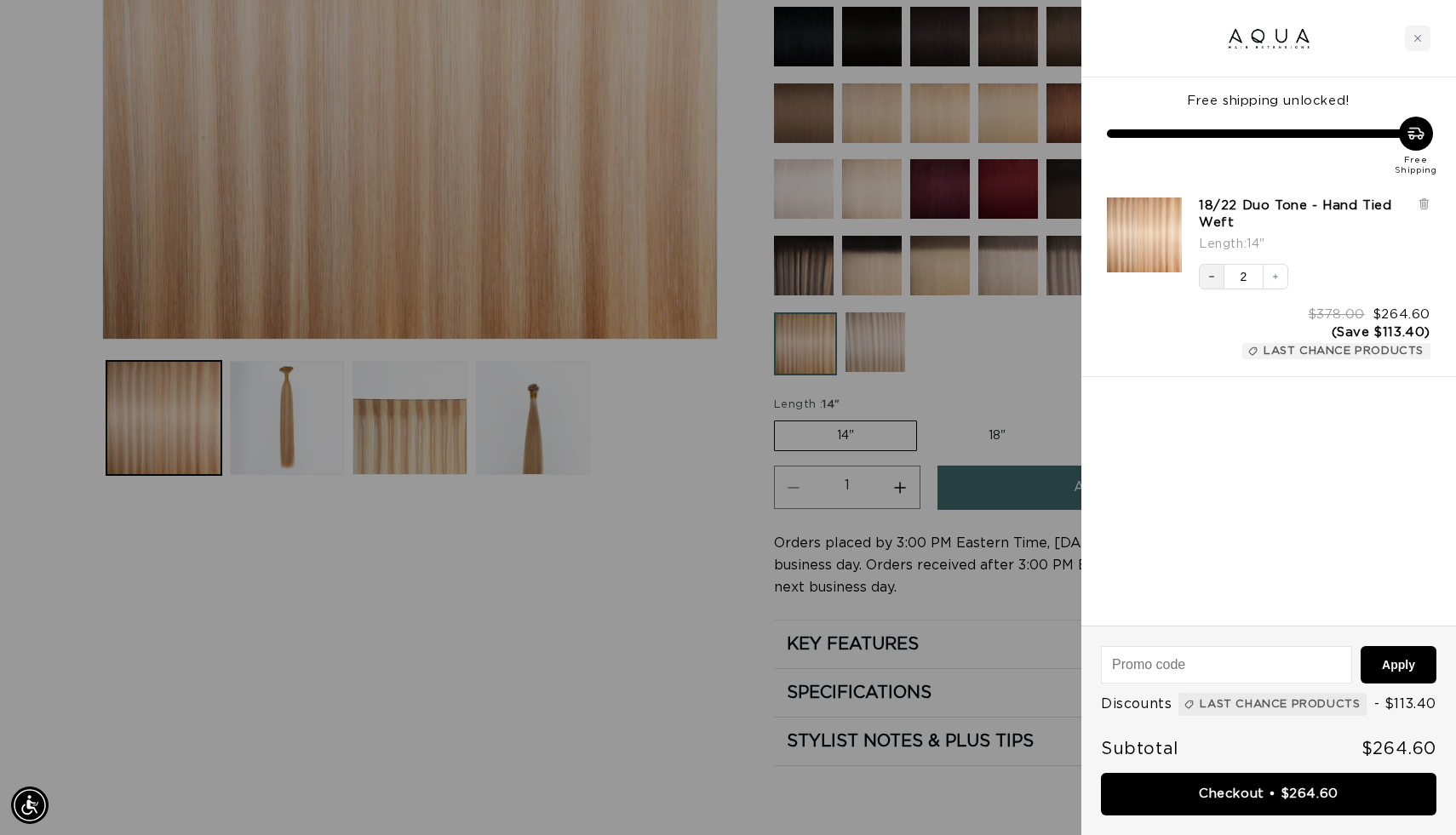
click at [1213, 282] on icon "Decrease quantity" at bounding box center [1211, 276] width 11 height 11
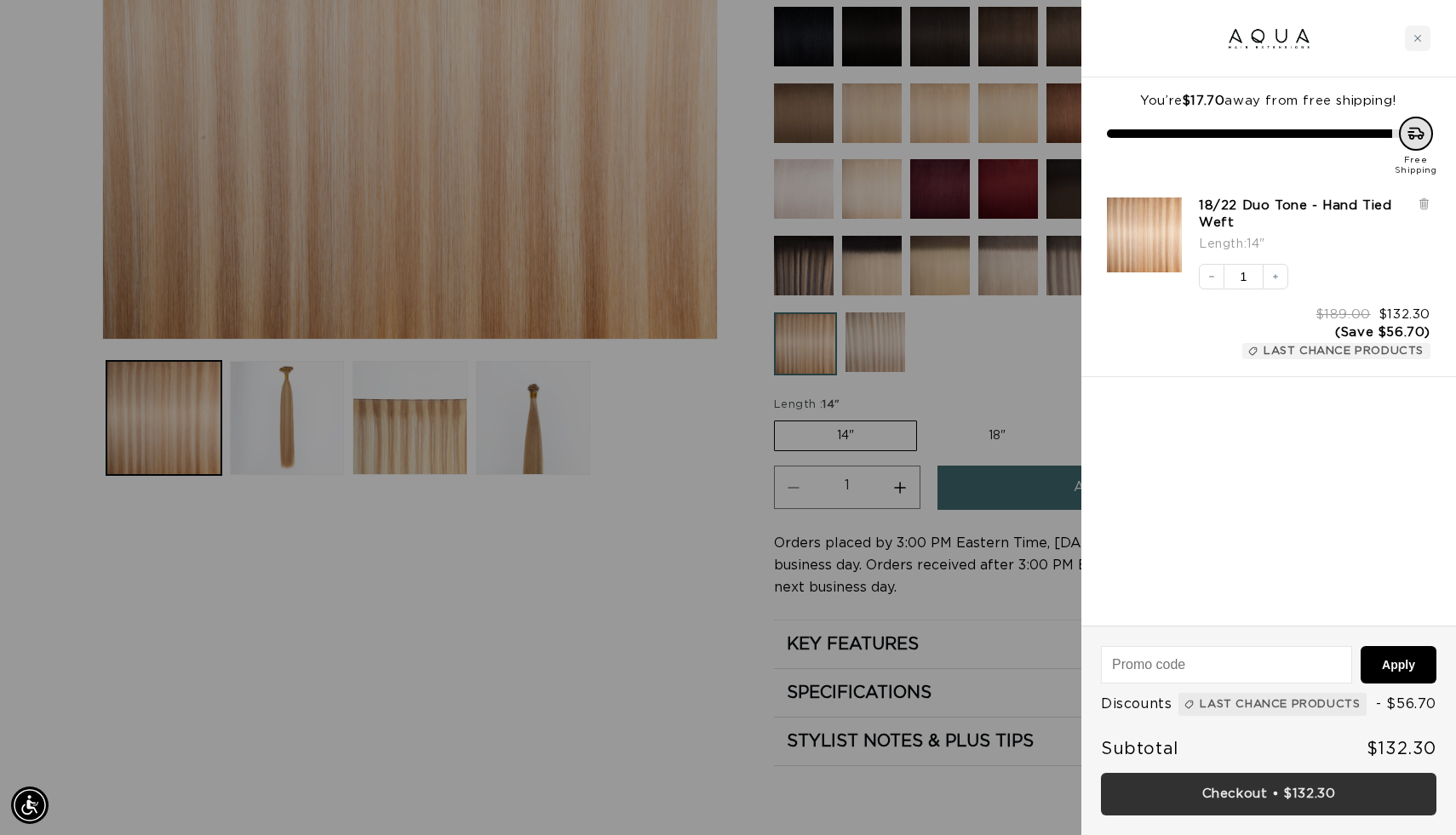
scroll to position [0, 1319]
click at [1326, 795] on link "Checkout • $132.30" at bounding box center [1268, 794] width 335 height 44
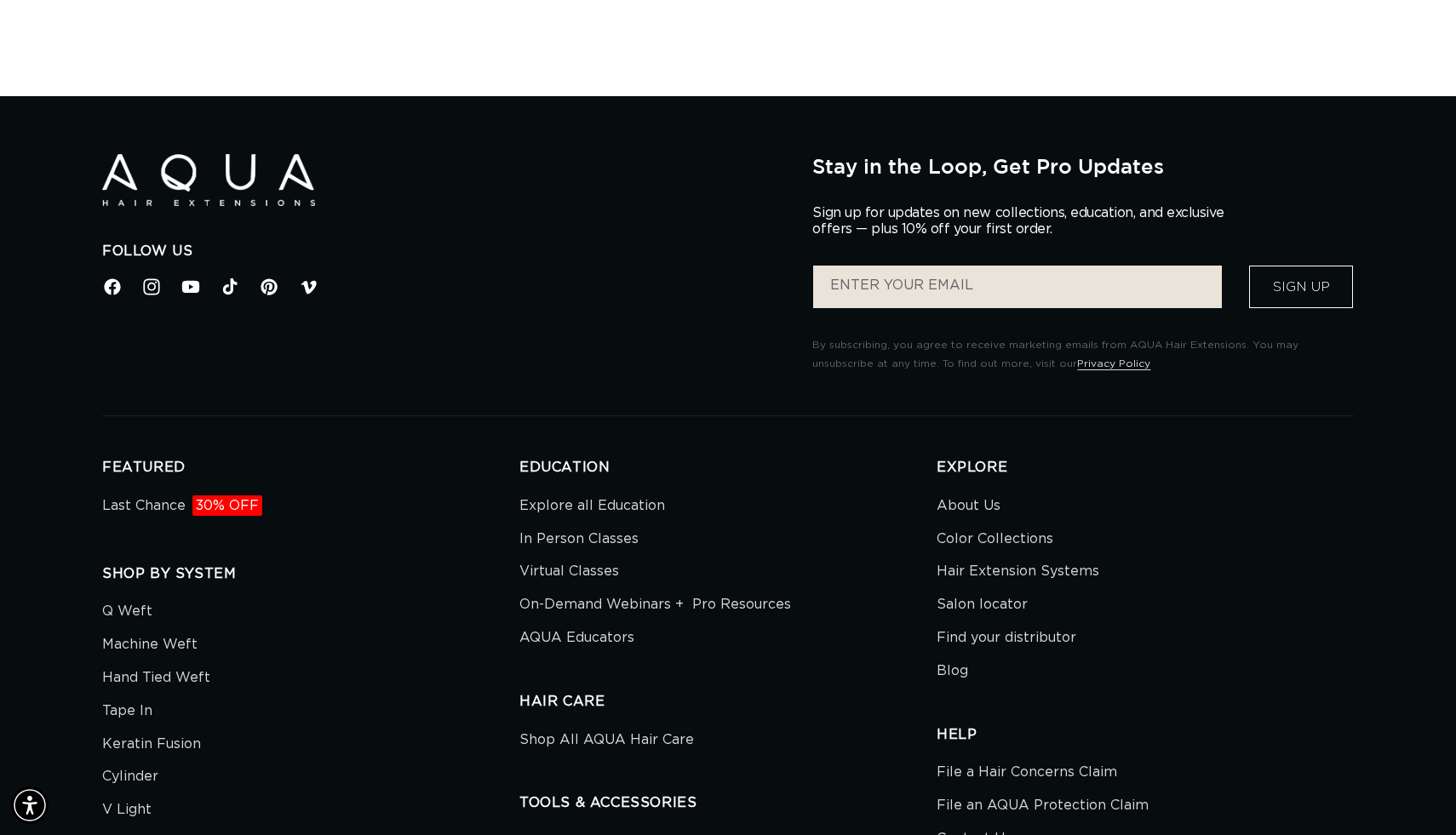
scroll to position [0, 2640]
click at [889, 302] on input "Enter your email" at bounding box center [1017, 287] width 409 height 43
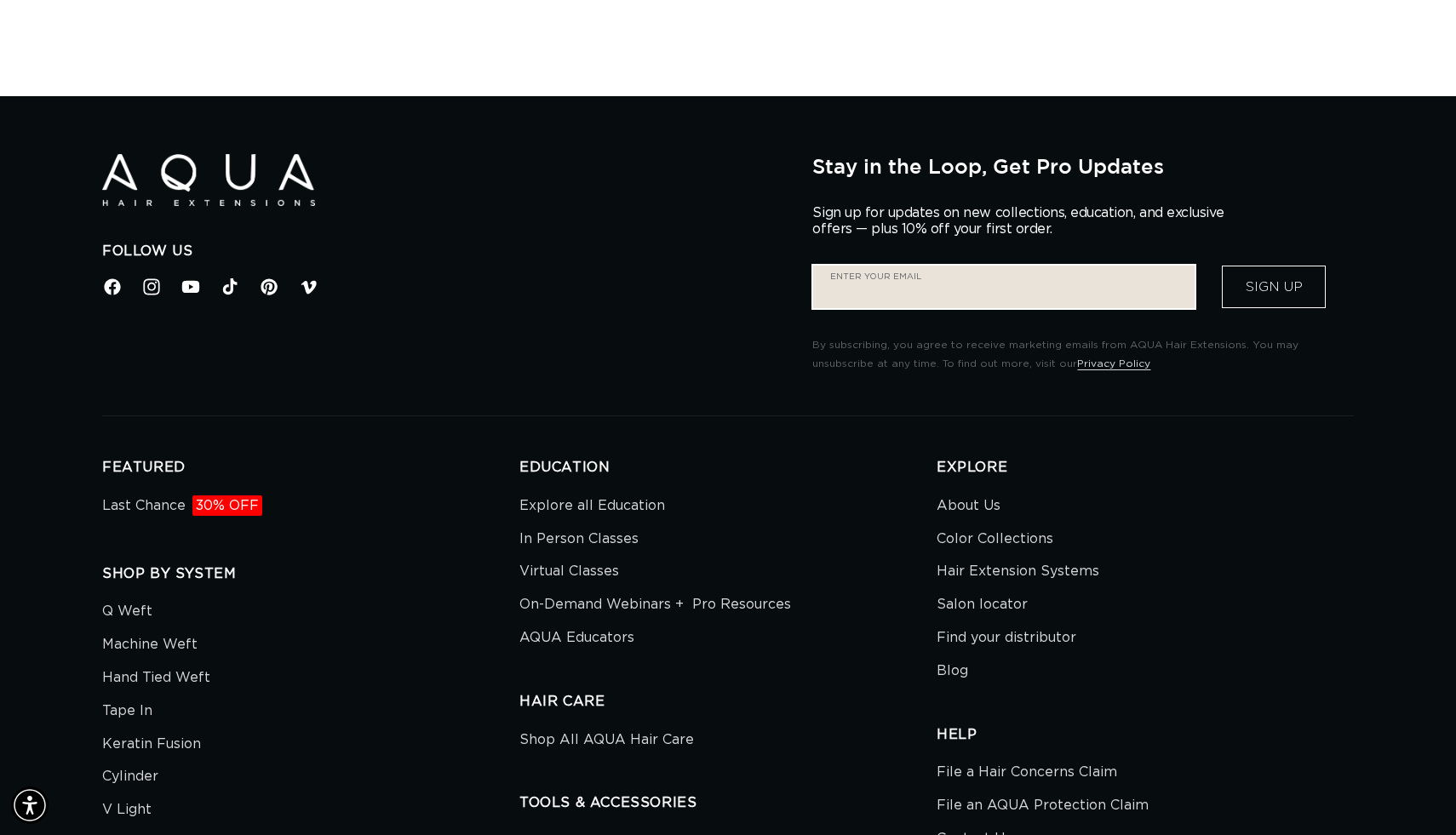
scroll to position [0, 1319]
click at [1179, 556] on li "Color Collections" at bounding box center [1138, 540] width 404 height 33
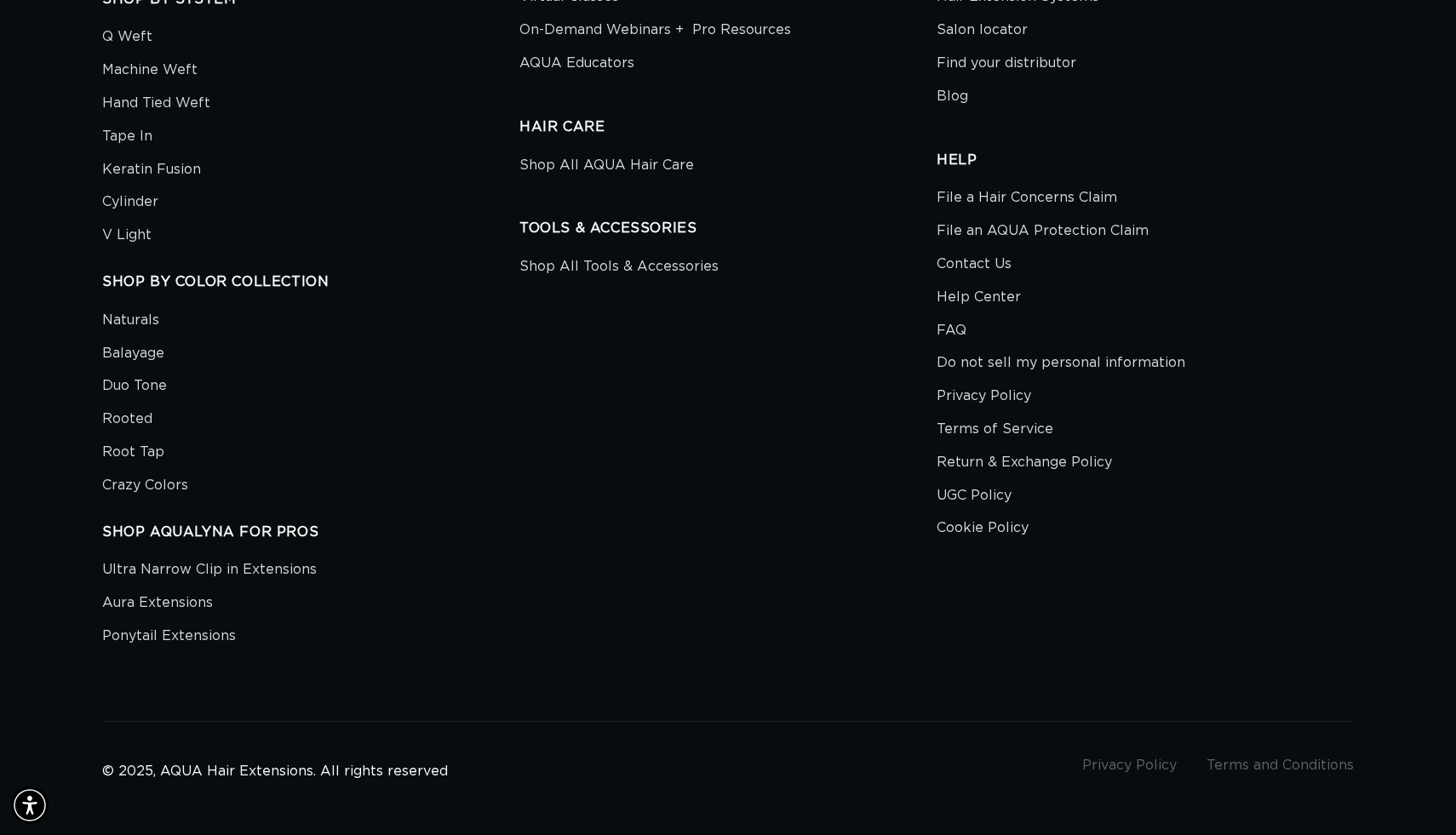
scroll to position [4052, 0]
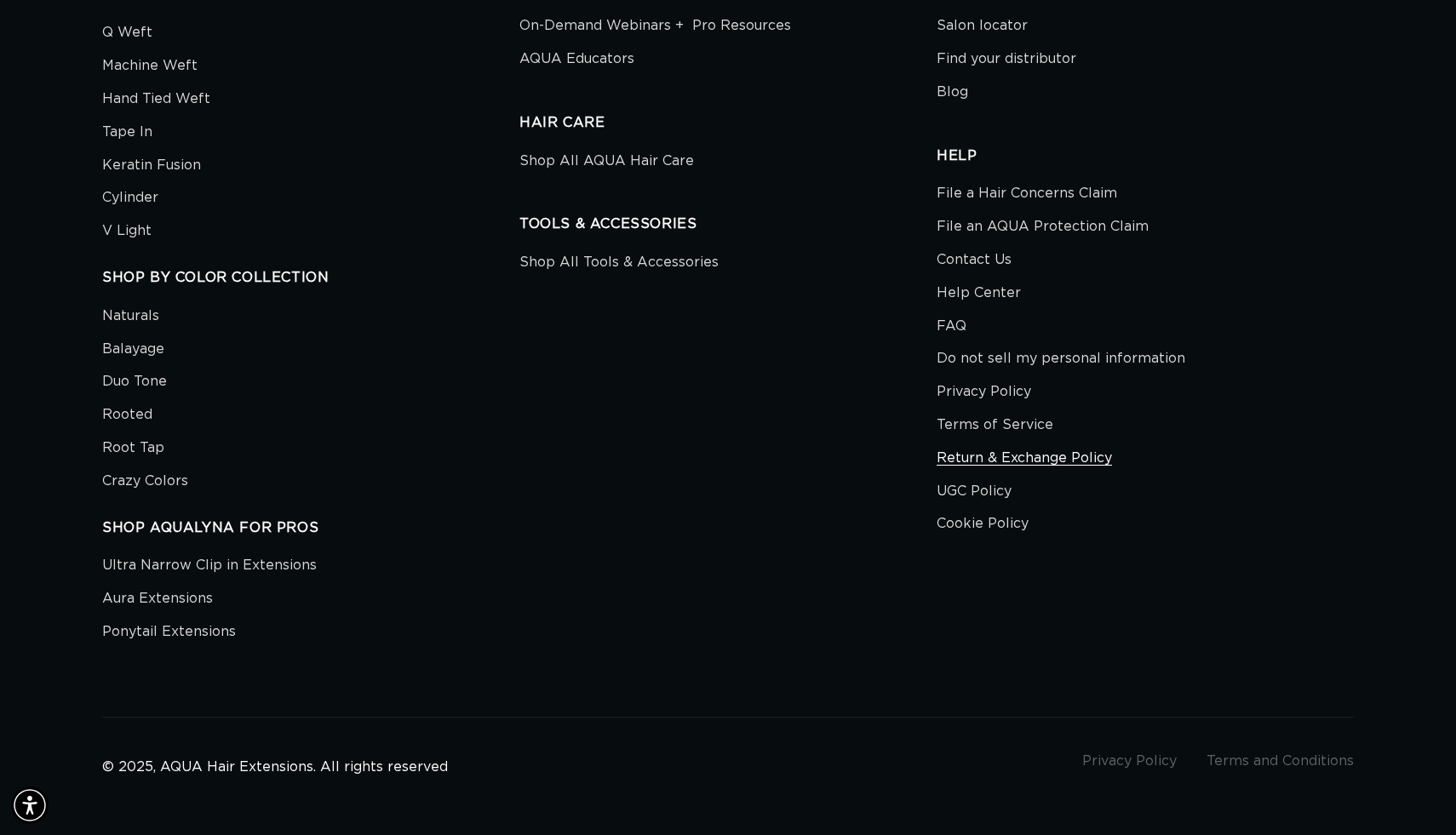
click at [1100, 475] on link "Return & Exchange Policy" at bounding box center [1024, 458] width 175 height 33
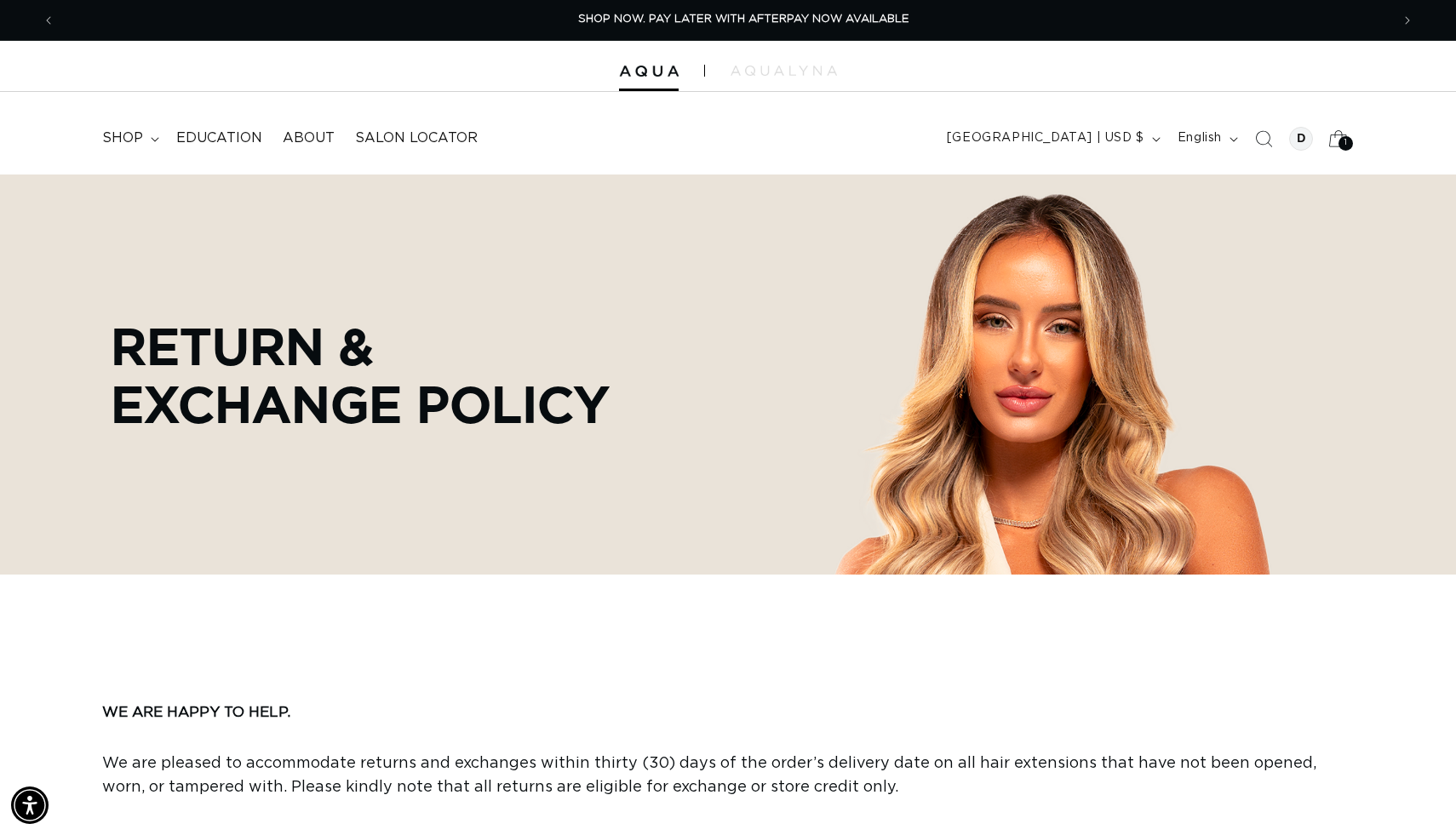
click at [1339, 151] on div "1 1" at bounding box center [1346, 143] width 15 height 15
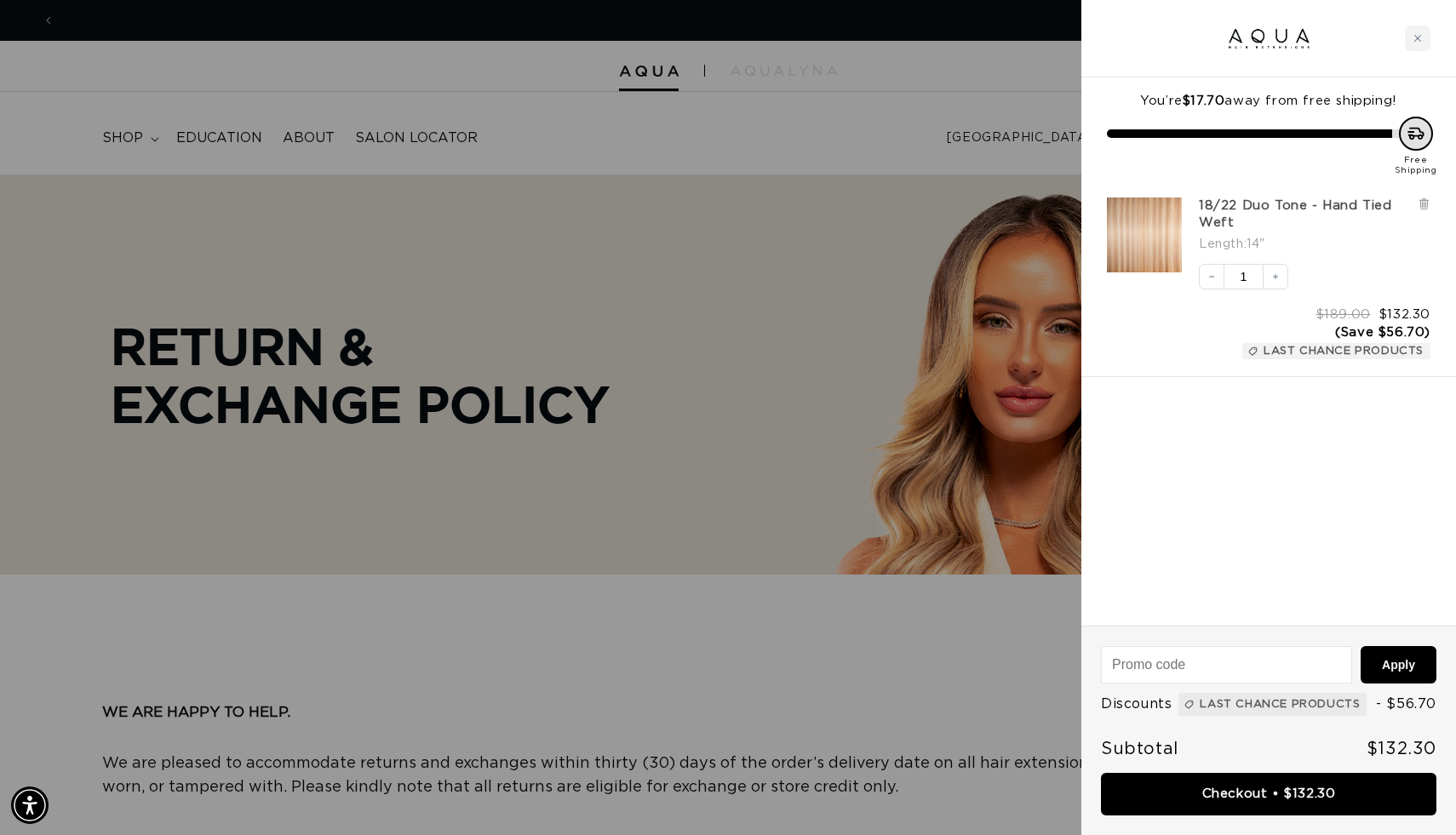
scroll to position [0, 1319]
click at [829, 150] on div at bounding box center [728, 418] width 1456 height 835
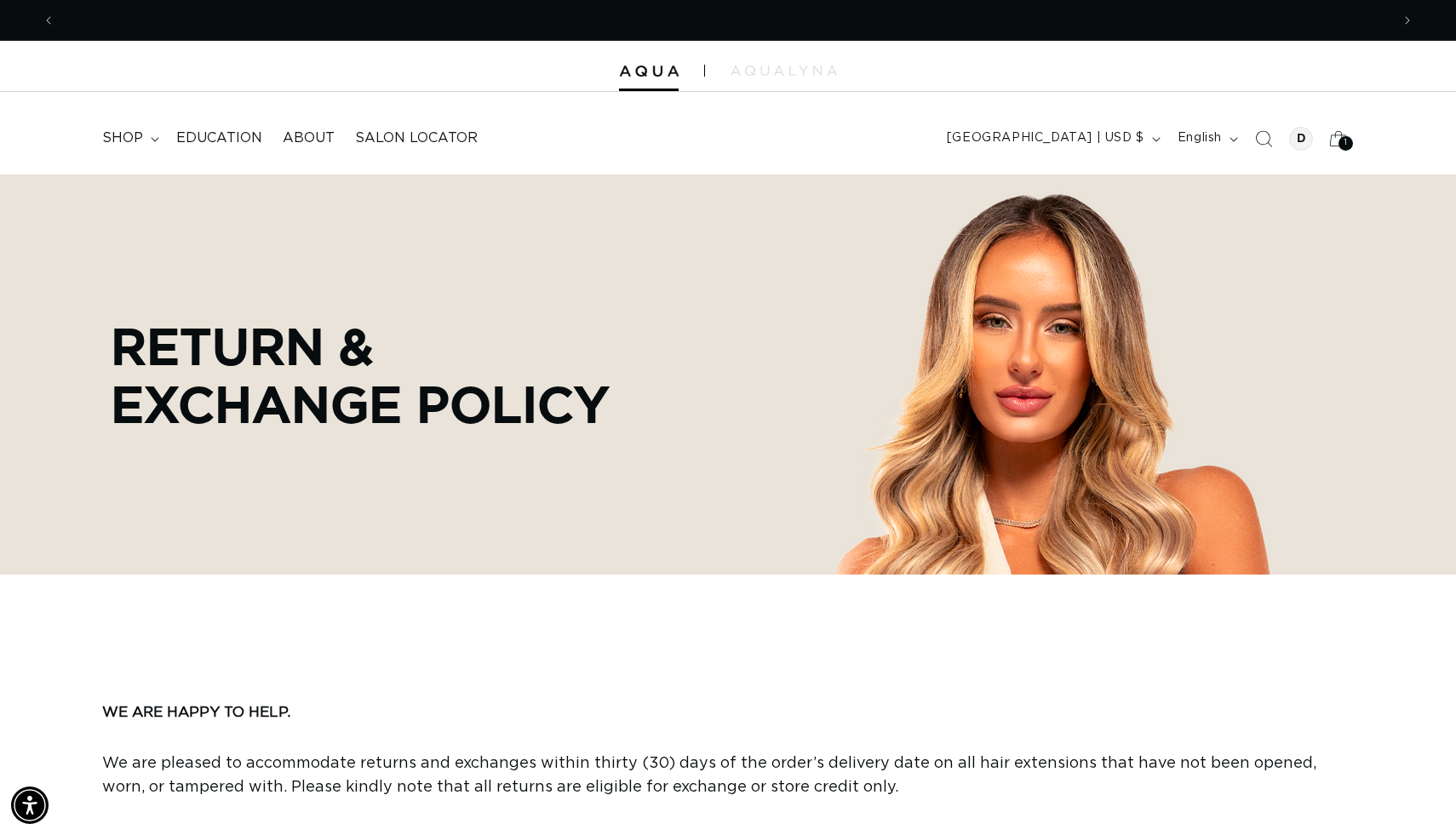
scroll to position [0, 2640]
